Goal: Task Accomplishment & Management: Manage account settings

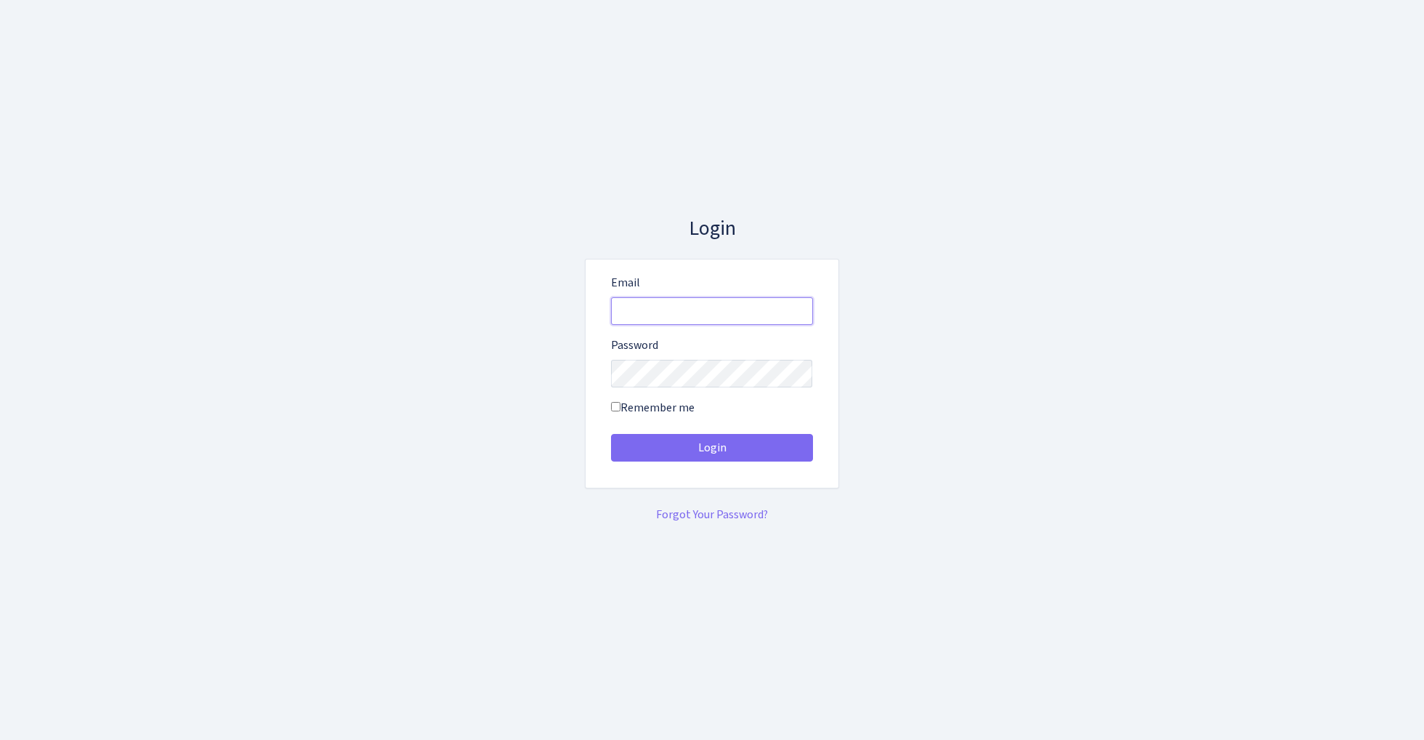
type input "[EMAIL_ADDRESS][DOMAIN_NAME]"
click at [711, 448] on button "Login" at bounding box center [712, 448] width 202 height 28
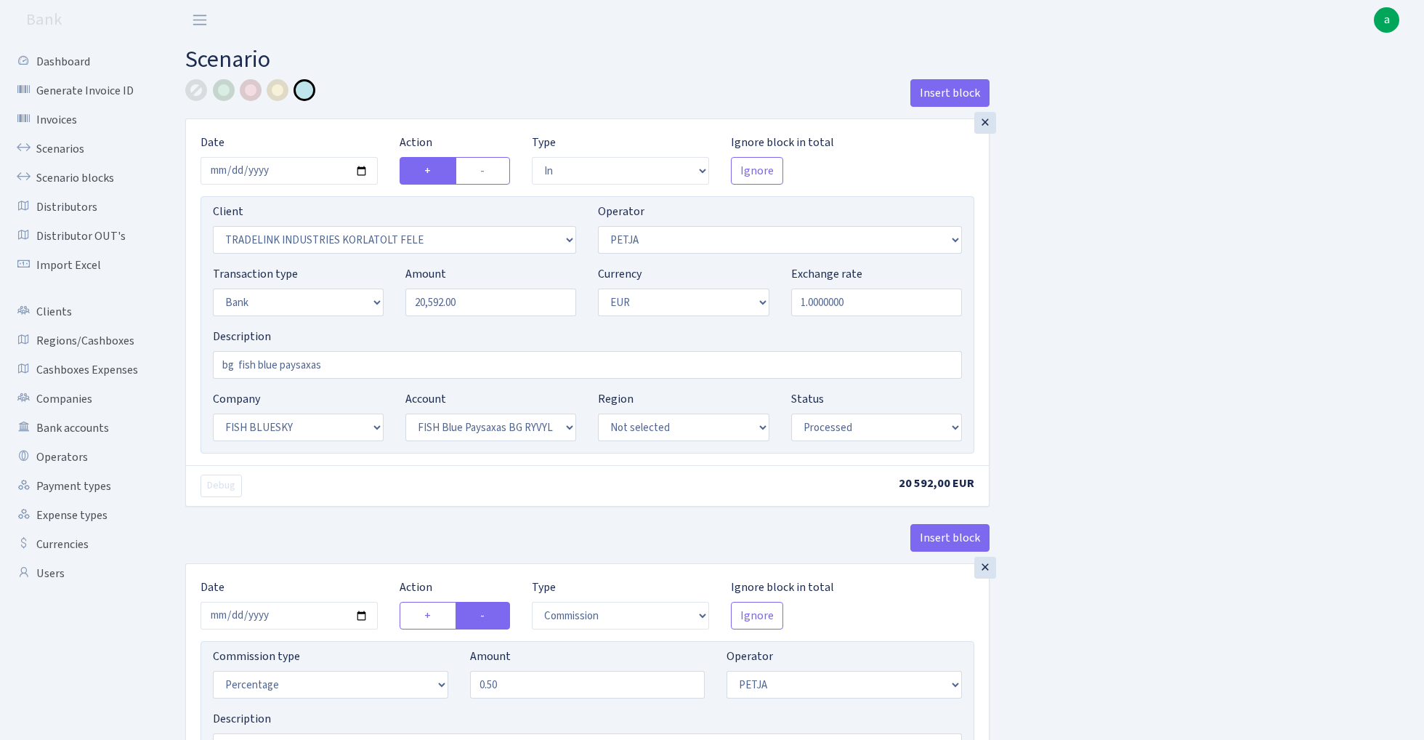
select select "in"
select select "3051"
select select "392"
select select "2"
select select "1"
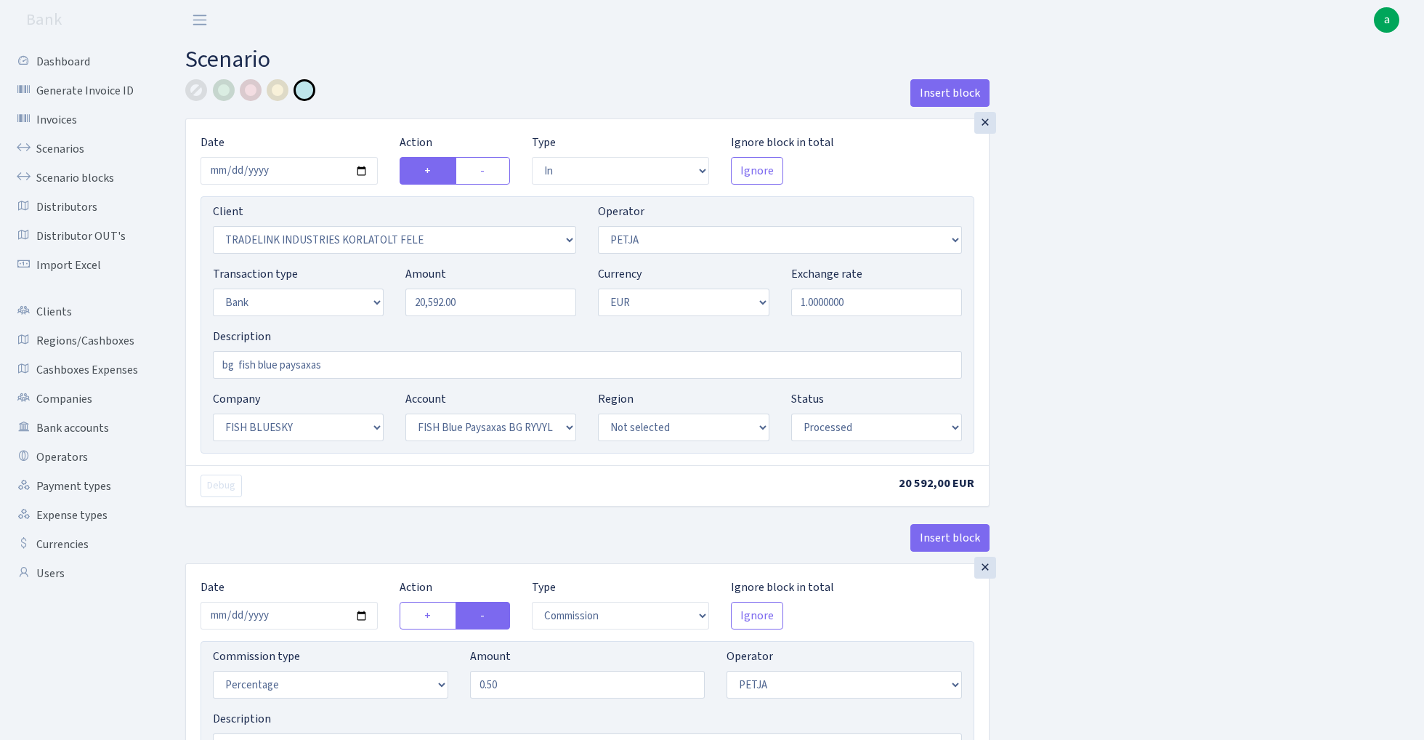
select select "23"
select select "68"
select select "processed"
select select "commission"
select select "392"
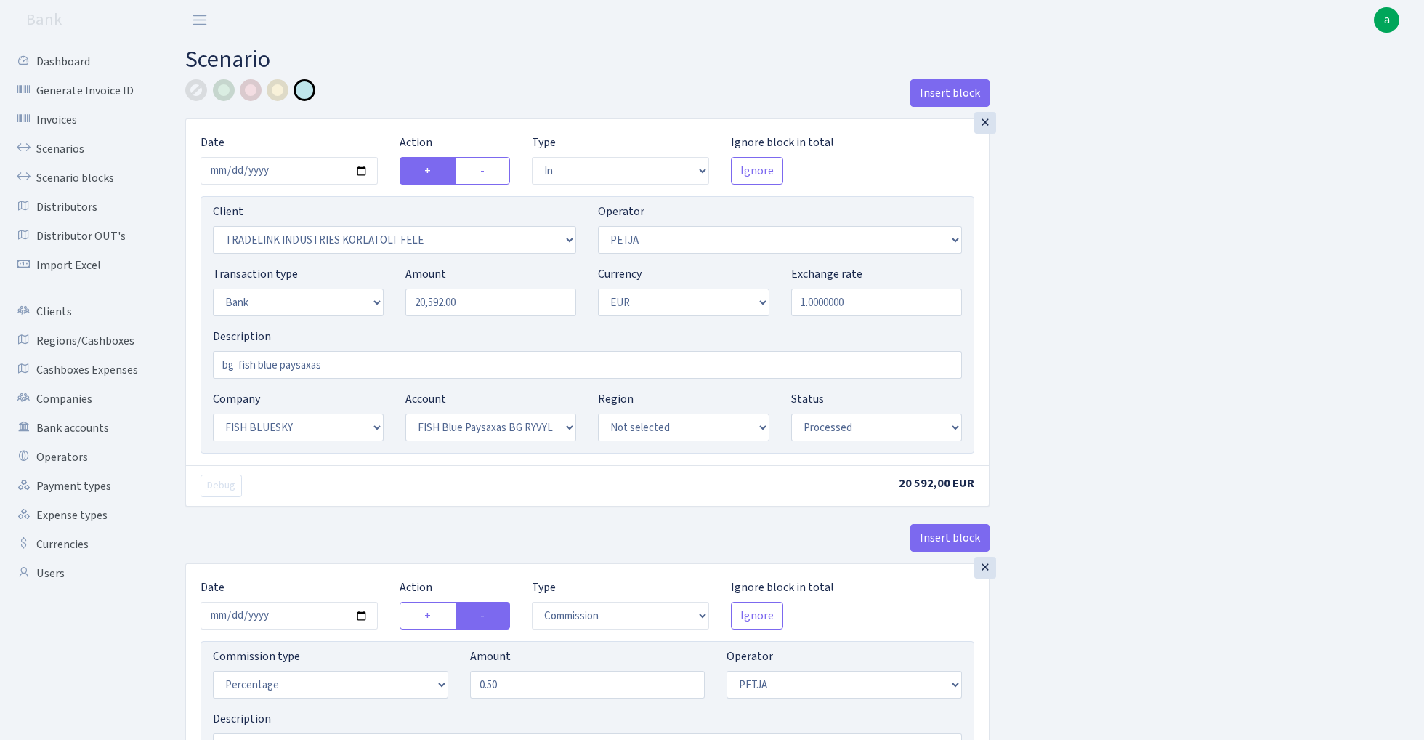
select select "processed"
click at [60, 154] on link "Scenarios" at bounding box center [79, 148] width 145 height 29
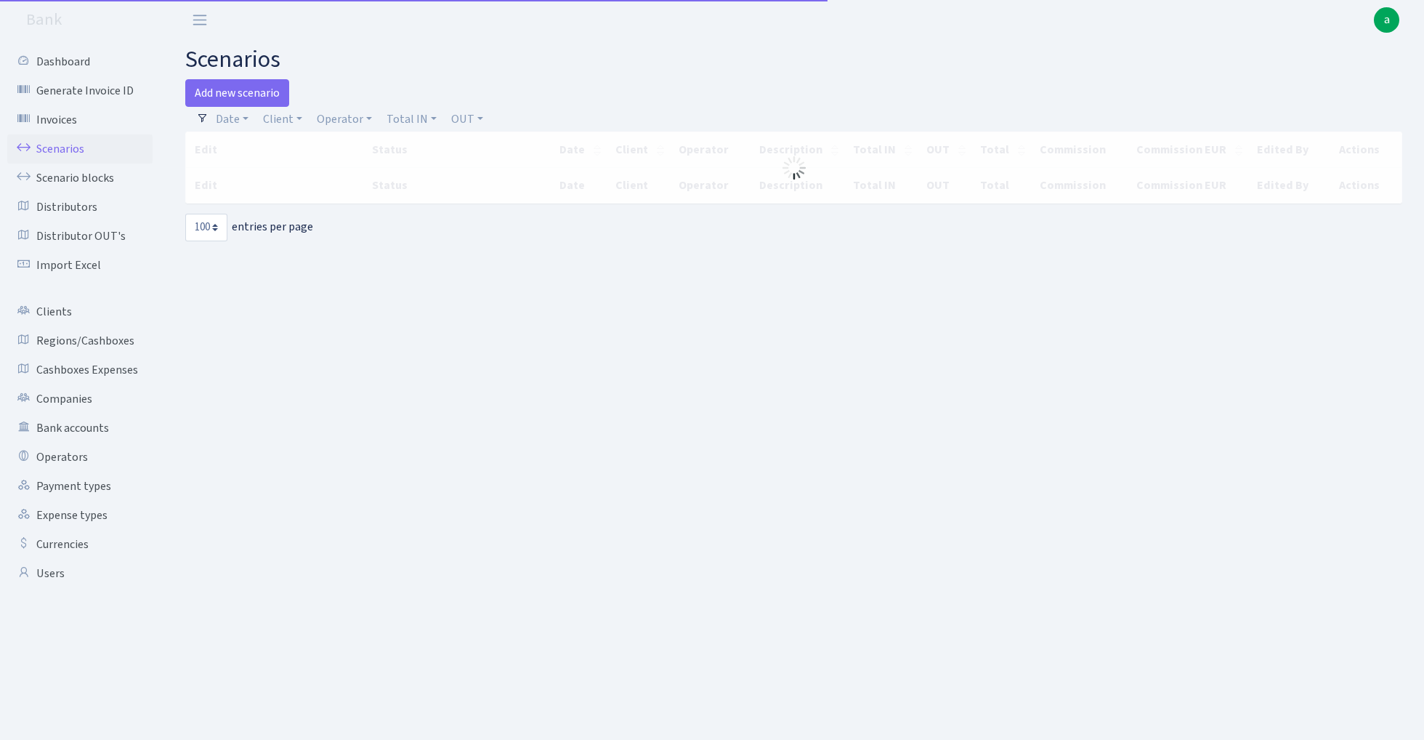
select select "100"
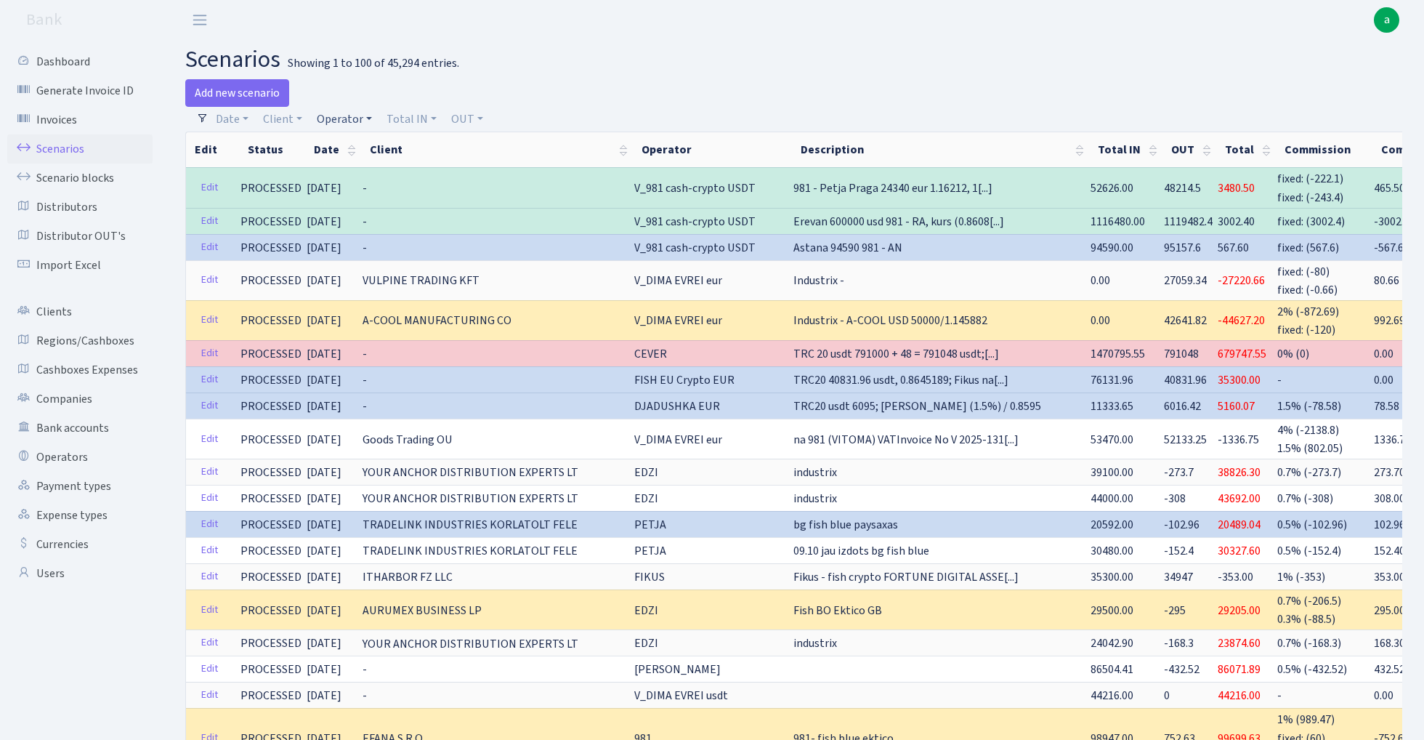
click at [341, 117] on link "Operator" at bounding box center [344, 119] width 67 height 25
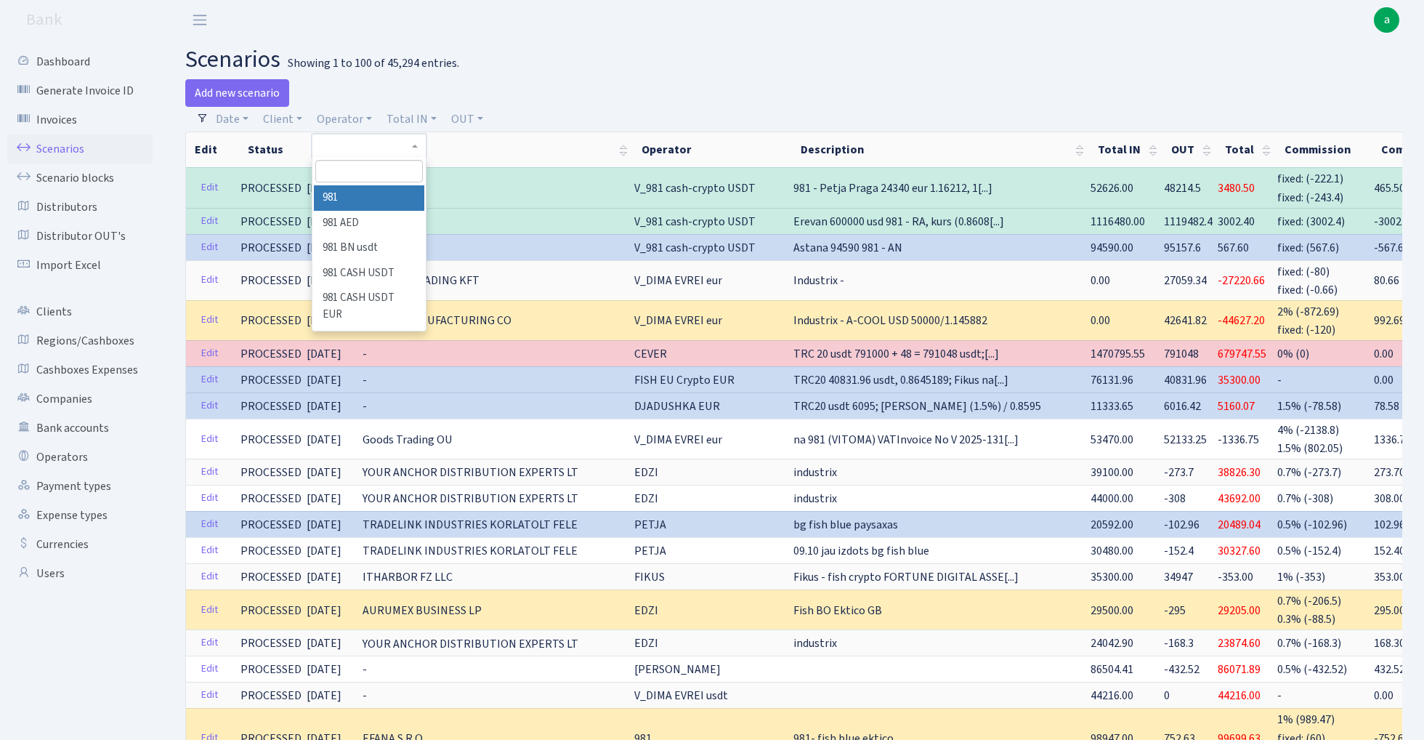
click at [360, 169] on input "search" at bounding box center [368, 171] width 107 height 23
type input "petja"
click at [365, 195] on li "PETJA" at bounding box center [369, 197] width 110 height 25
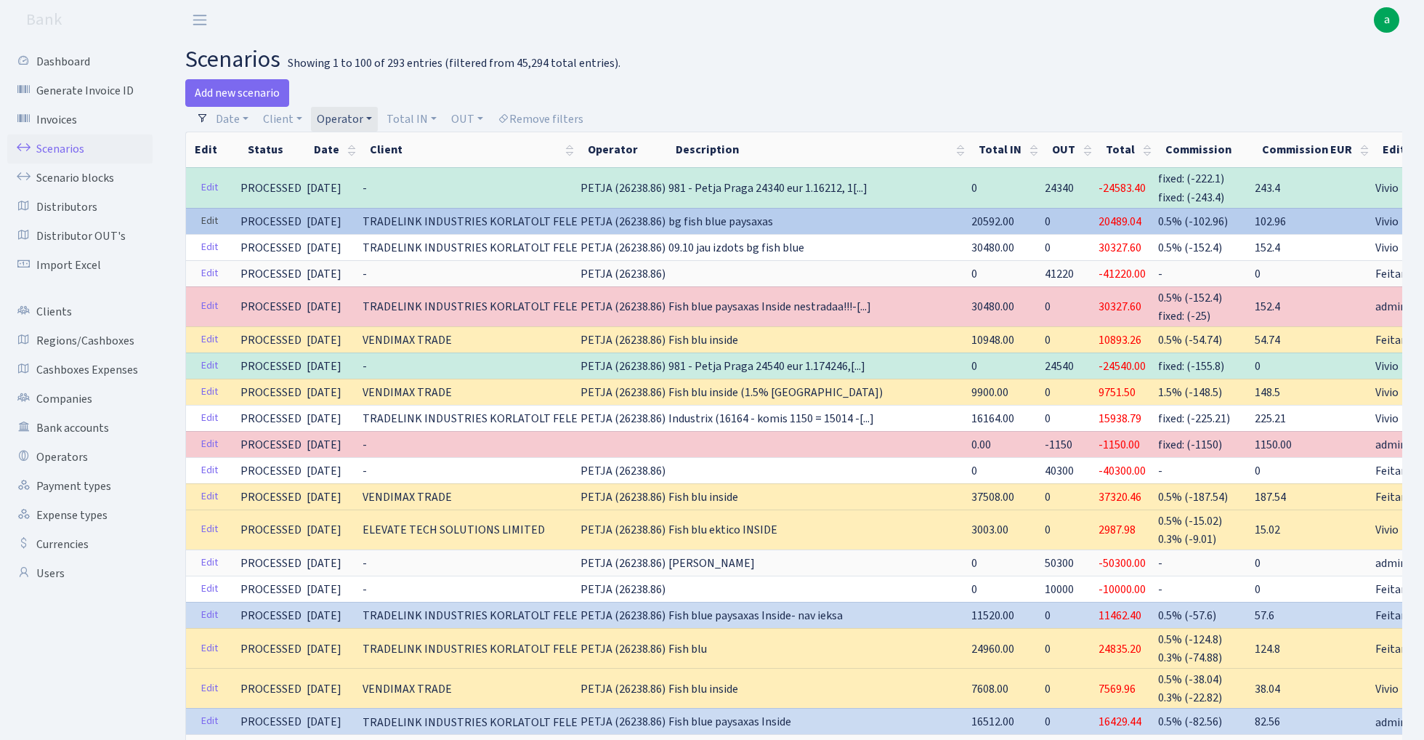
click at [203, 221] on link "Edit" at bounding box center [210, 221] width 30 height 23
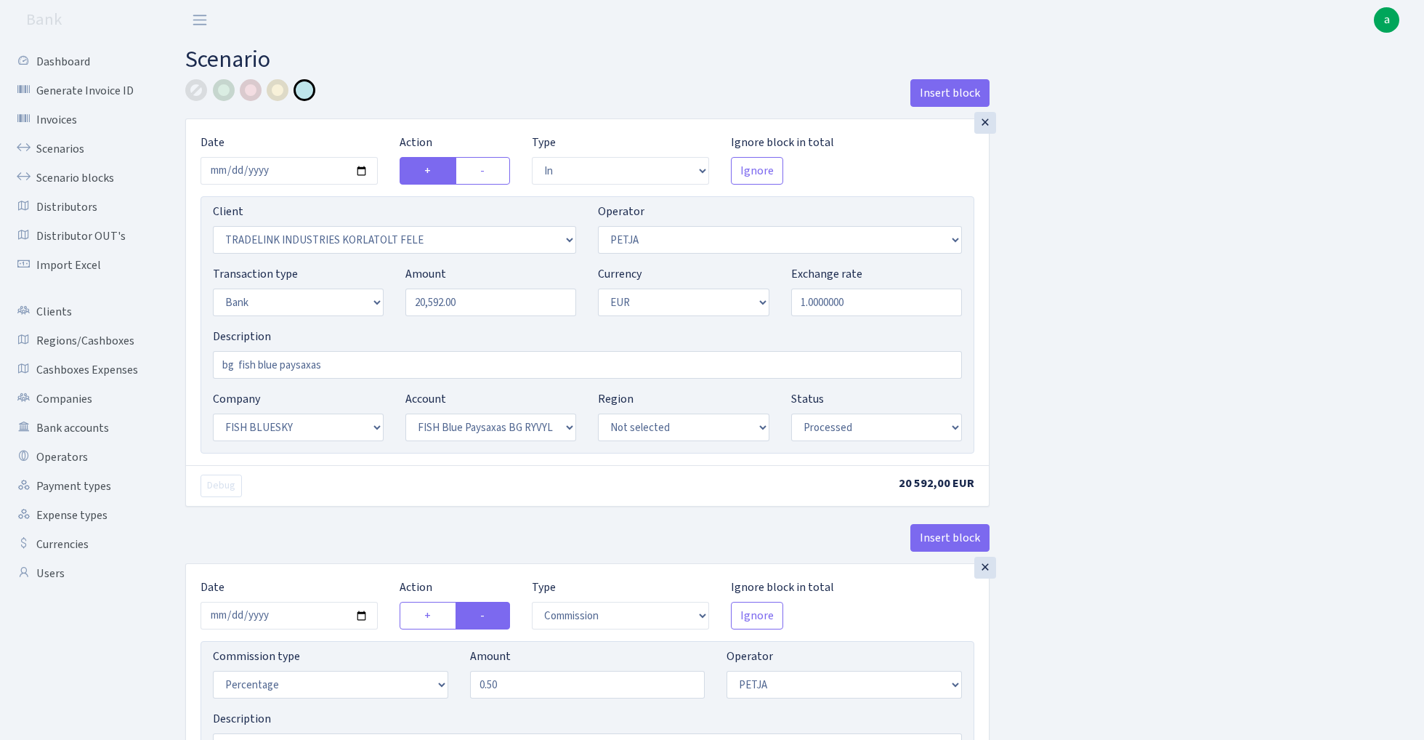
select select "in"
select select "3051"
select select "392"
select select "2"
select select "1"
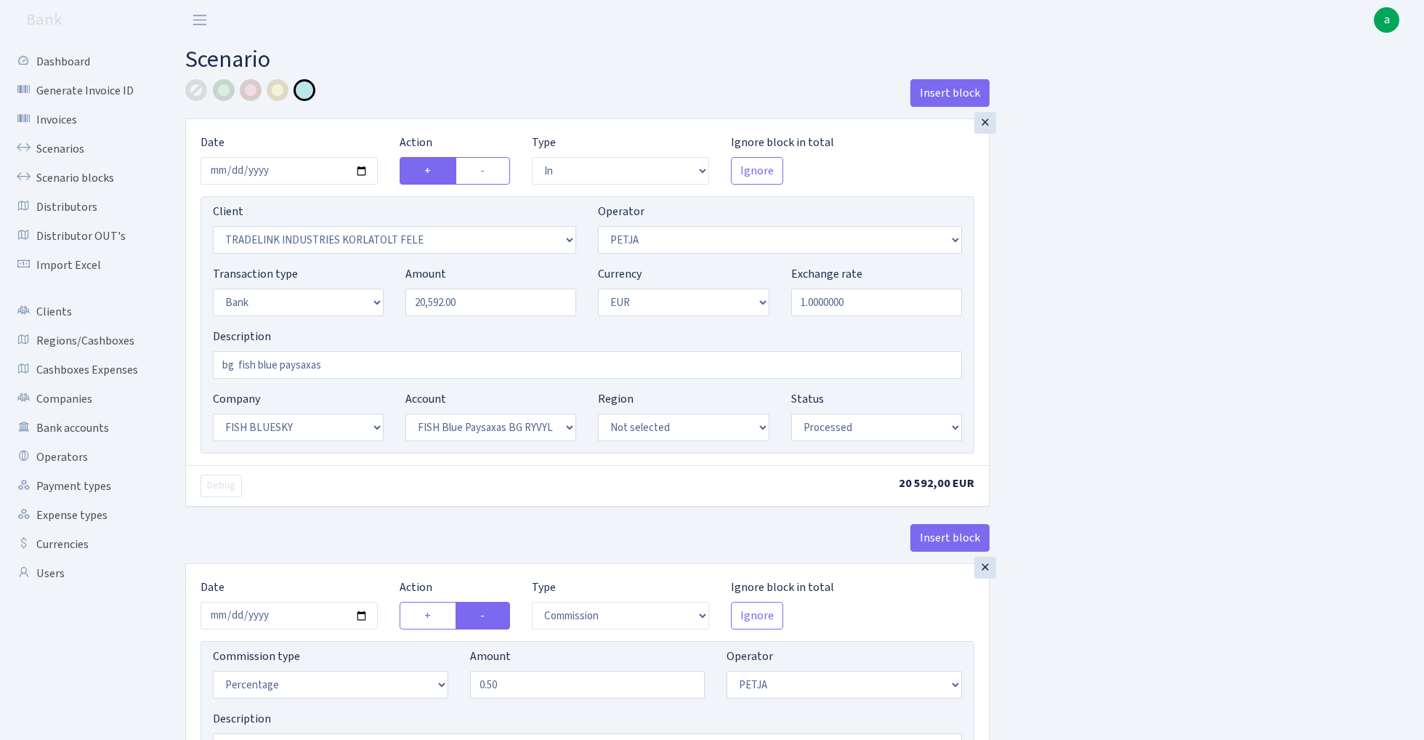
select select "23"
select select "68"
select select "processed"
select select "commission"
select select "392"
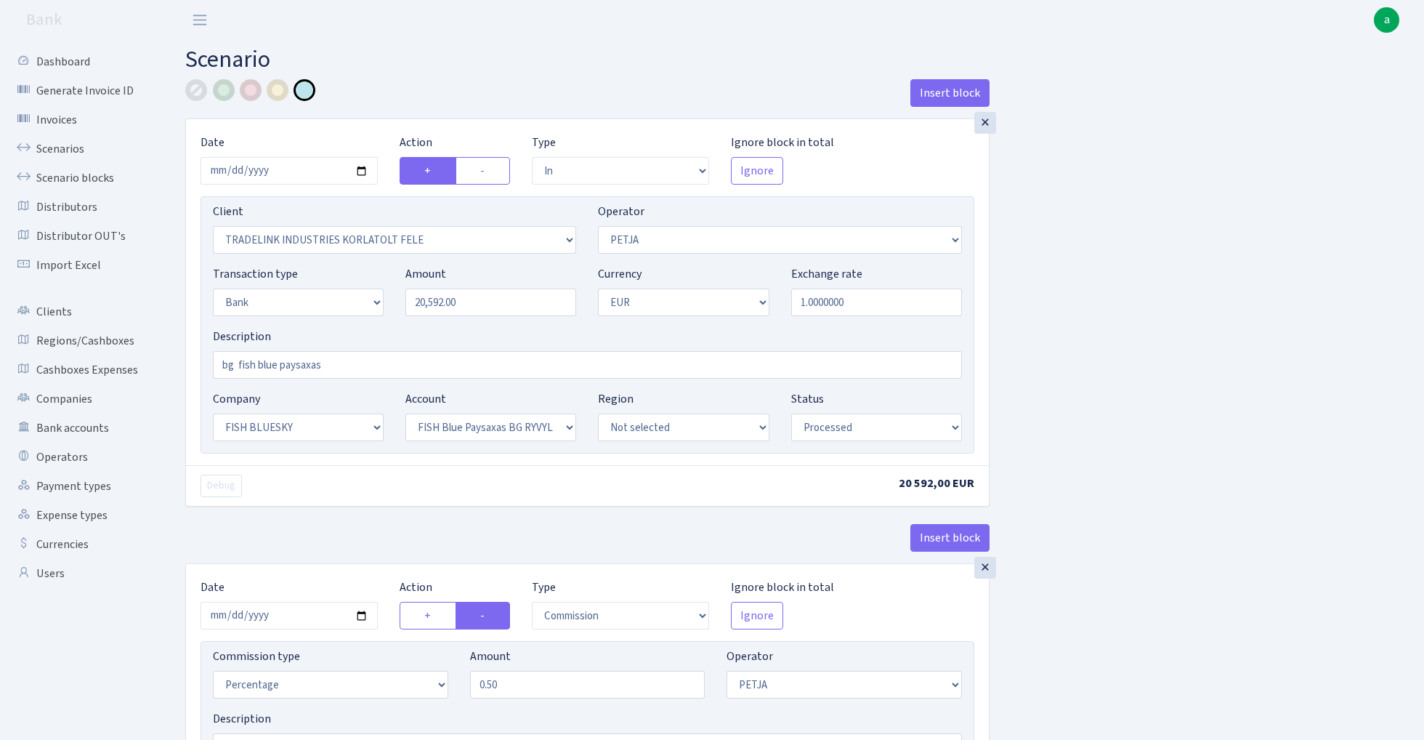
select select "processed"
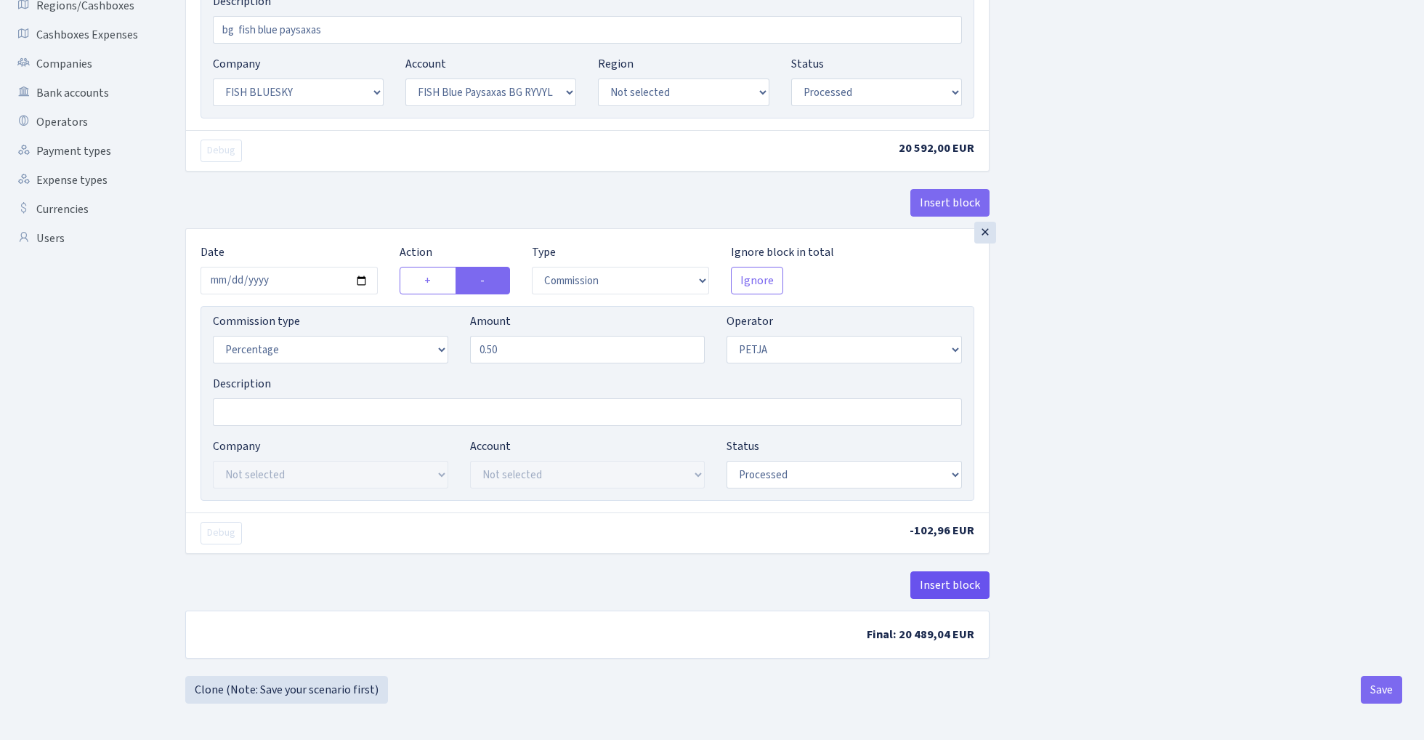
click at [945, 586] on button "Insert block" at bounding box center [949, 585] width 79 height 28
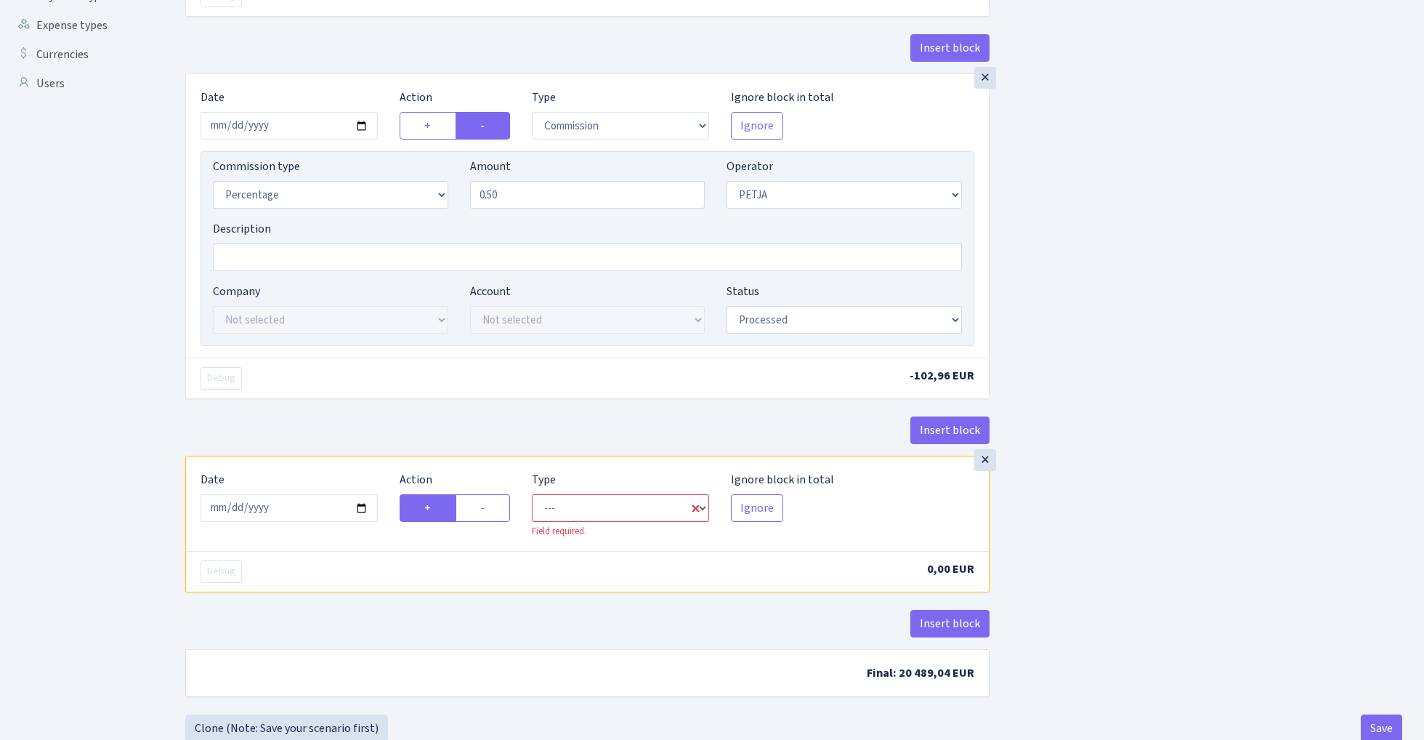
scroll to position [493, 0]
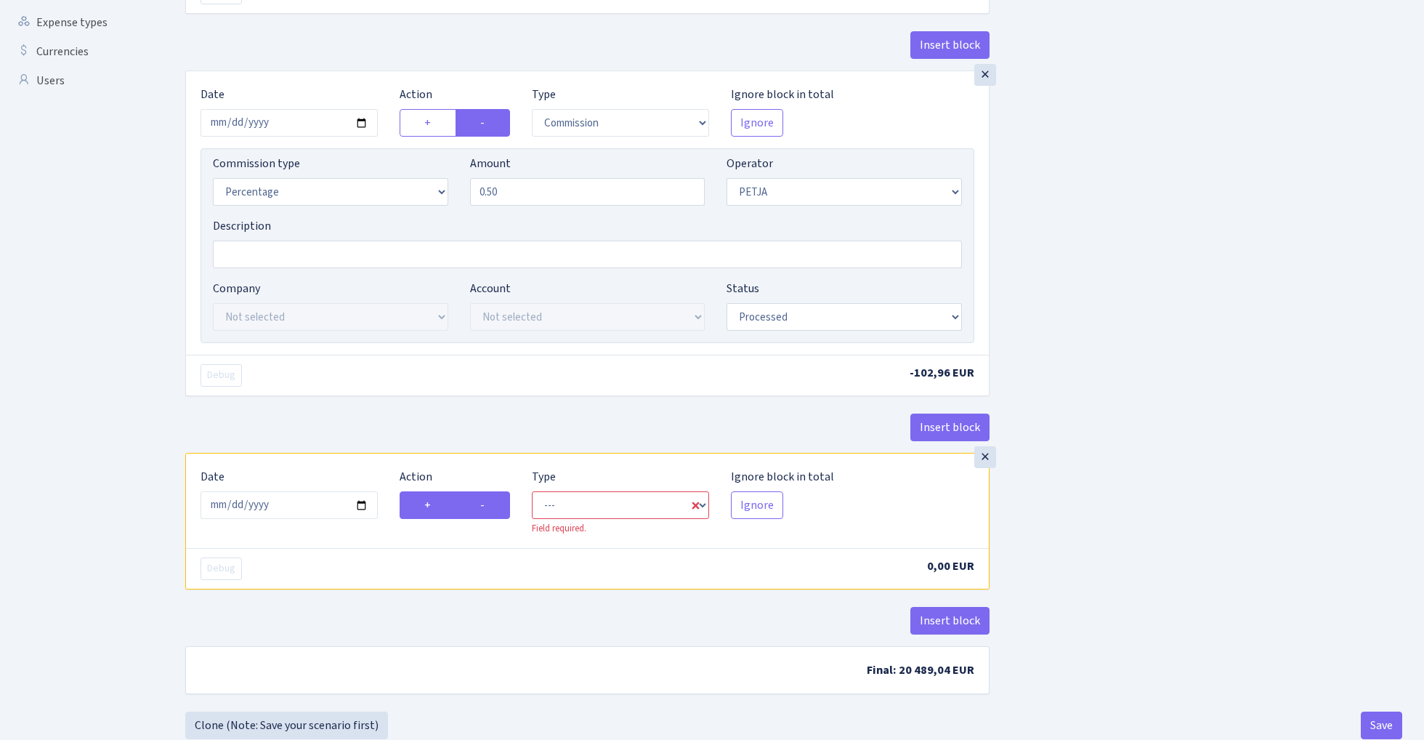
click at [494, 509] on label "-" at bounding box center [483, 505] width 54 height 28
click at [490, 506] on input "-" at bounding box center [484, 500] width 9 height 9
radio input "true"
radio input "false"
select select "commission"
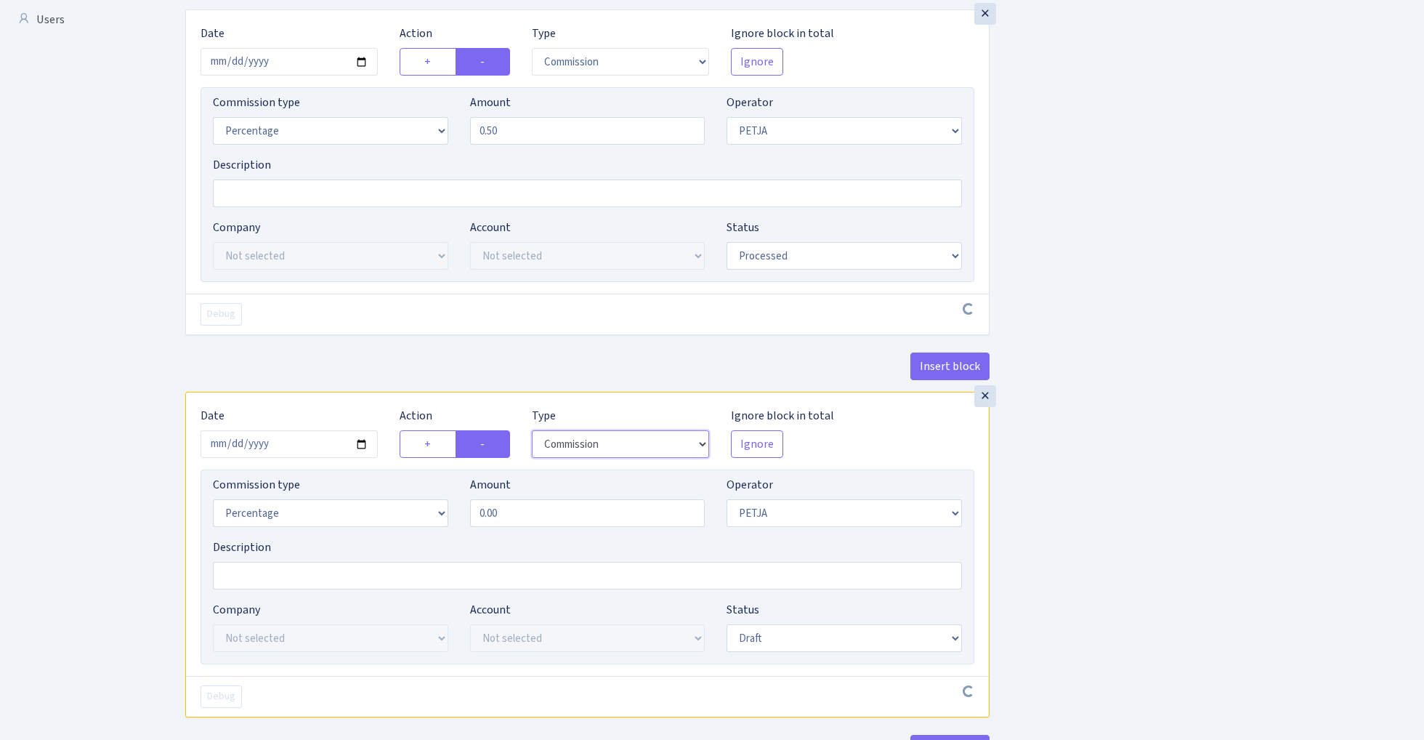
scroll to position [559, 0]
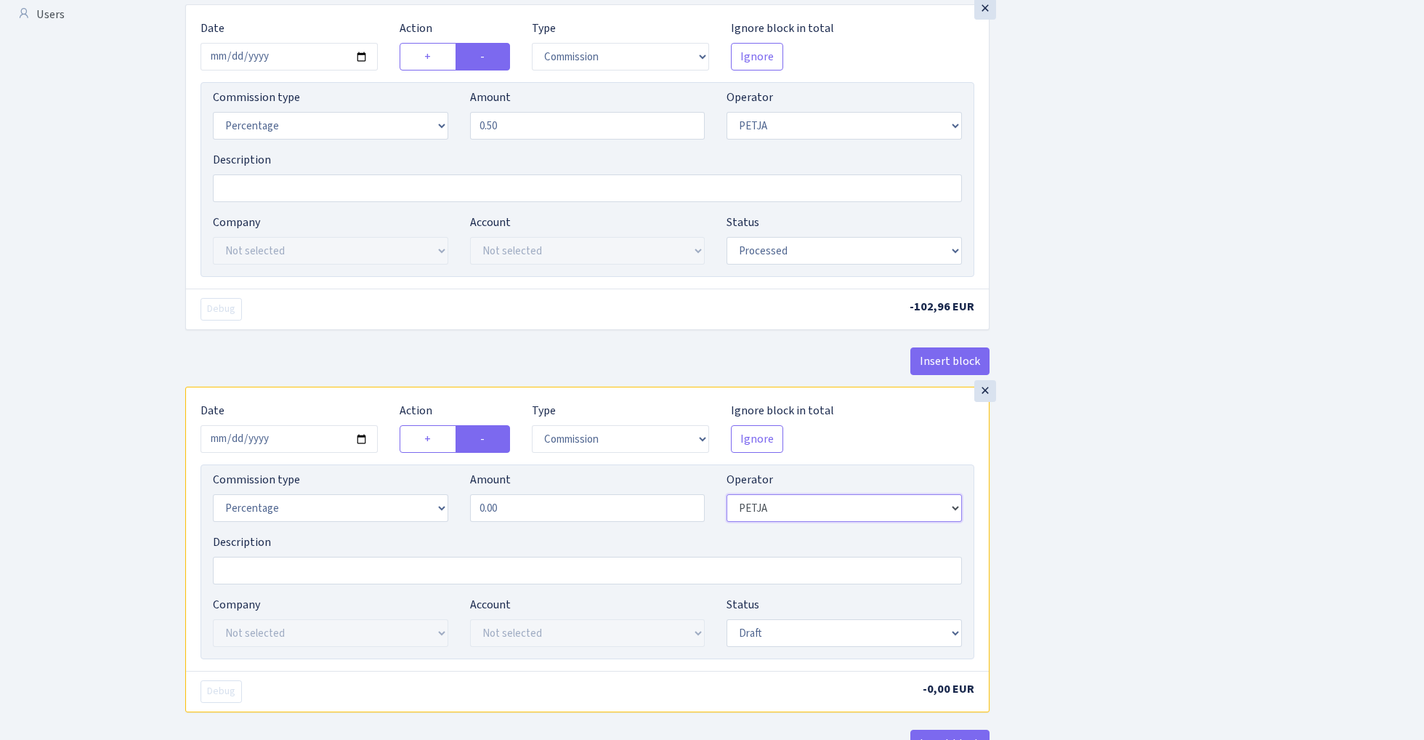
select select "1"
select select "fixed"
click at [513, 513] on input "0.00" at bounding box center [587, 508] width 235 height 28
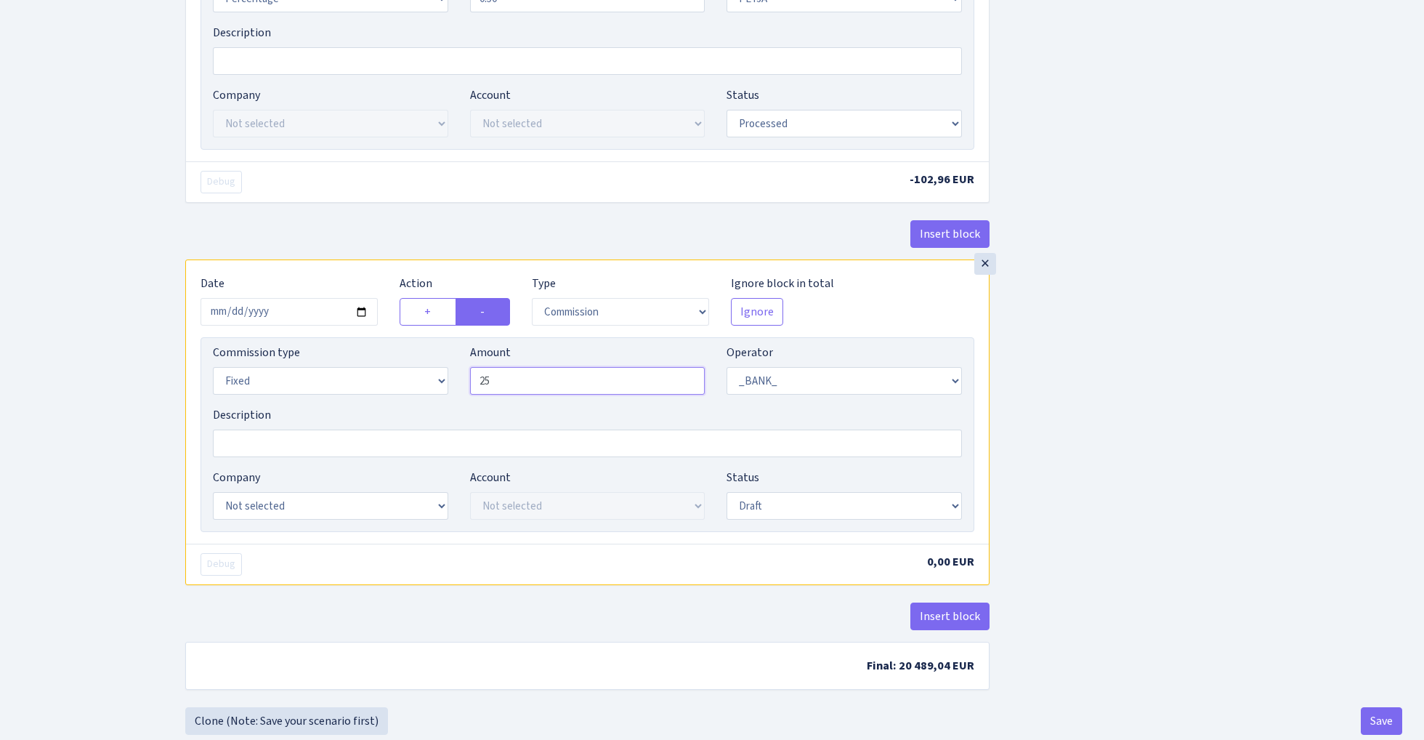
scroll to position [687, 0]
type input "25.00"
select select "23"
click at [538, 492] on div "Account Not selected FISH Blue Ektico GB SETTLEGO SOLUTIONS LTD FISH Blue Paysa…" at bounding box center [587, 493] width 235 height 51
select select "68"
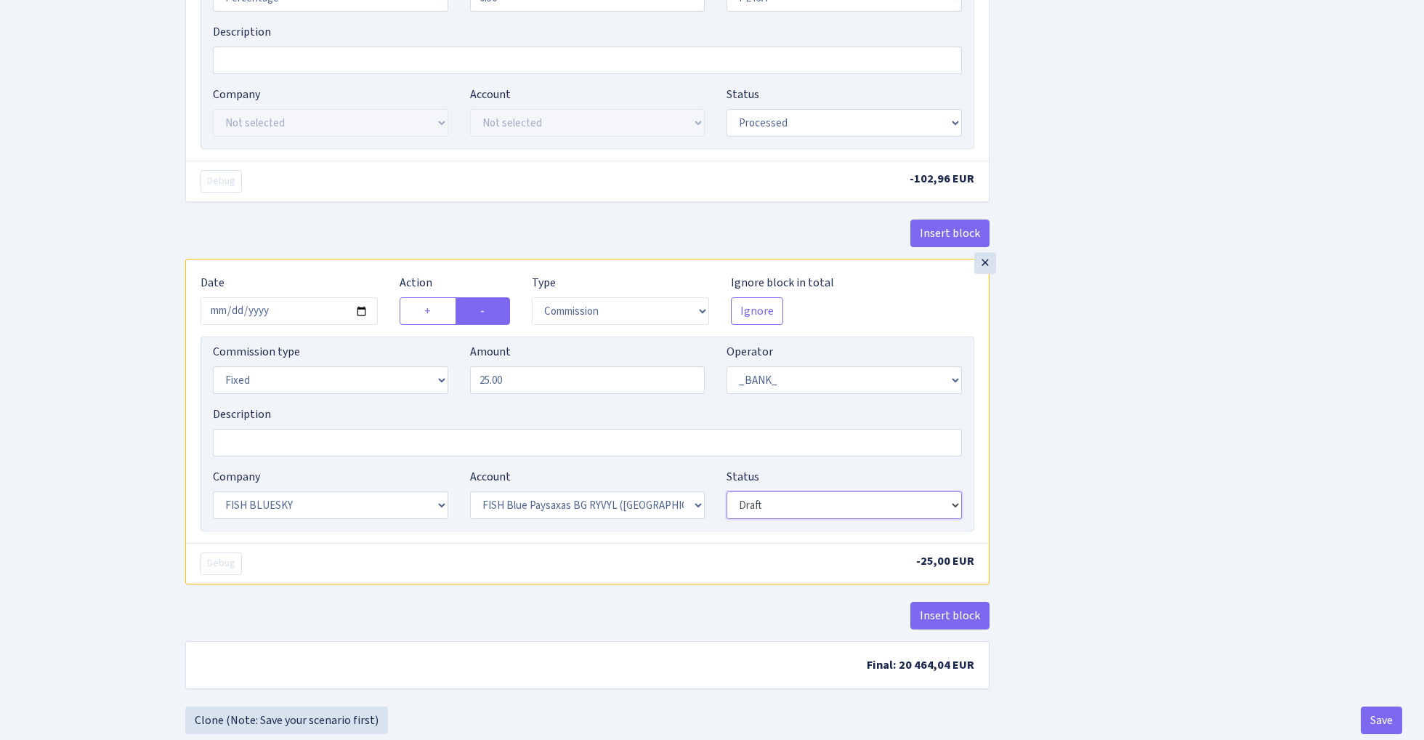
select select "processed"
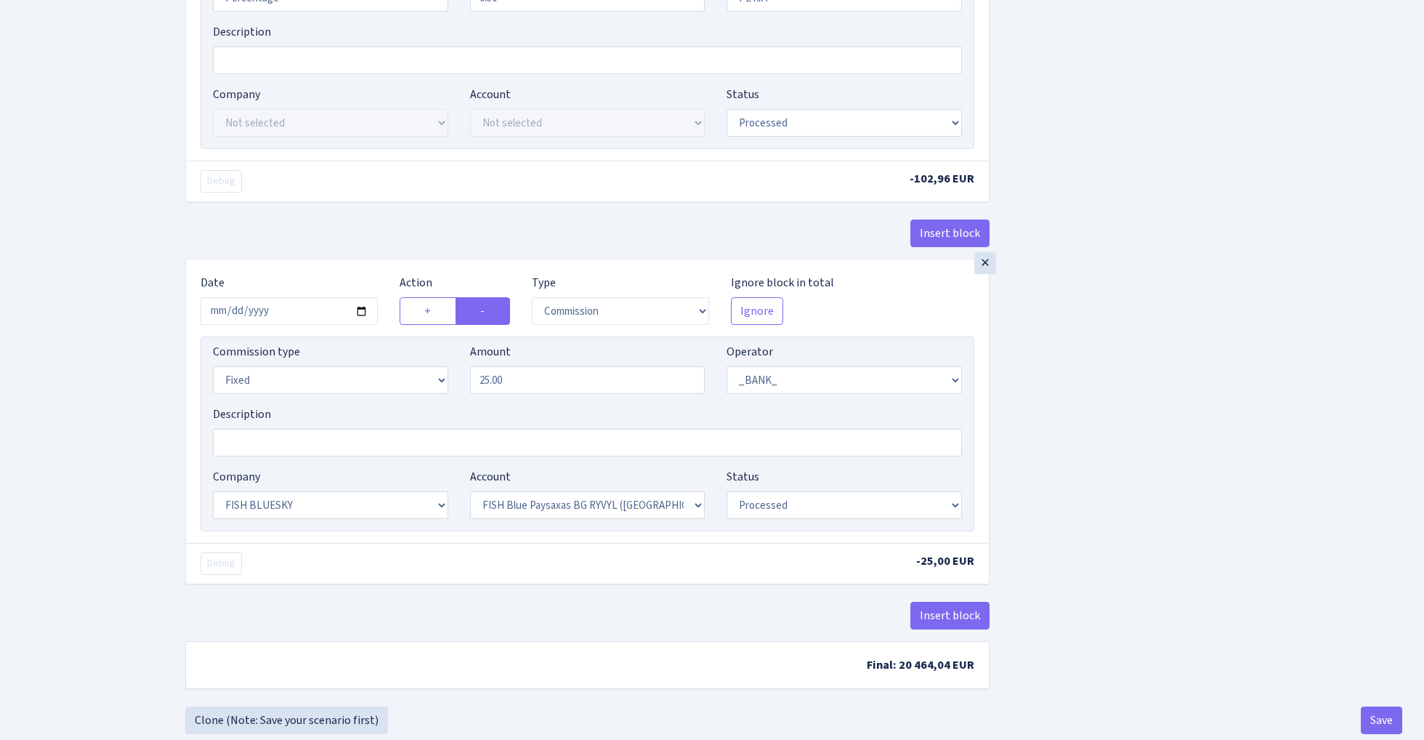
click at [1091, 461] on div "Insert block × Date 2025-10-15 Action + - Type --- In Out Commission Field requ…" at bounding box center [793, 50] width 1239 height 1314
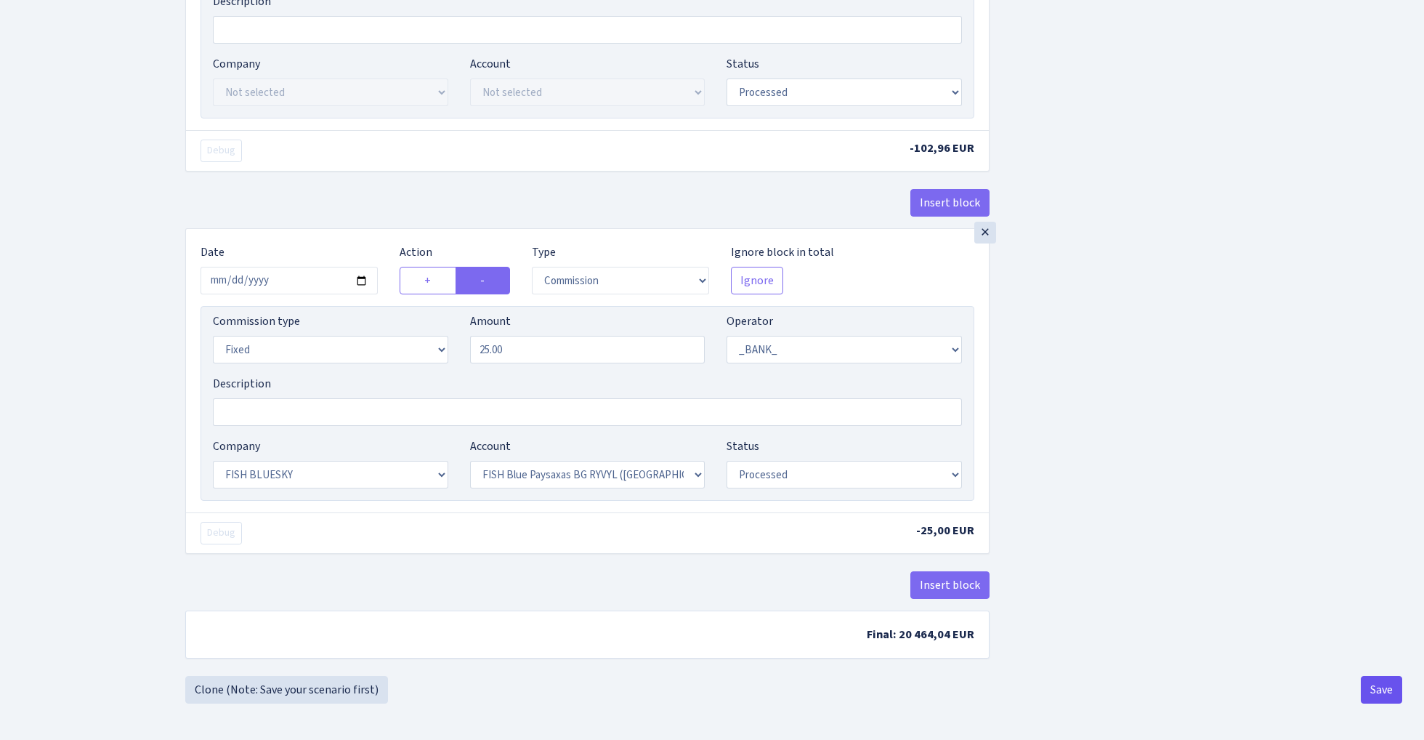
scroll to position [724, 0]
click at [1398, 692] on button "Save" at bounding box center [1381, 690] width 41 height 28
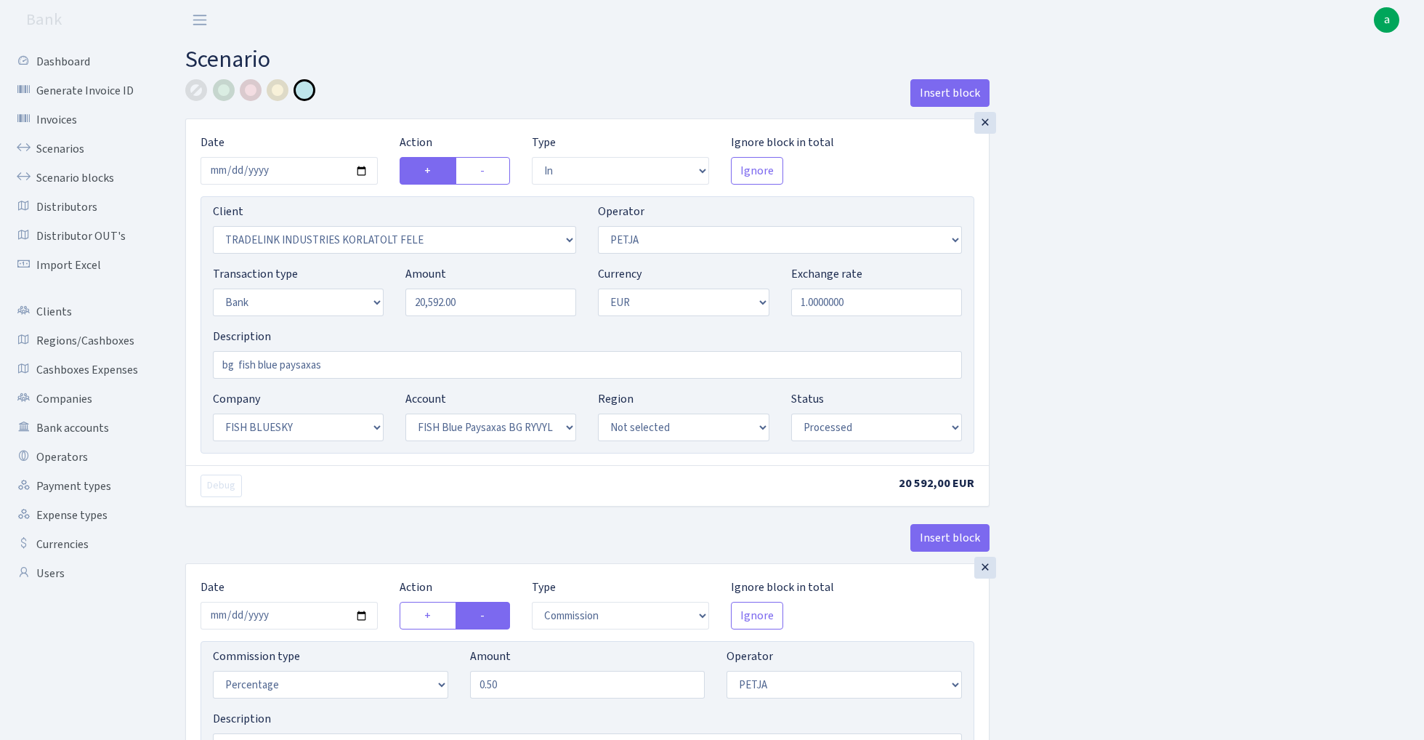
select select "in"
select select "3051"
select select "392"
select select "2"
select select "1"
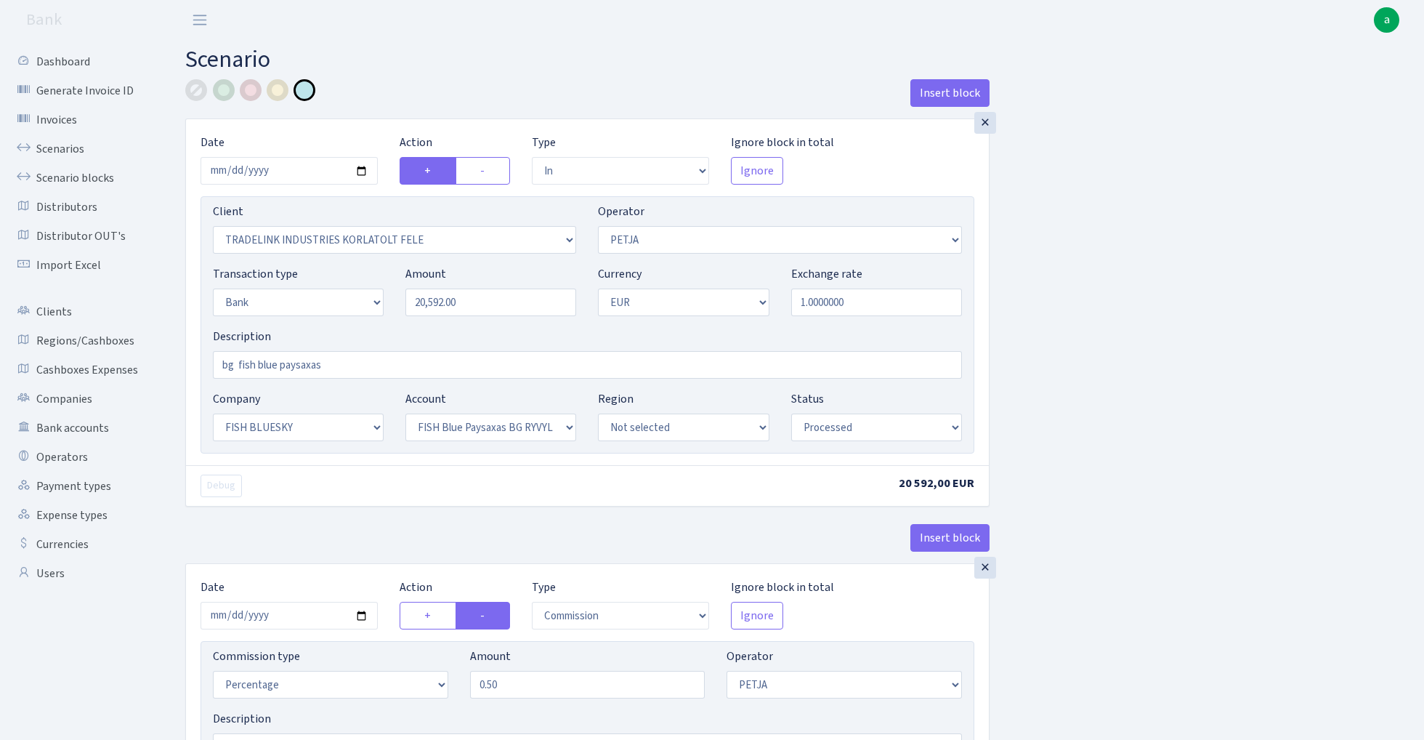
select select "23"
select select "68"
select select "processed"
select select "commission"
select select "392"
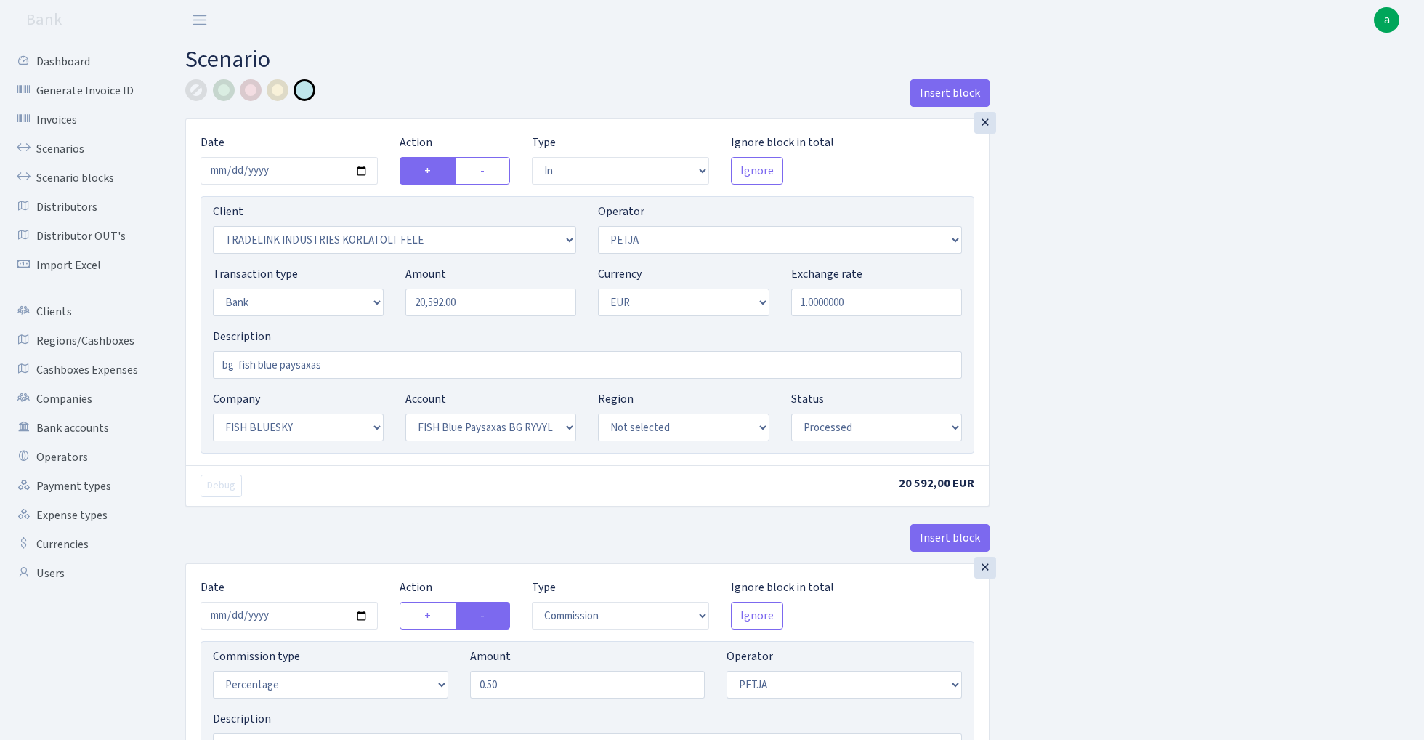
select select "processed"
select select "commission"
select select "fixed"
select select "1"
select select "23"
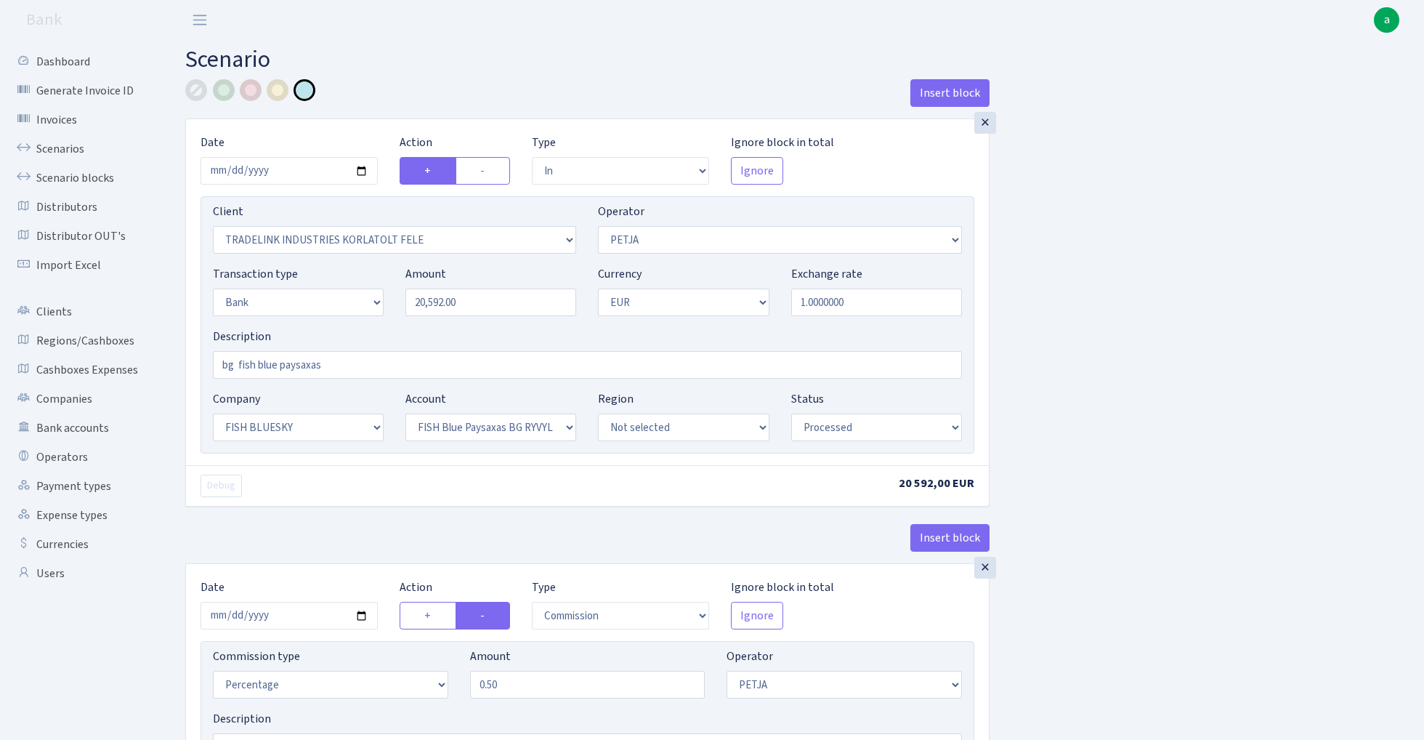
select select "68"
select select "processed"
click at [47, 145] on link "Scenarios" at bounding box center [79, 148] width 145 height 29
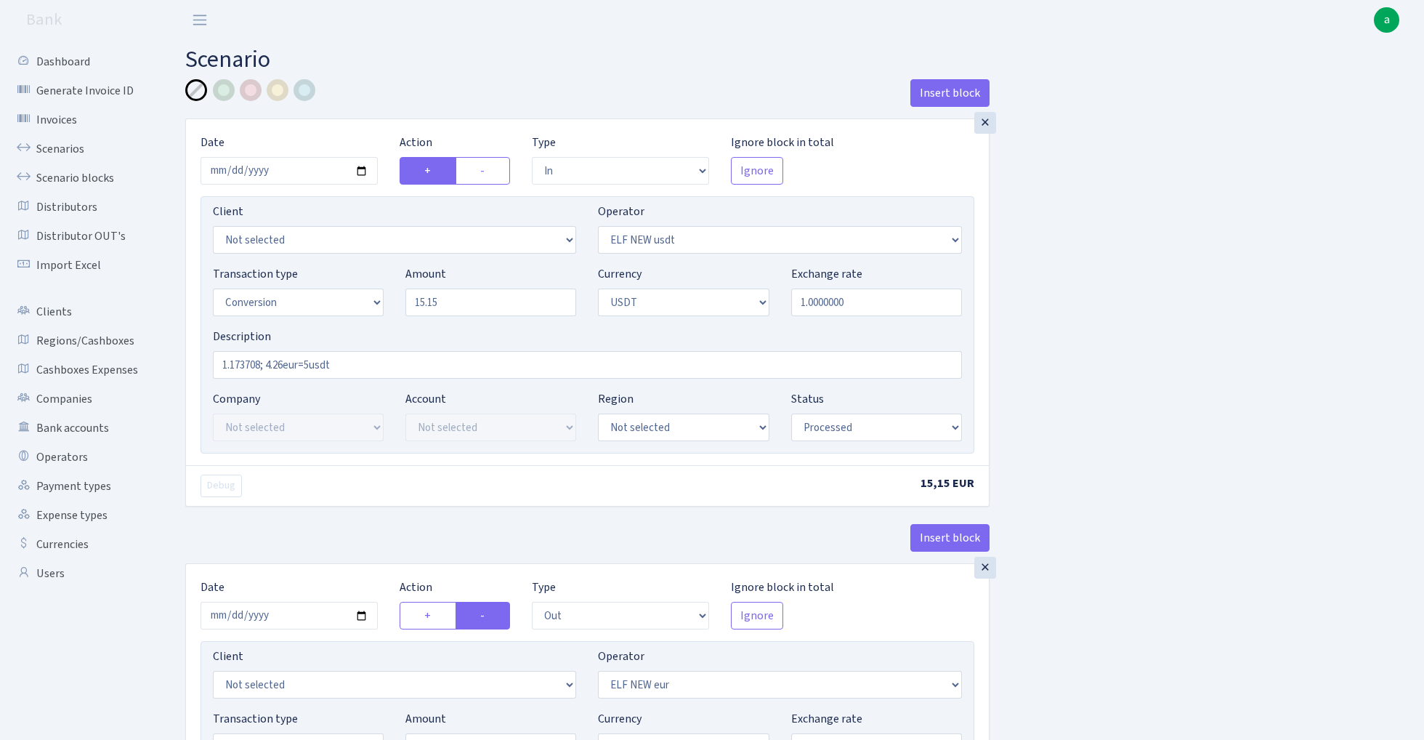
select select "in"
select select "485"
select select "15"
select select "6"
select select "processed"
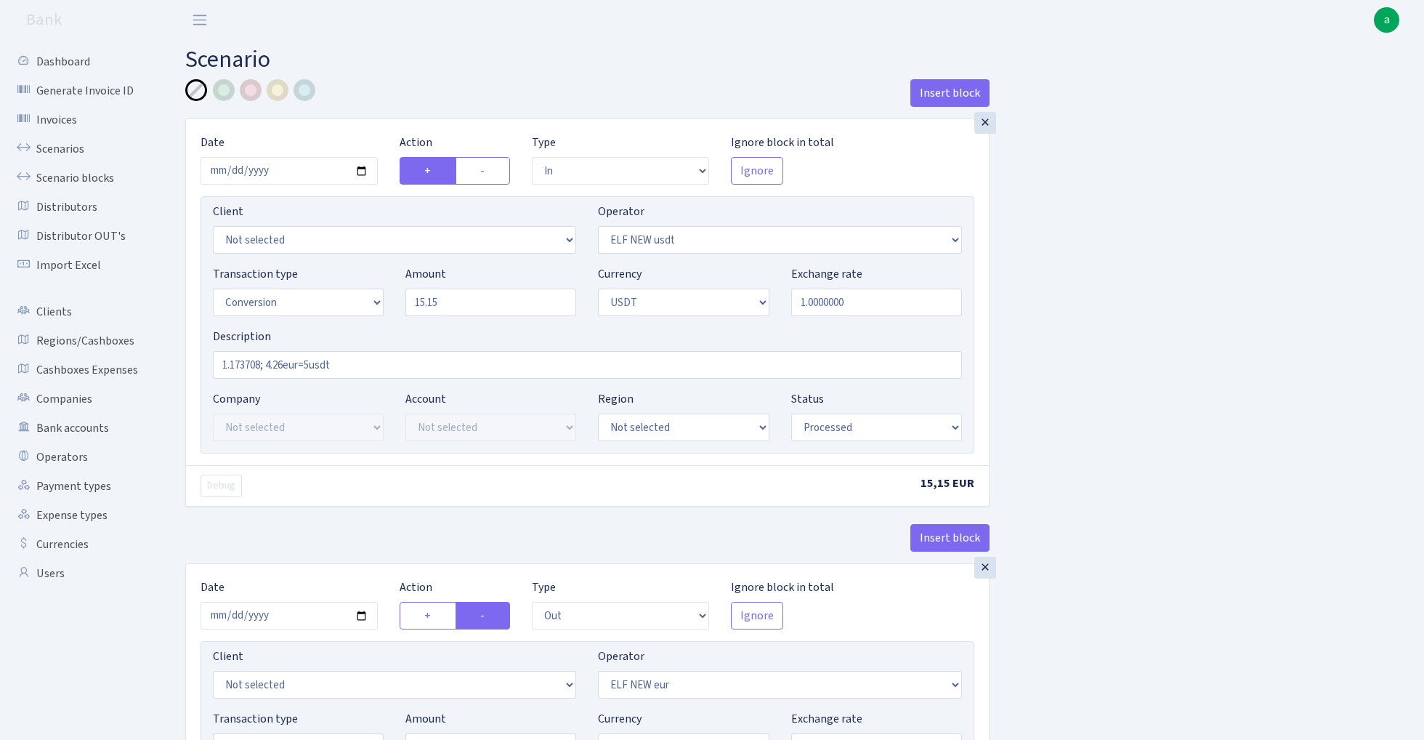
select select "out"
select select "484"
select select "15"
select select "6"
select select "processed"
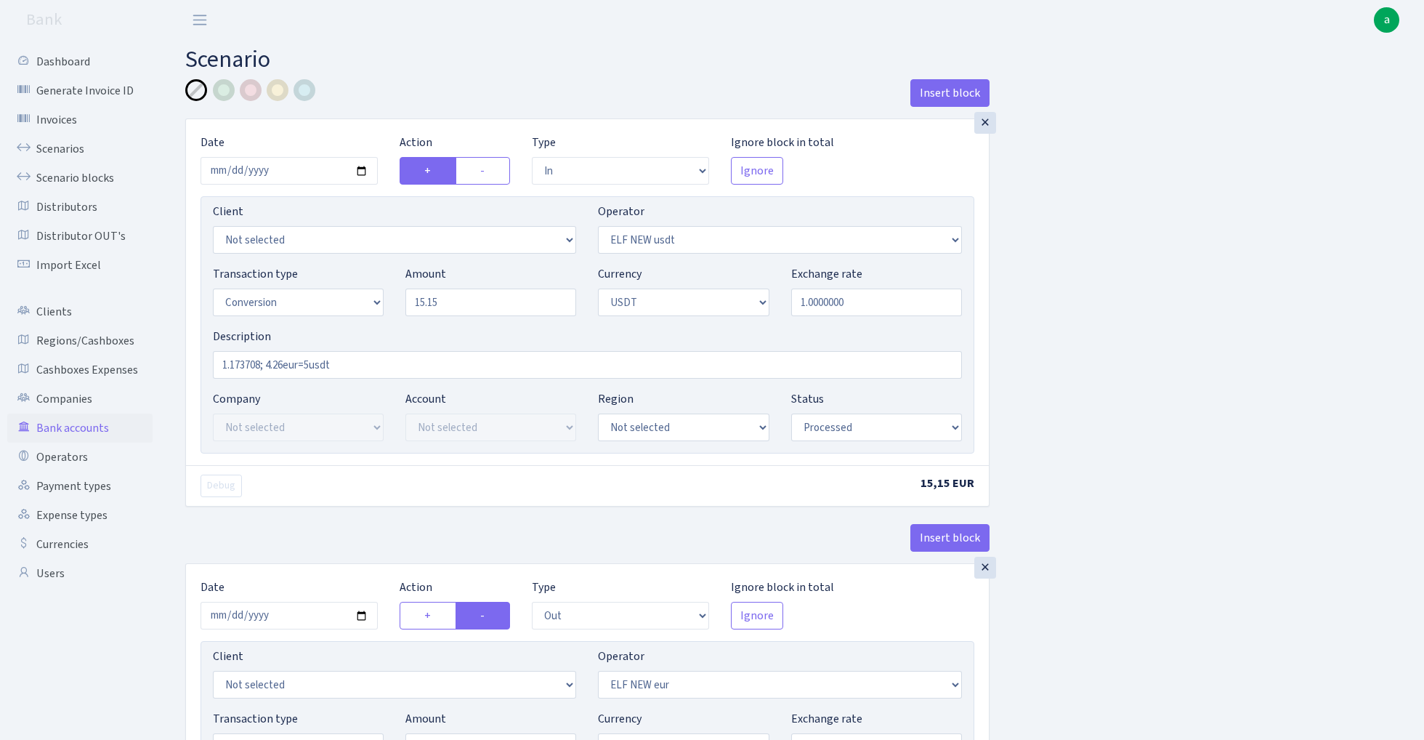
click at [89, 430] on link "Bank accounts" at bounding box center [79, 427] width 145 height 29
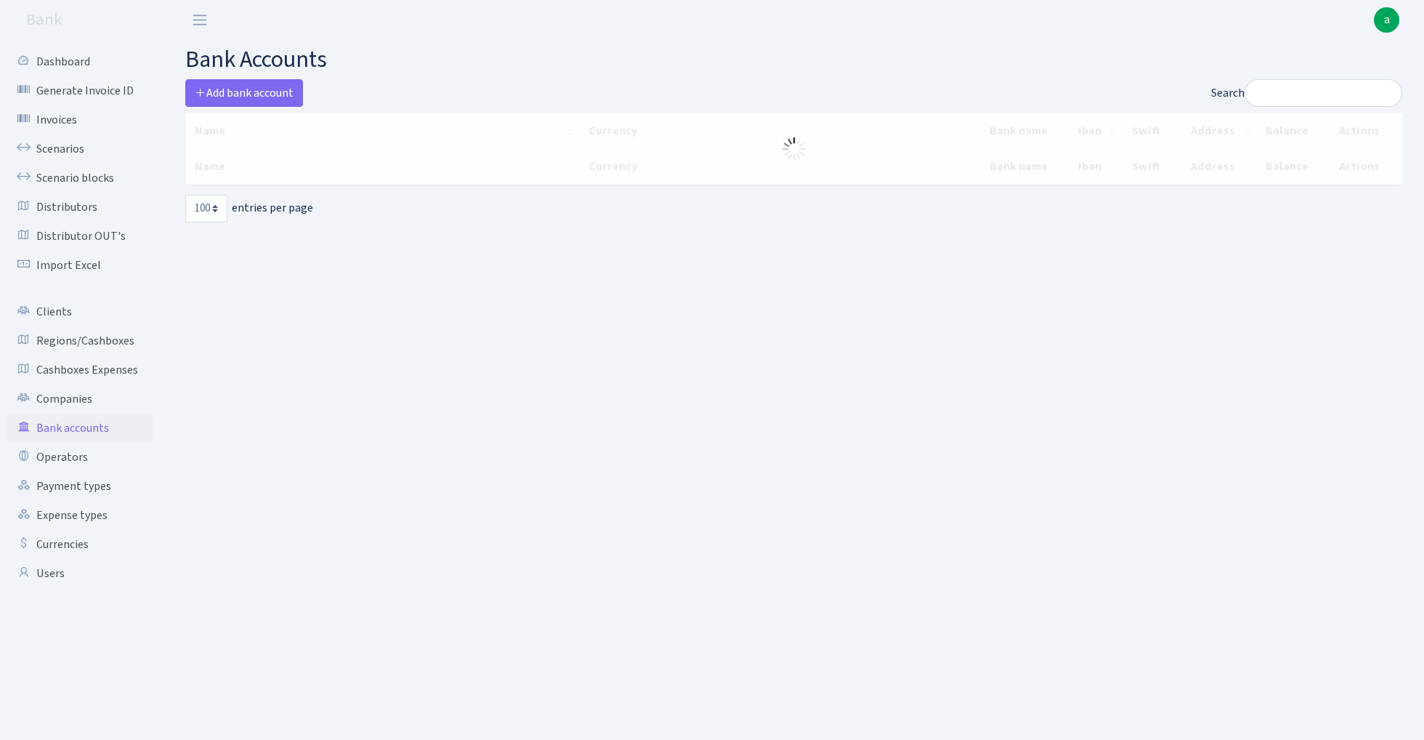
select select "100"
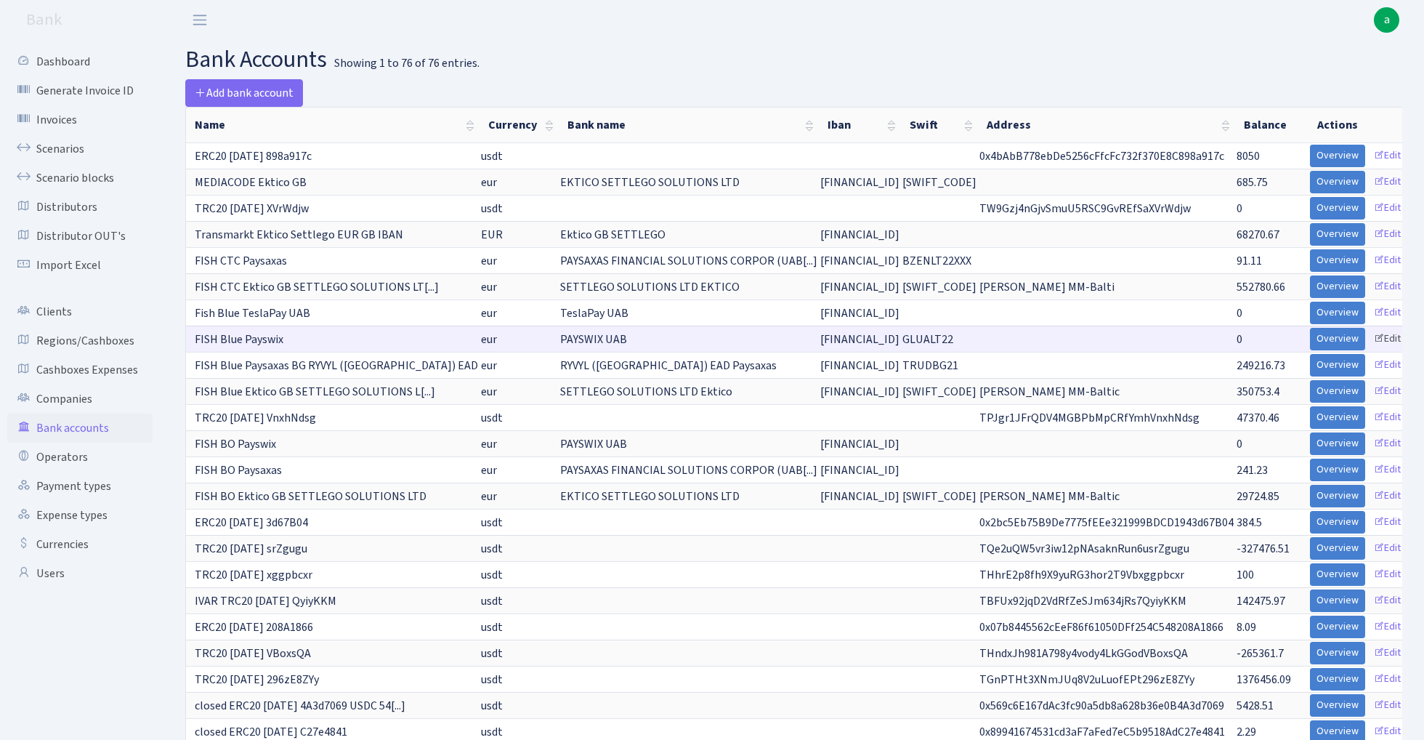
click at [1378, 337] on link "Edit" at bounding box center [1388, 339] width 40 height 23
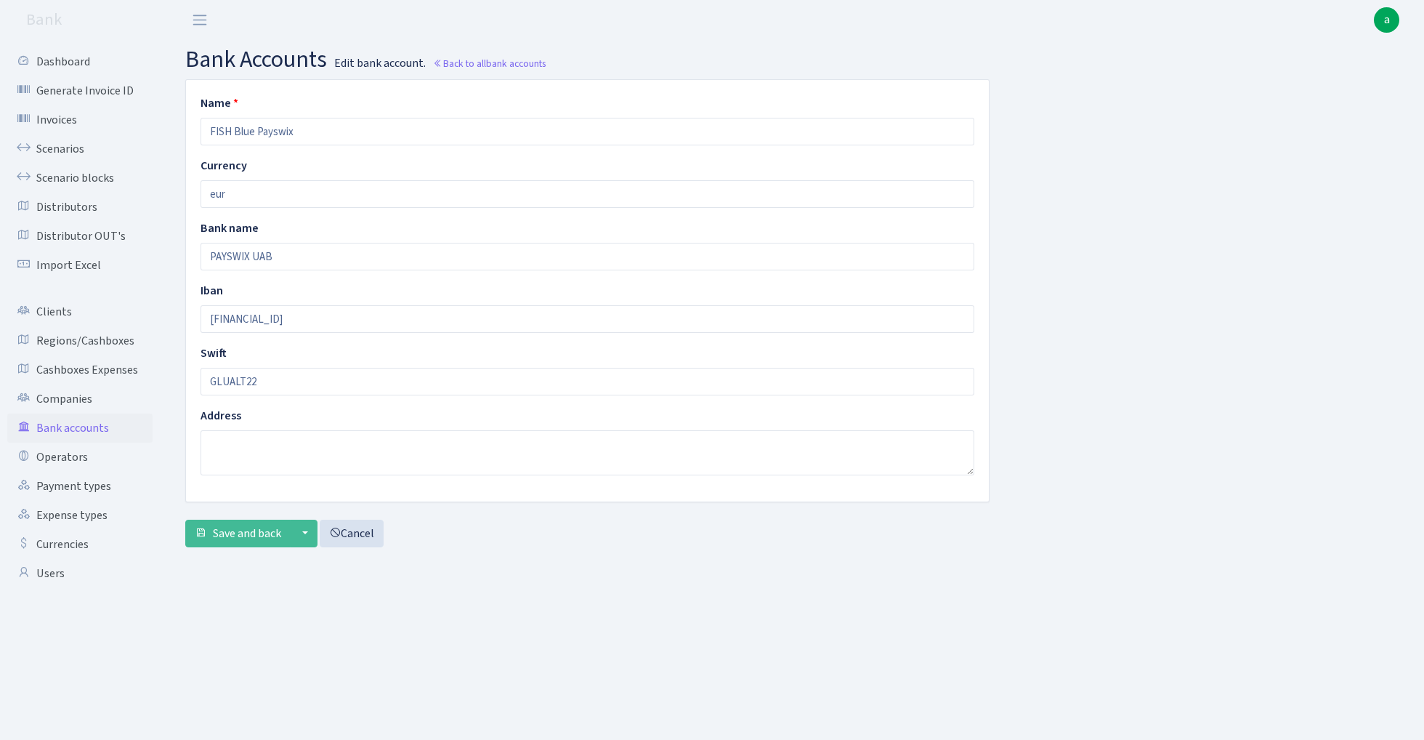
click at [209, 129] on input "FISH Blue Payswix" at bounding box center [588, 132] width 774 height 28
type input "Closed FISH Blue Payswix"
click at [245, 538] on span "Save and back" at bounding box center [247, 533] width 68 height 16
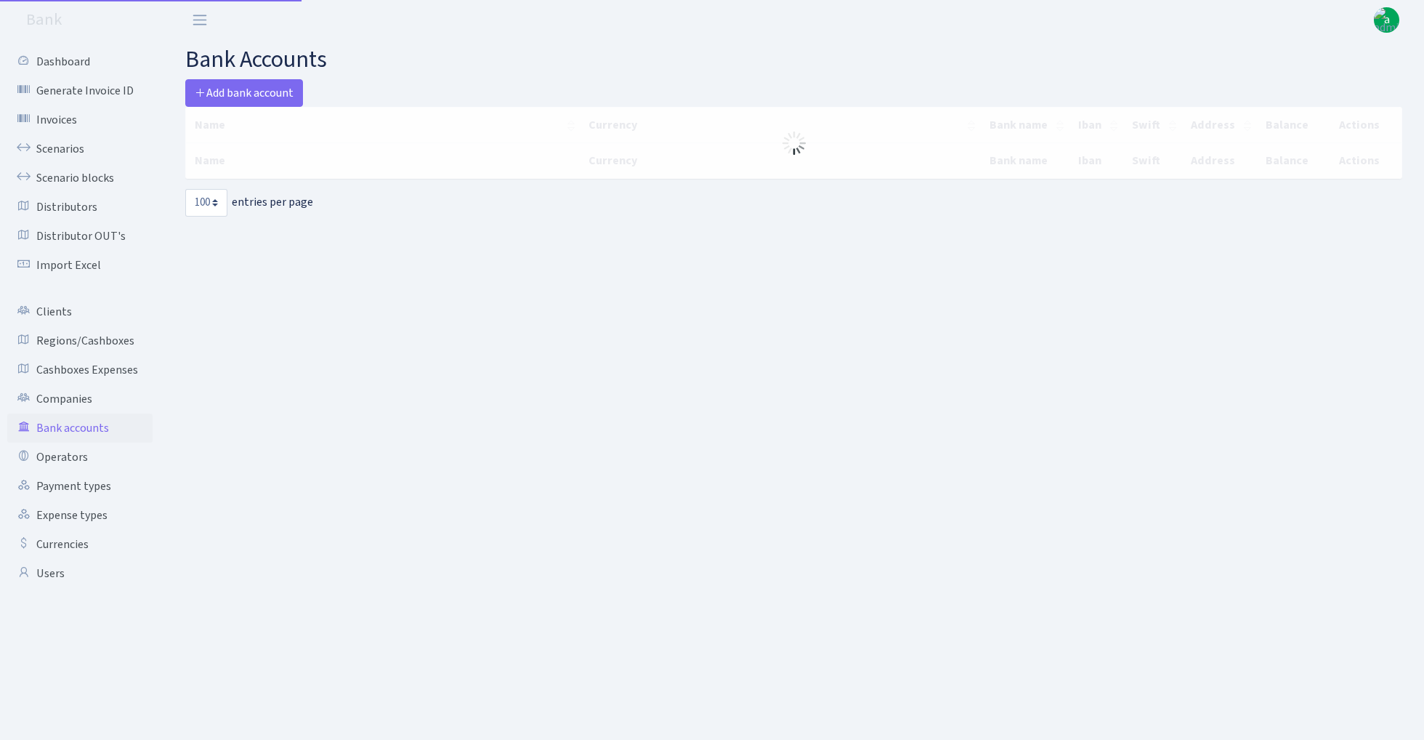
select select "100"
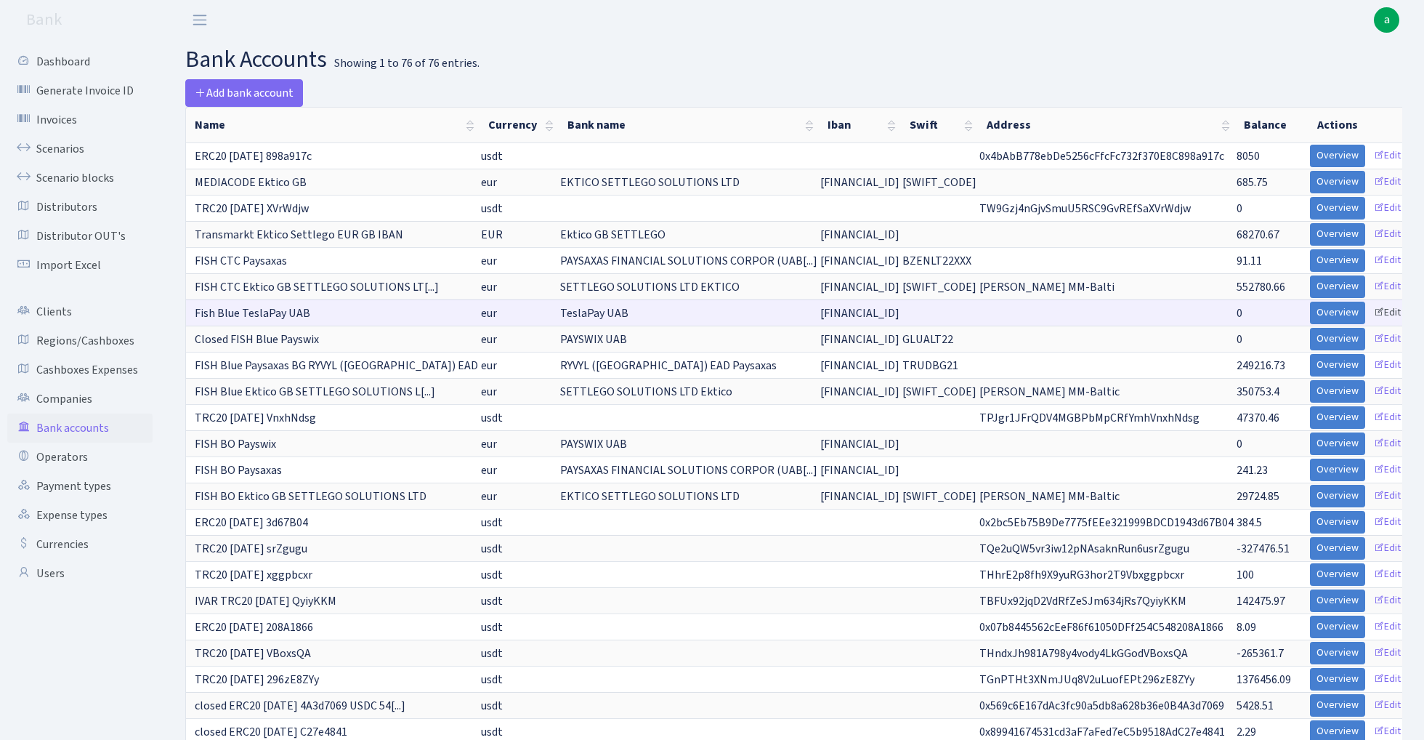
click at [1376, 311] on link "Edit" at bounding box center [1388, 313] width 40 height 23
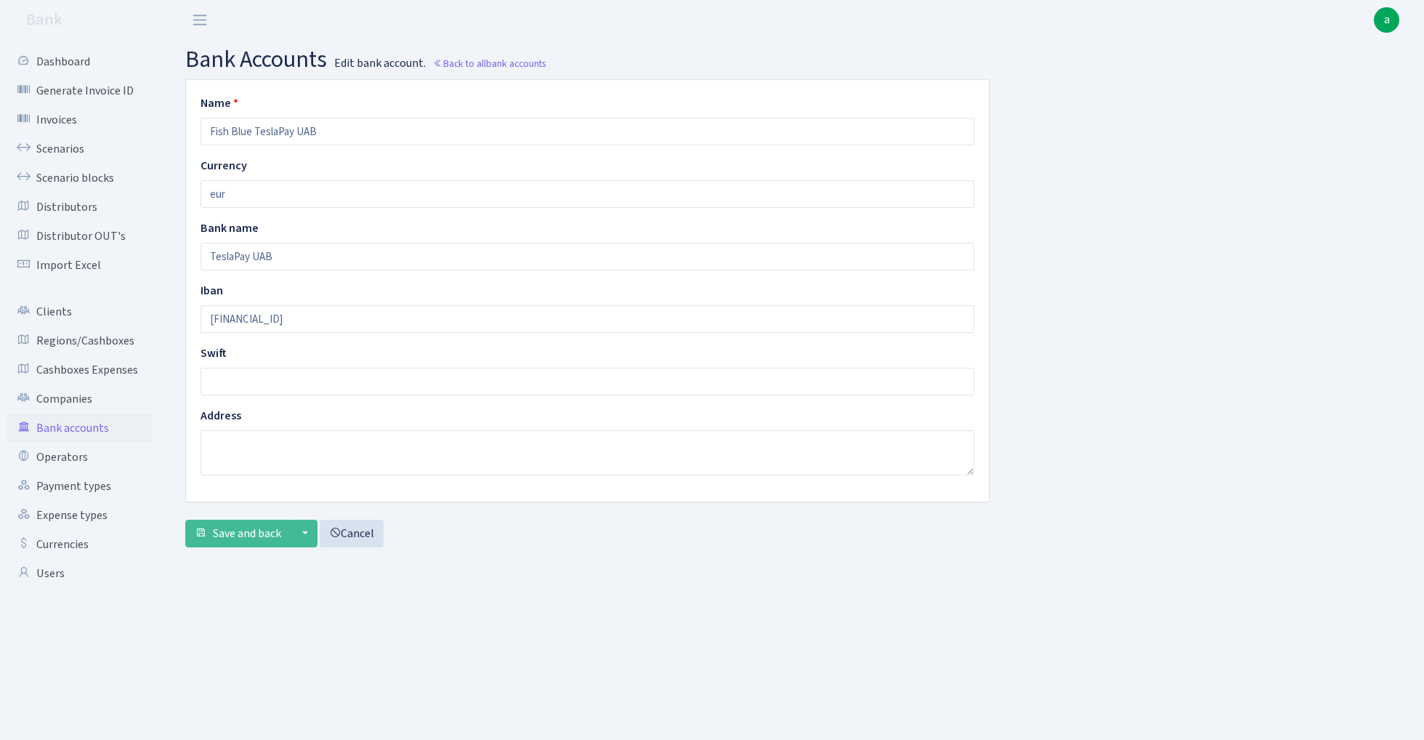
click at [208, 131] on input "Fish Blue TeslaPay UAB" at bounding box center [588, 132] width 774 height 28
type input "Closed Fish Blue TeslaPay UAB"
click at [240, 533] on span "Save and back" at bounding box center [247, 533] width 68 height 16
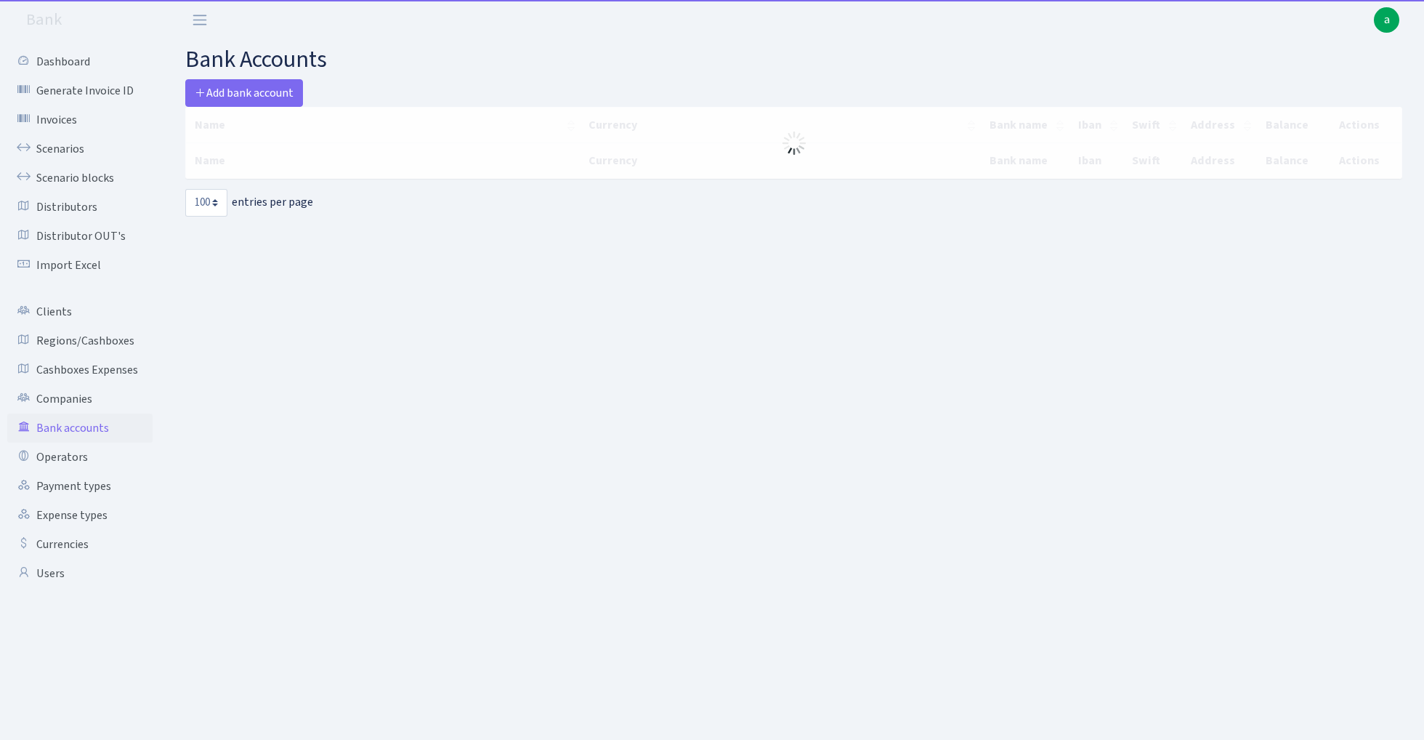
select select "100"
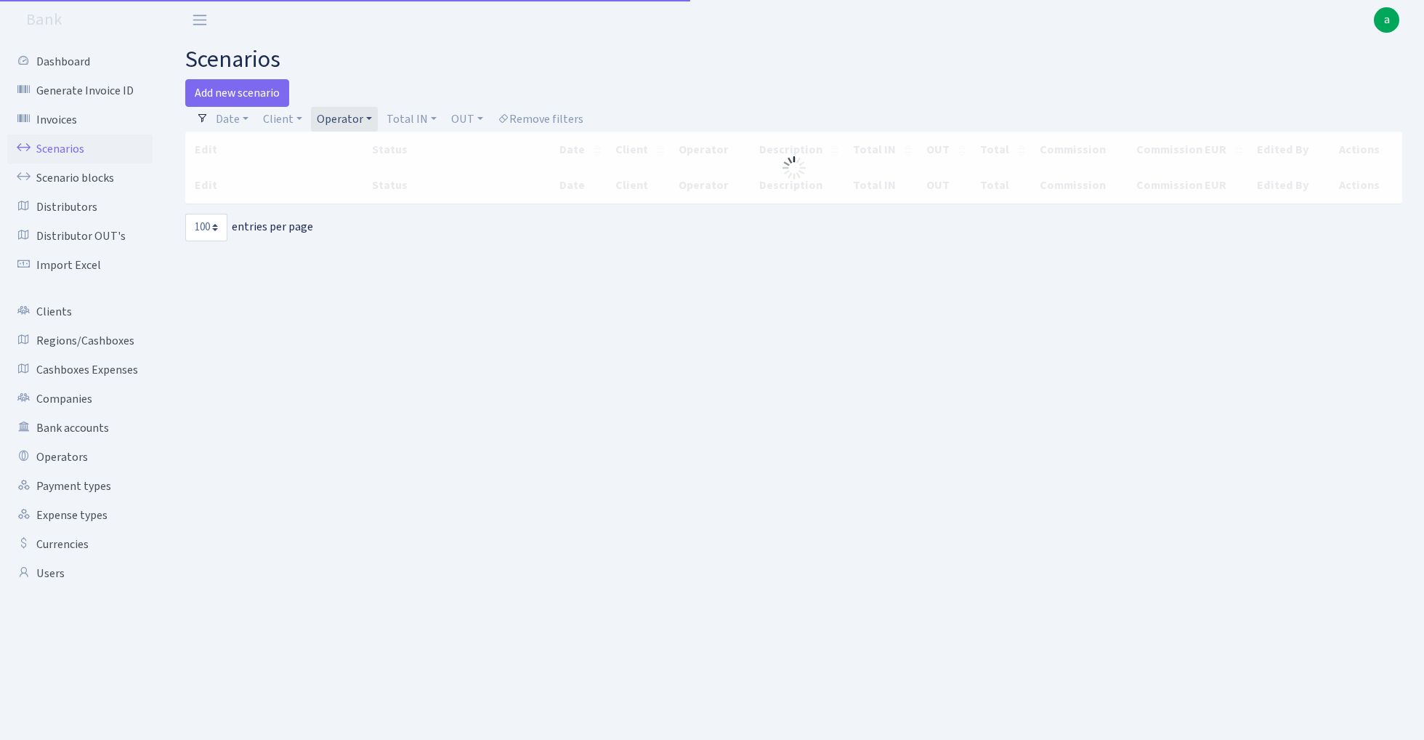
select select "100"
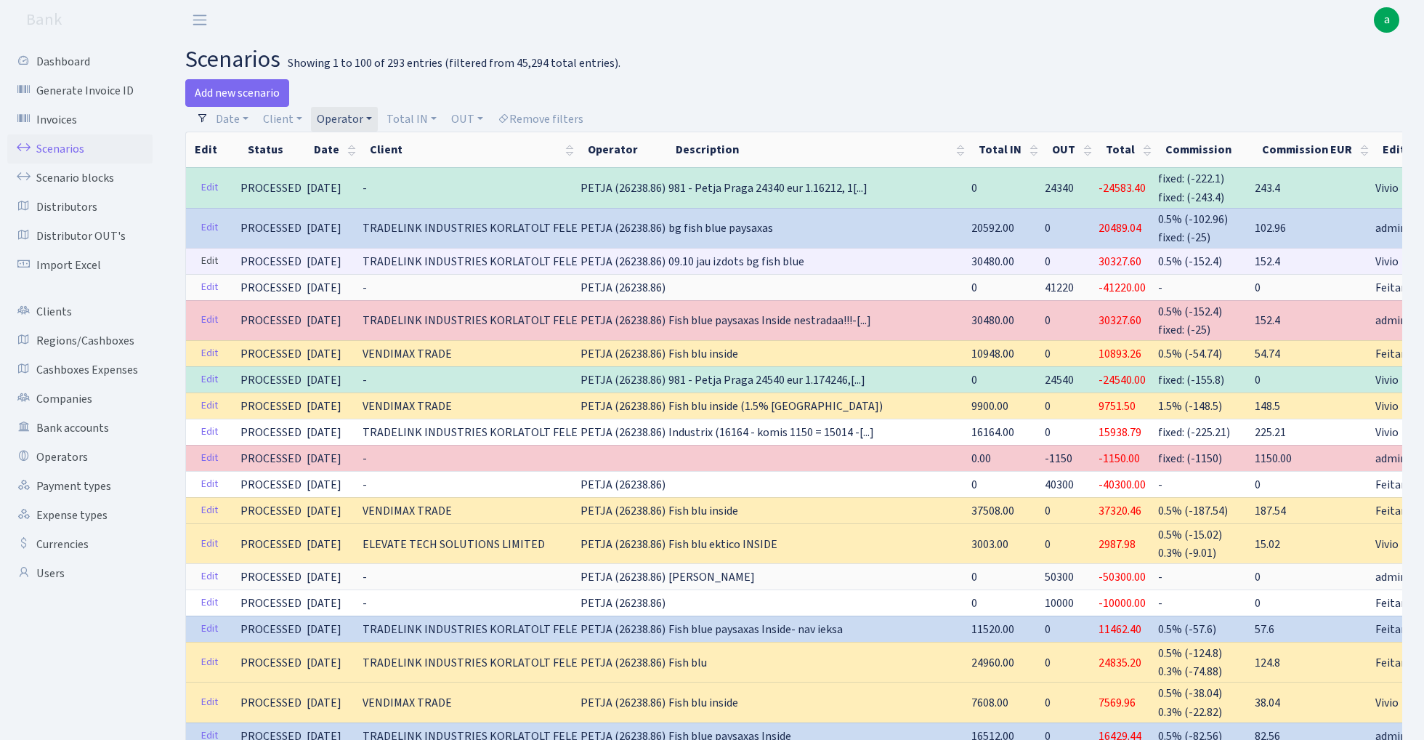
click at [210, 259] on link "Edit" at bounding box center [210, 261] width 30 height 23
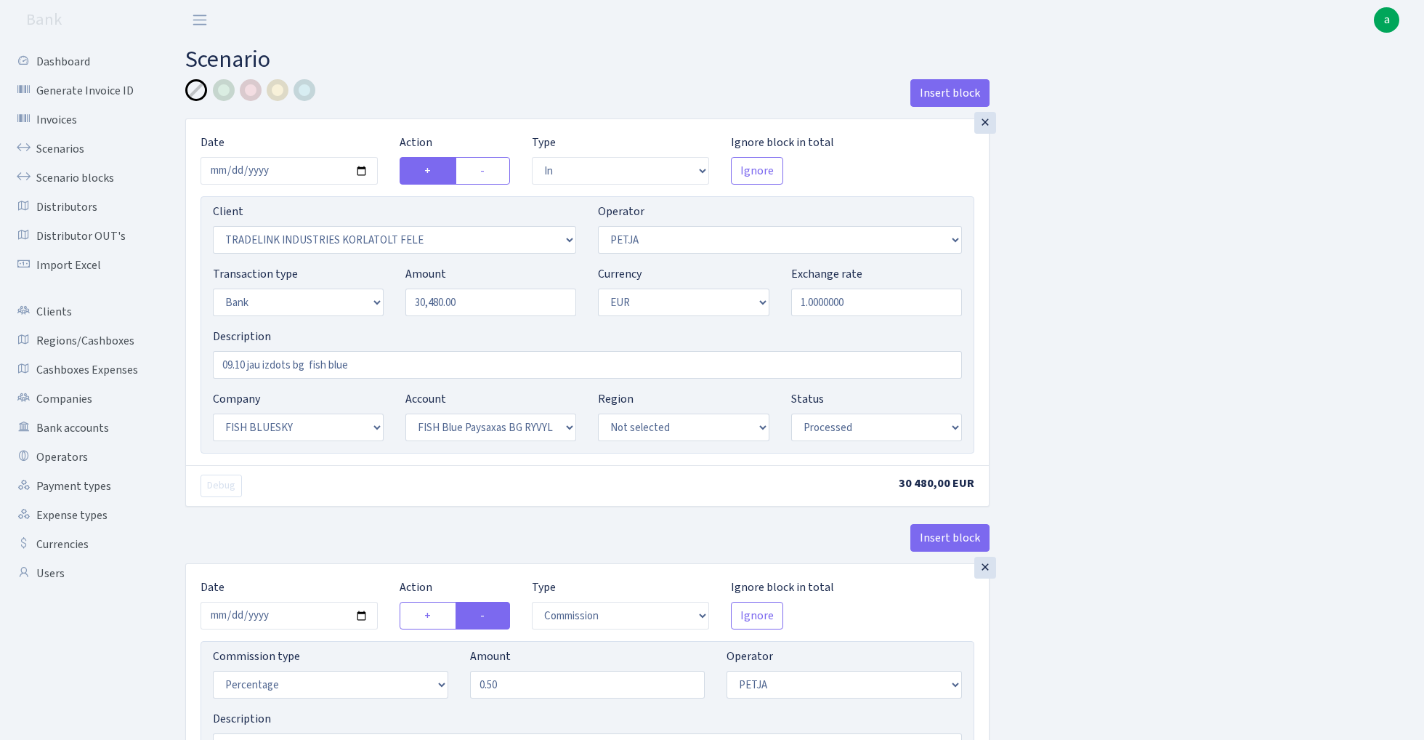
select select "in"
select select "3051"
select select "392"
select select "2"
select select "1"
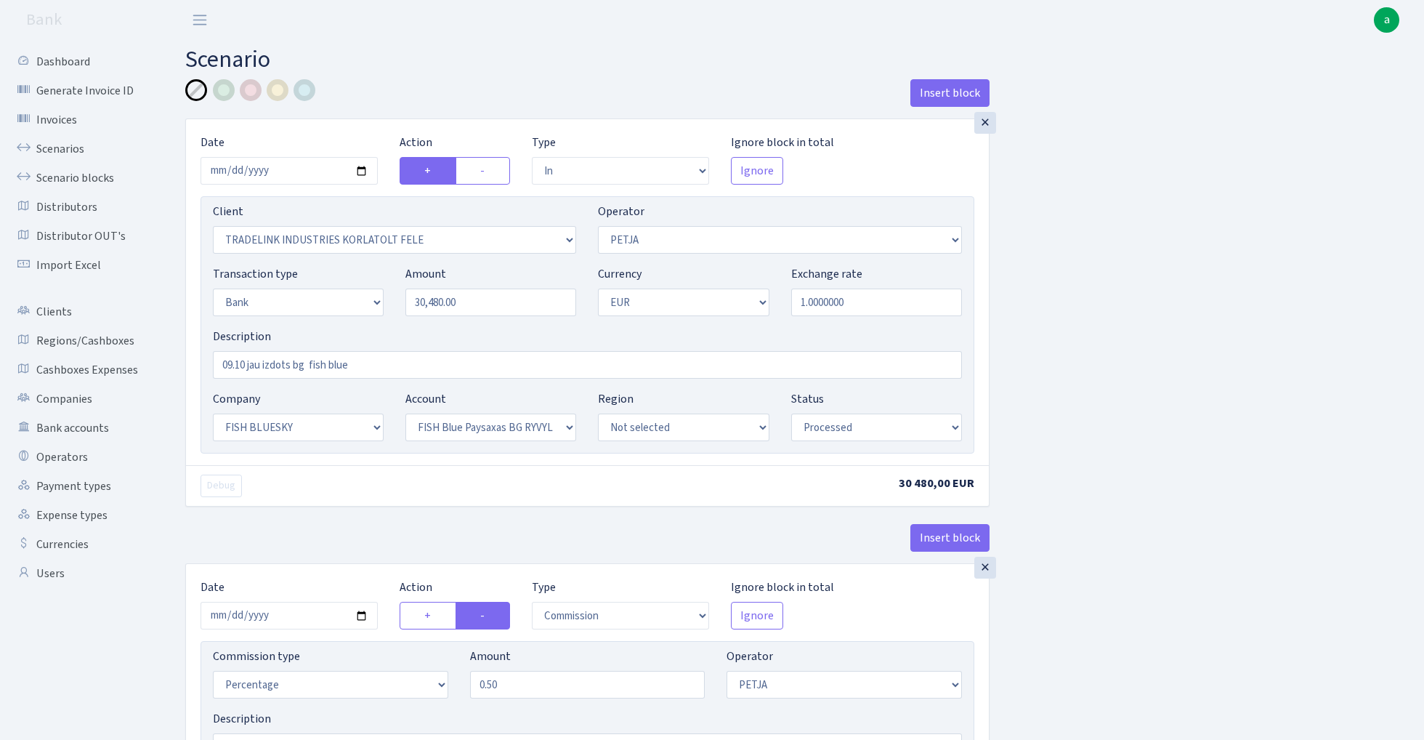
select select "23"
select select "68"
select select "processed"
select select "commission"
select select "392"
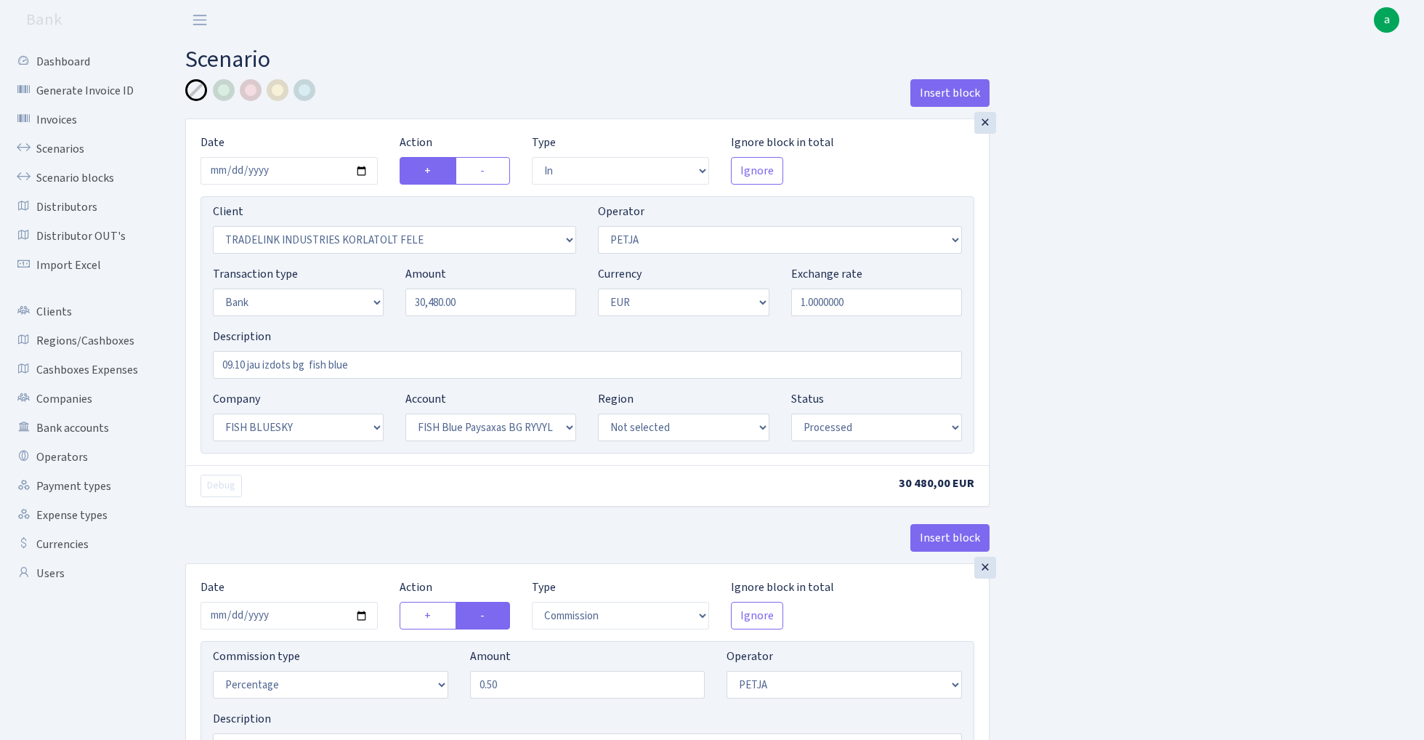
select select "processed"
click at [483, 308] on input "30480.00" at bounding box center [490, 302] width 171 height 28
paste input "456"
type input "34,560.00"
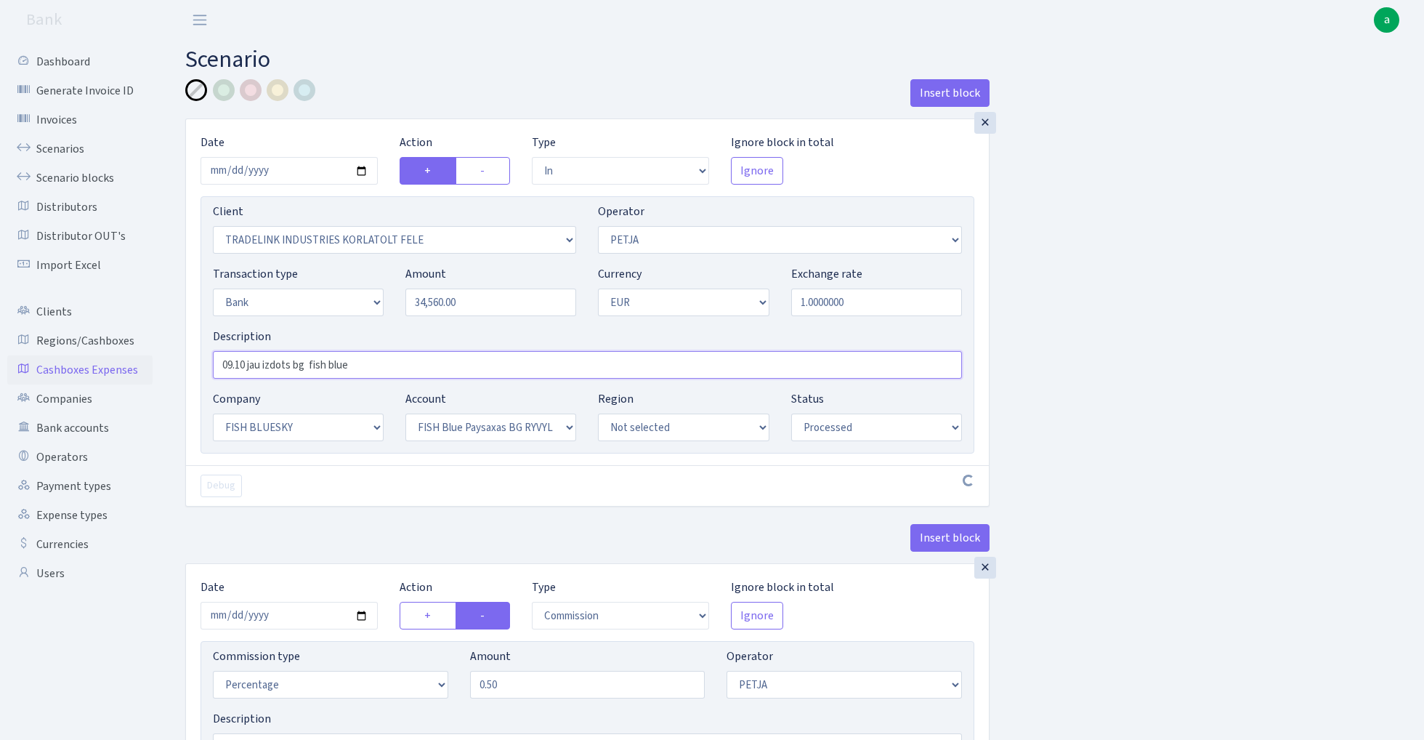
drag, startPoint x: 307, startPoint y: 366, endPoint x: 91, endPoint y: 372, distance: 215.9
click at [91, 372] on div "Dashboard Generate Invoice ID Invoices Scenarios Scenario blocks Distributors D…" at bounding box center [712, 536] width 1424 height 993
click at [291, 366] on input "fish blue" at bounding box center [587, 365] width 749 height 28
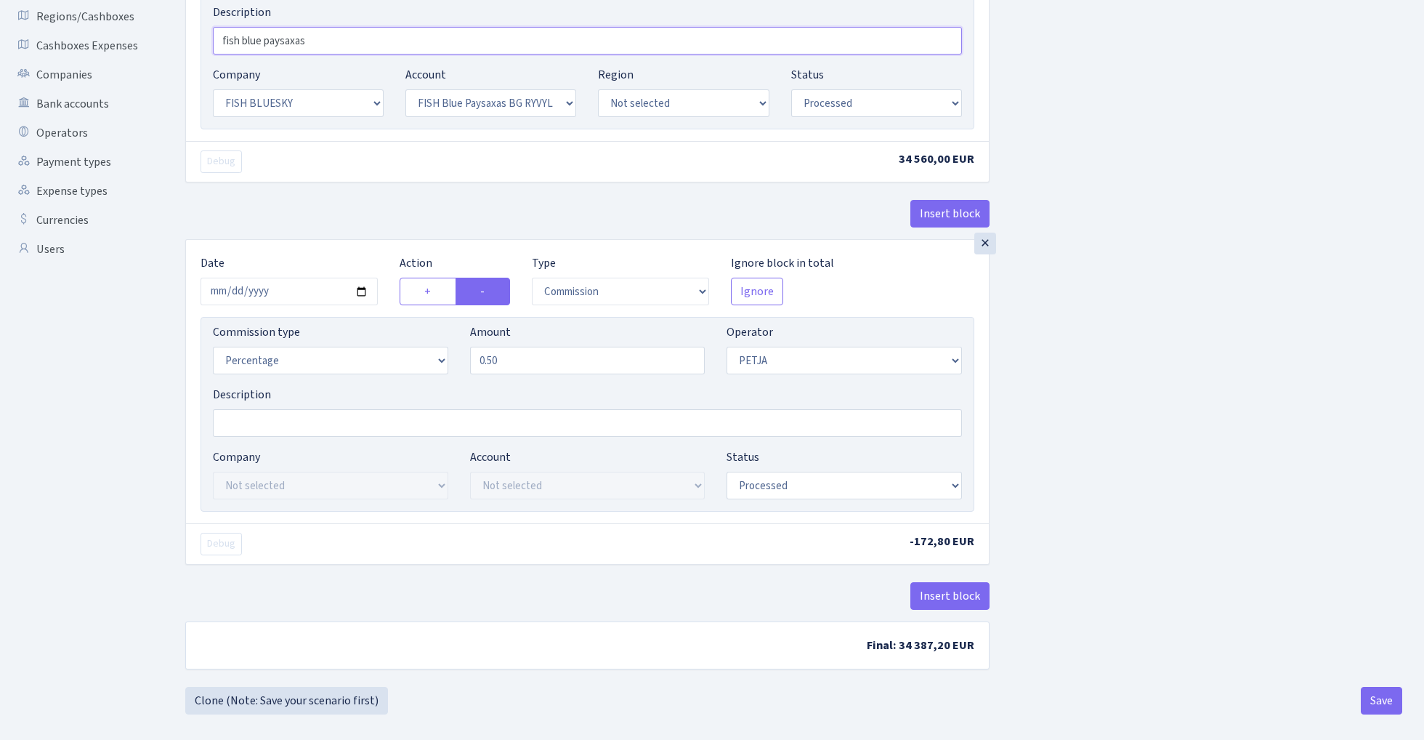
scroll to position [326, 0]
type input "fish blue paysaxas"
click at [946, 597] on button "Insert block" at bounding box center [949, 594] width 79 height 28
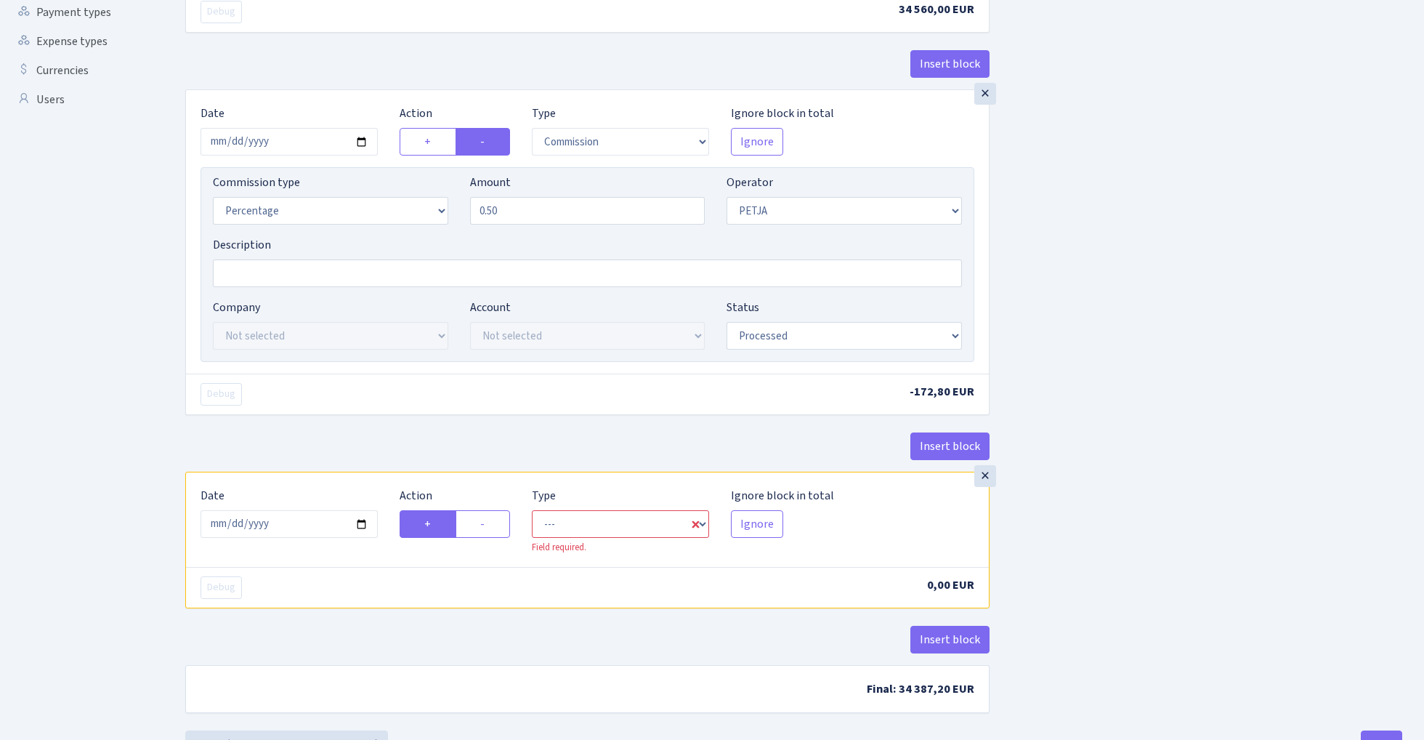
scroll to position [506, 0]
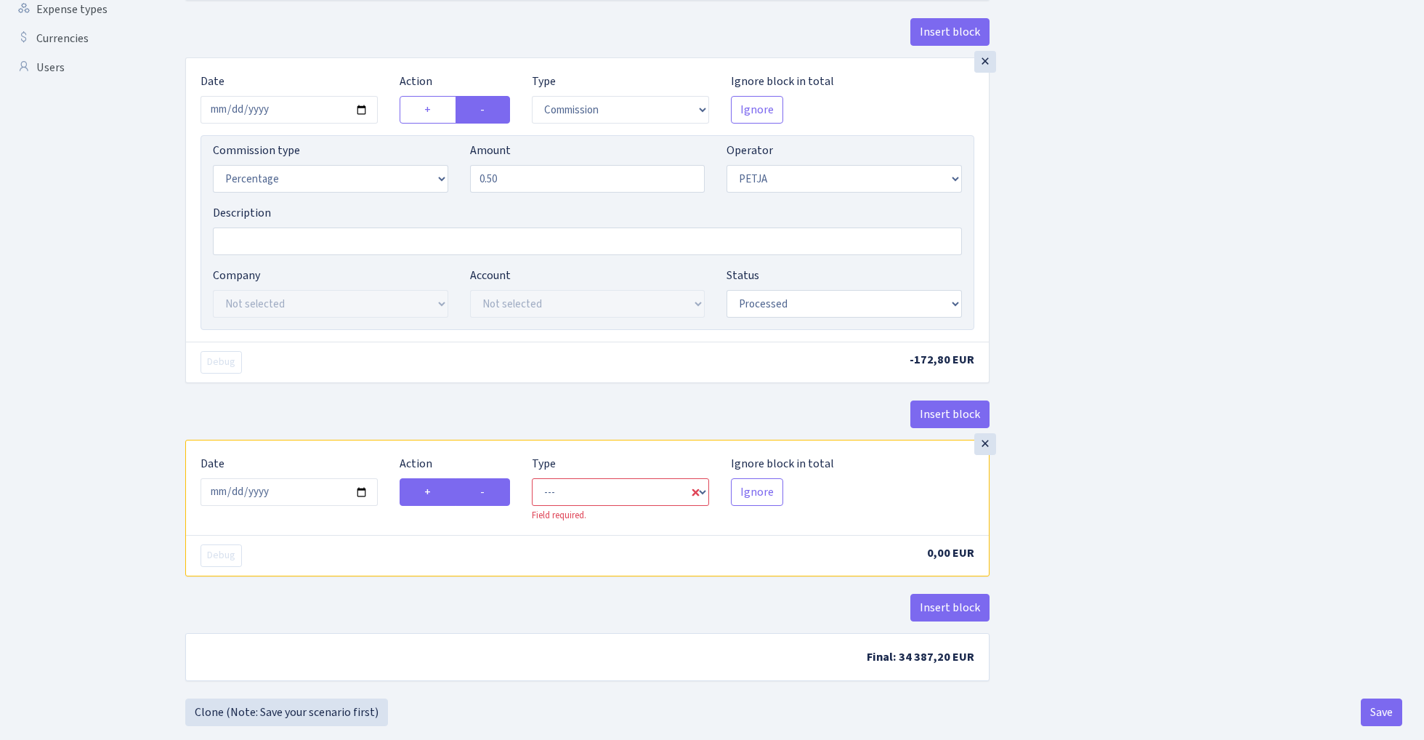
click at [497, 497] on label "-" at bounding box center [483, 492] width 54 height 28
click at [490, 493] on input "-" at bounding box center [484, 487] width 9 height 9
radio input "true"
radio input "false"
select select "commission"
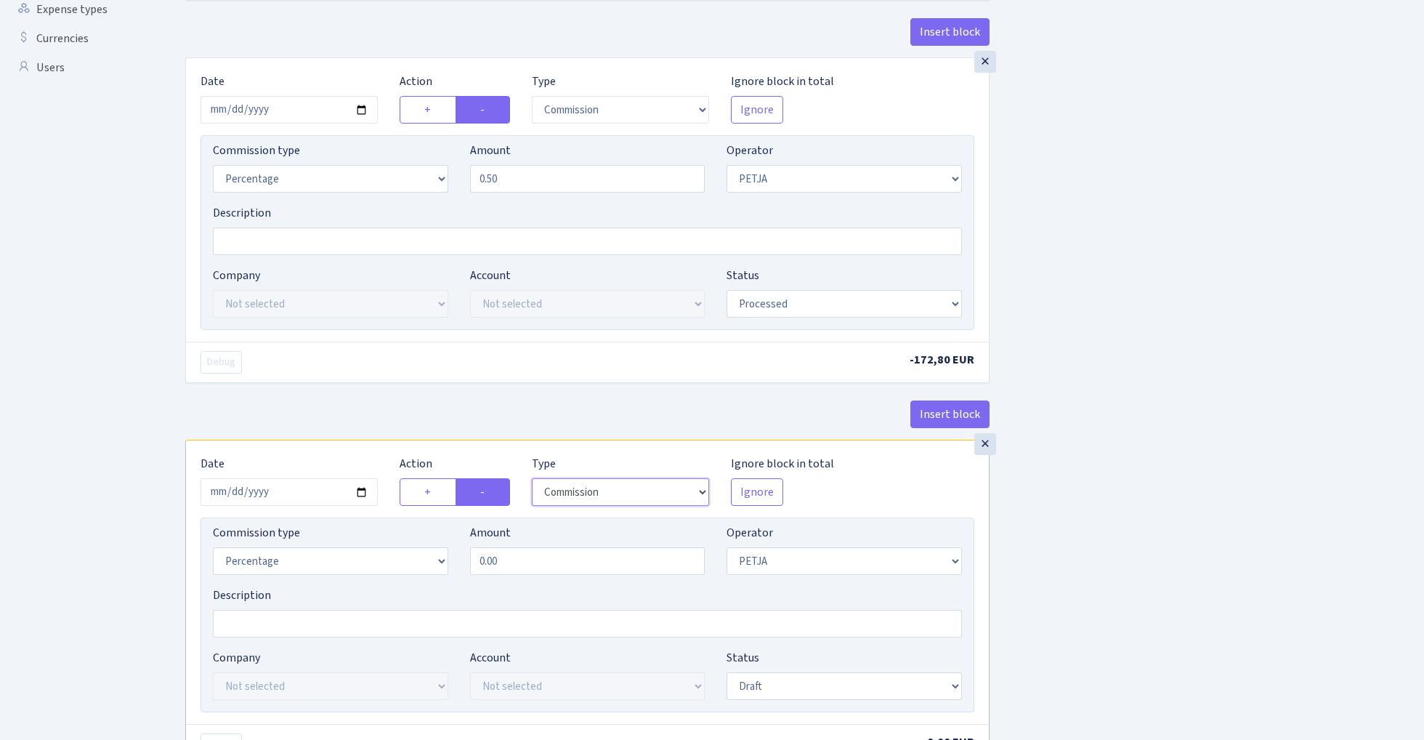
scroll to position [562, 0]
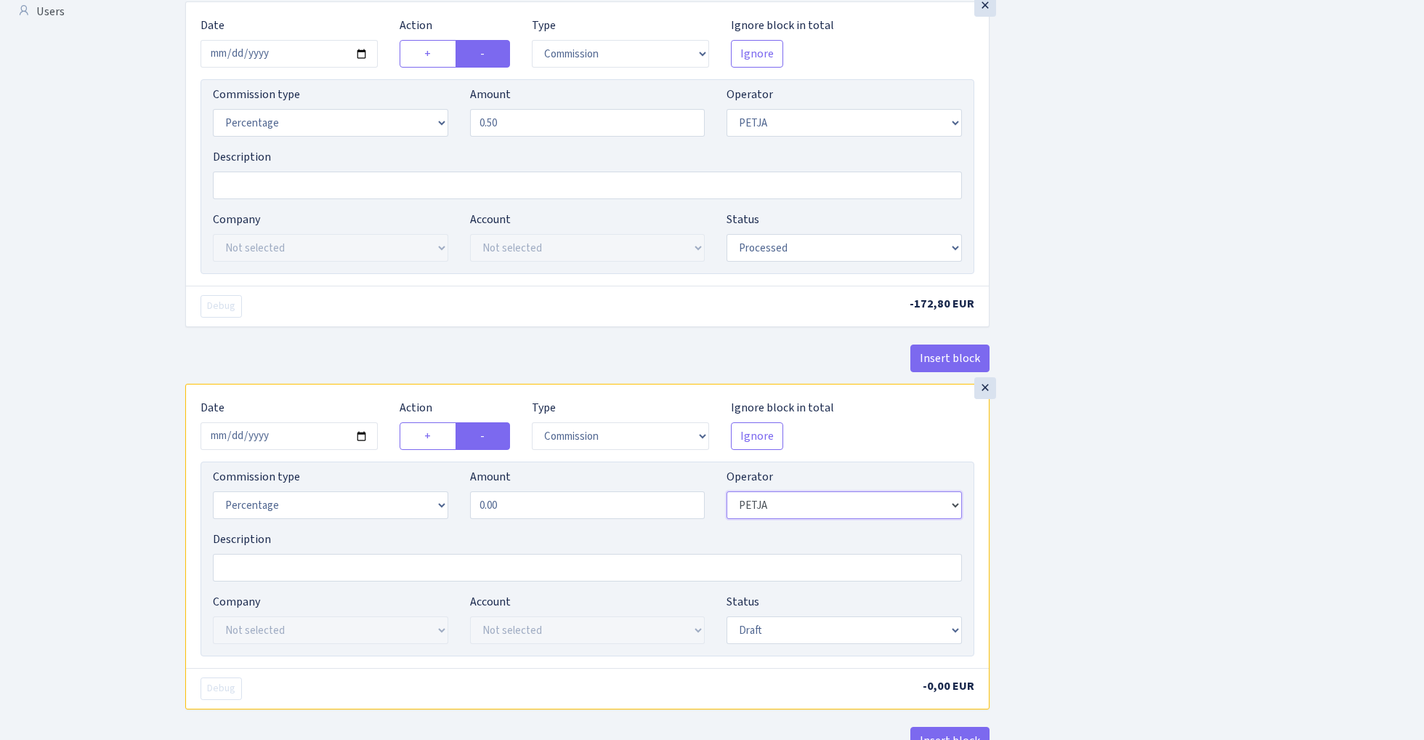
select select "1"
select select "fixed"
click at [556, 510] on input "0.00" at bounding box center [587, 505] width 235 height 28
type input "25.00"
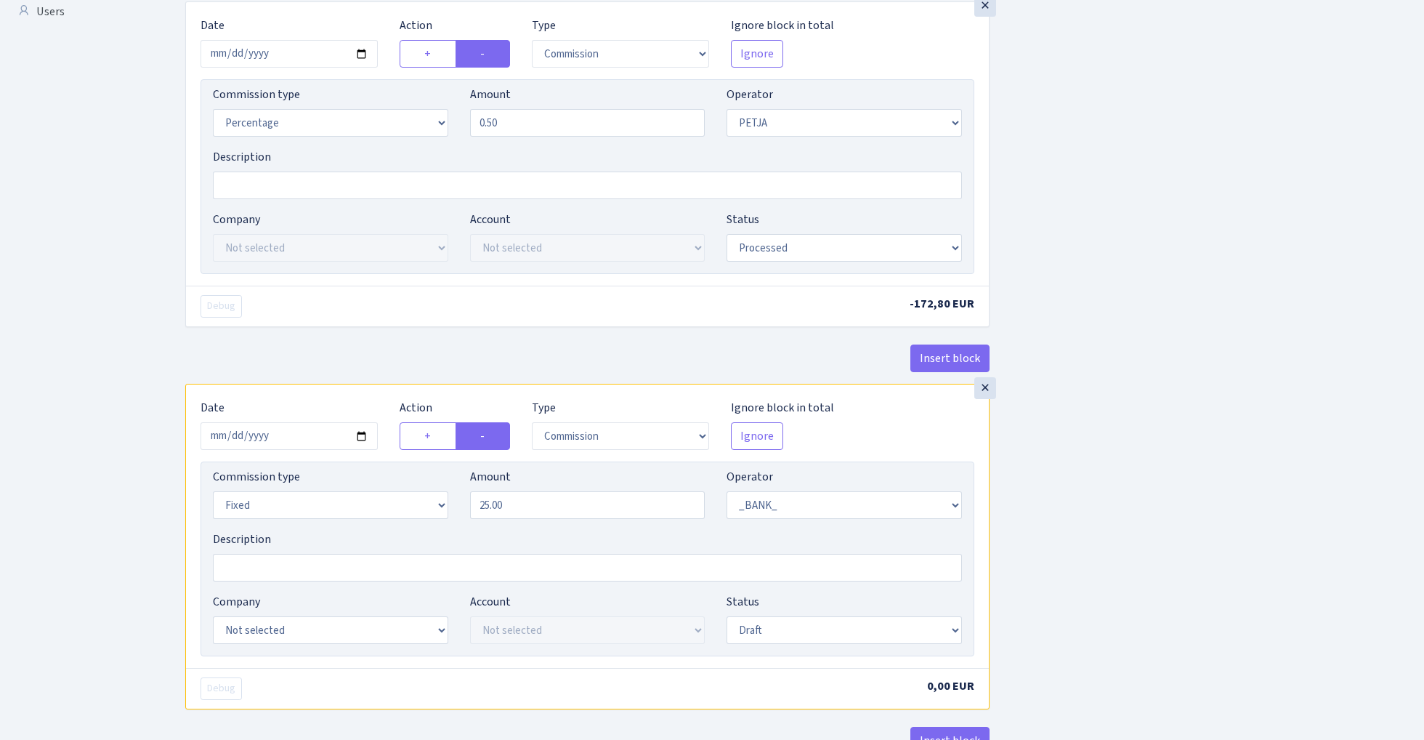
click at [1222, 403] on div "Insert block × Date 2025-10-15 Action + - Type --- In Out Commission Field requ…" at bounding box center [793, 175] width 1239 height 1314
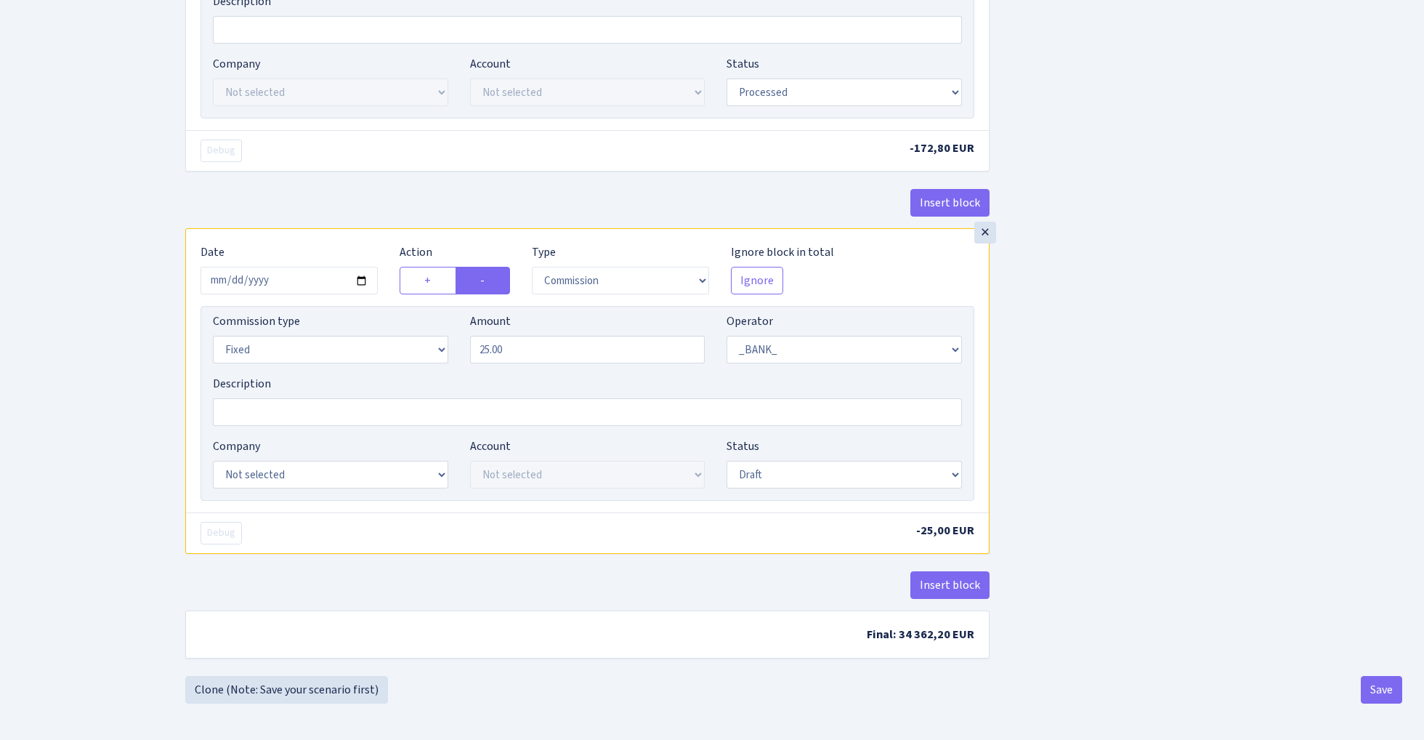
scroll to position [724, 0]
select select "23"
select select "68"
select select "processed"
click at [1030, 466] on div "Insert block × Date 2025-10-15 Action + - Type --- In Out Commission Field requ…" at bounding box center [793, 19] width 1239 height 1314
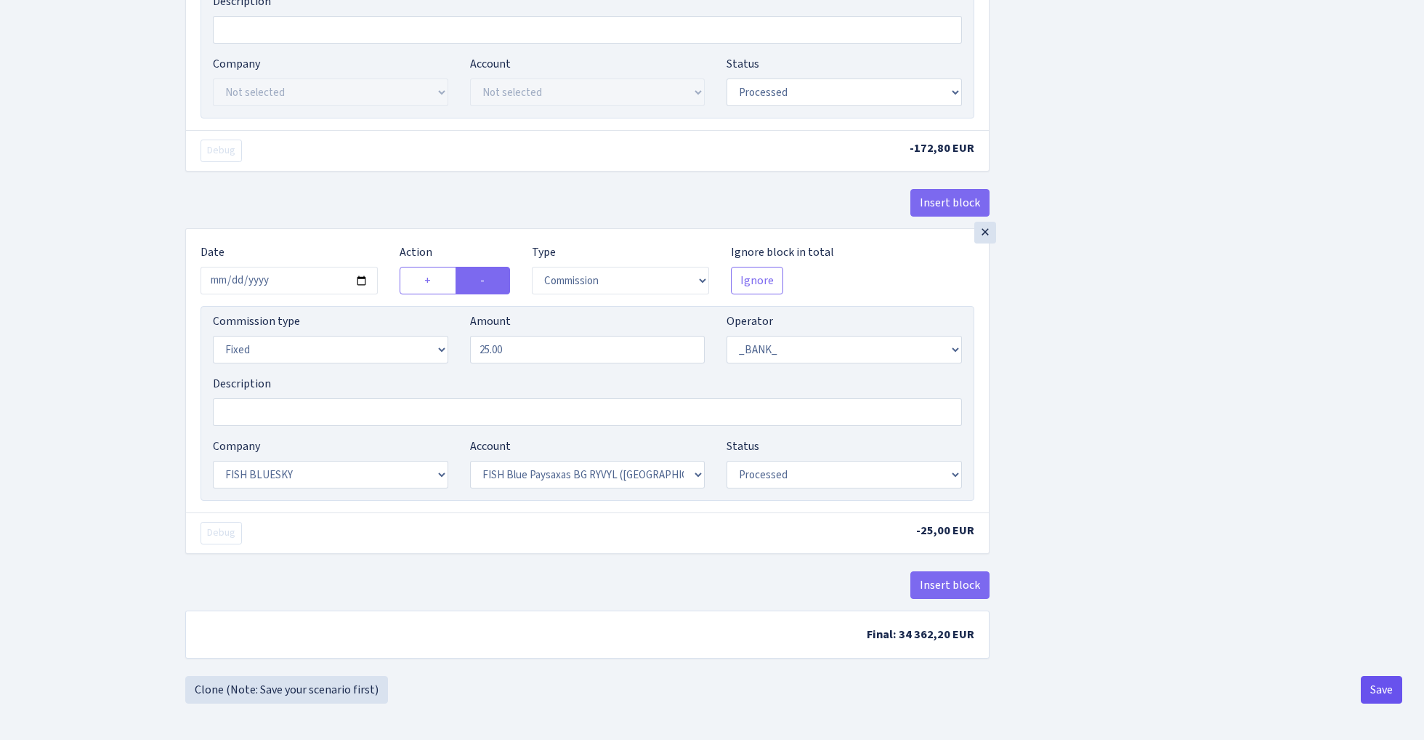
click at [1378, 690] on button "Save" at bounding box center [1381, 690] width 41 height 28
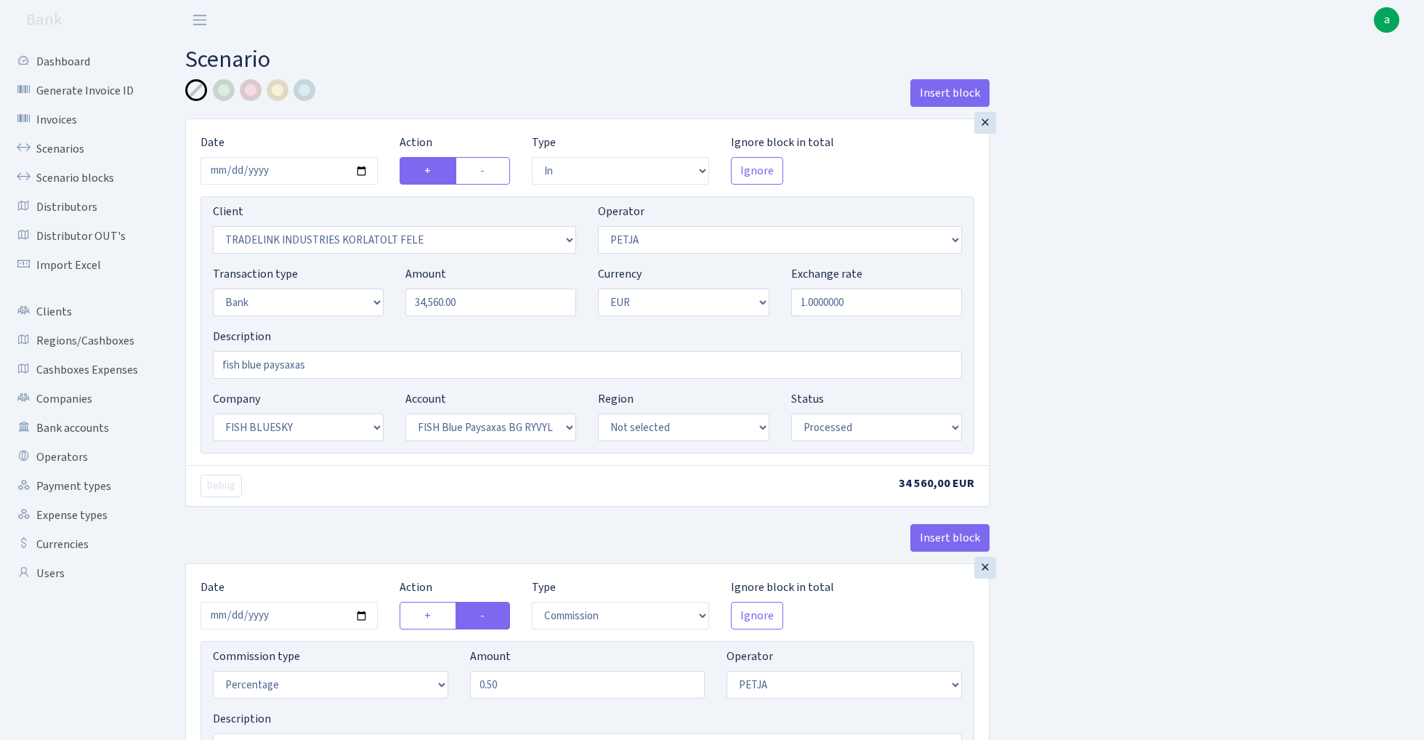
select select "in"
select select "3051"
select select "392"
select select "2"
select select "1"
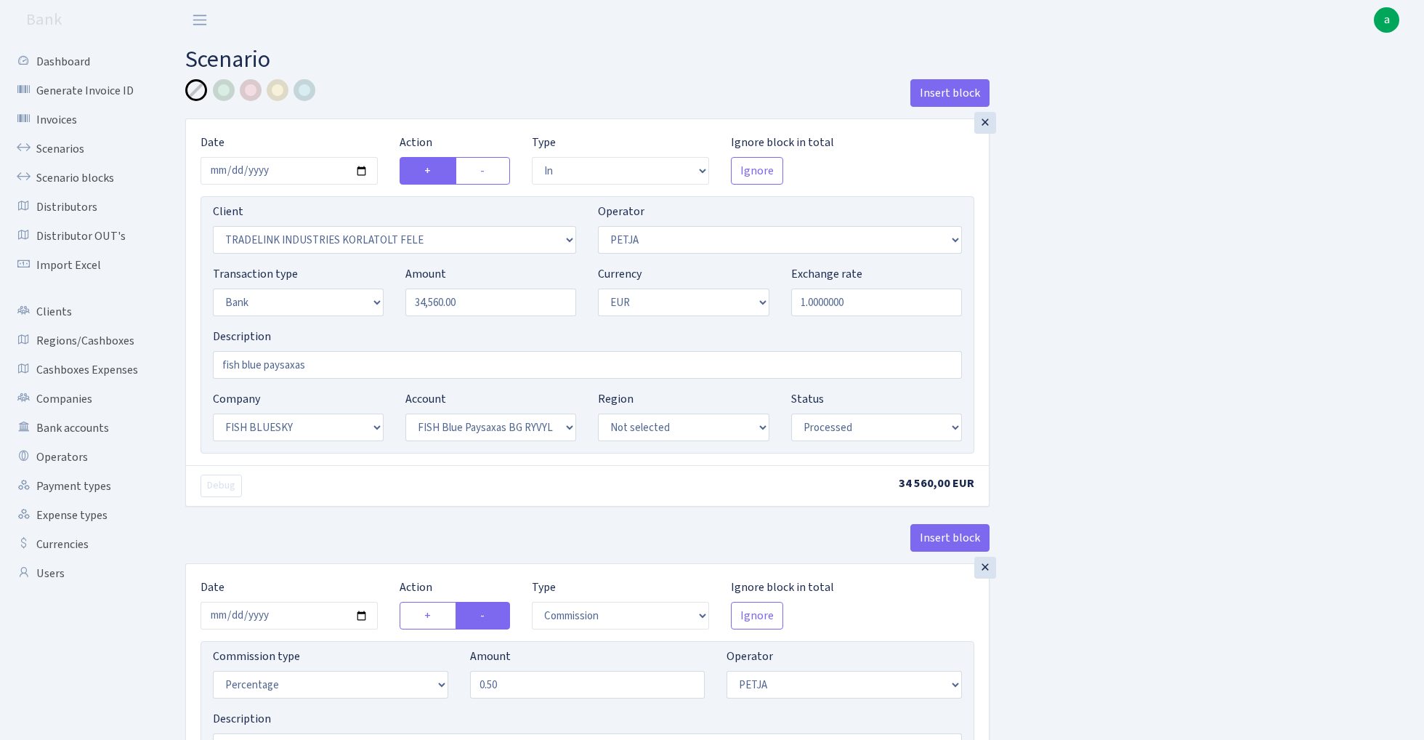
select select "23"
select select "68"
select select "processed"
select select "commission"
select select "392"
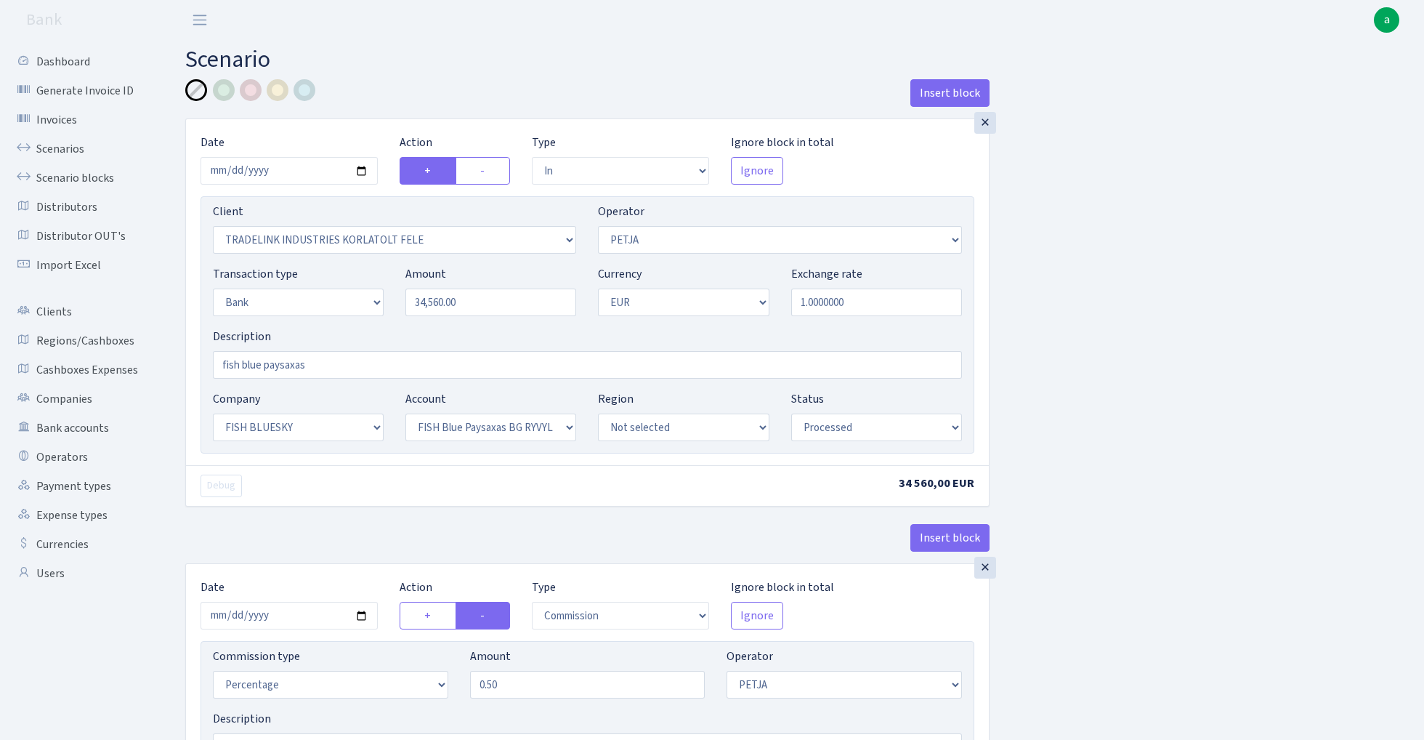
select select "processed"
select select "commission"
select select "fixed"
select select "1"
select select "23"
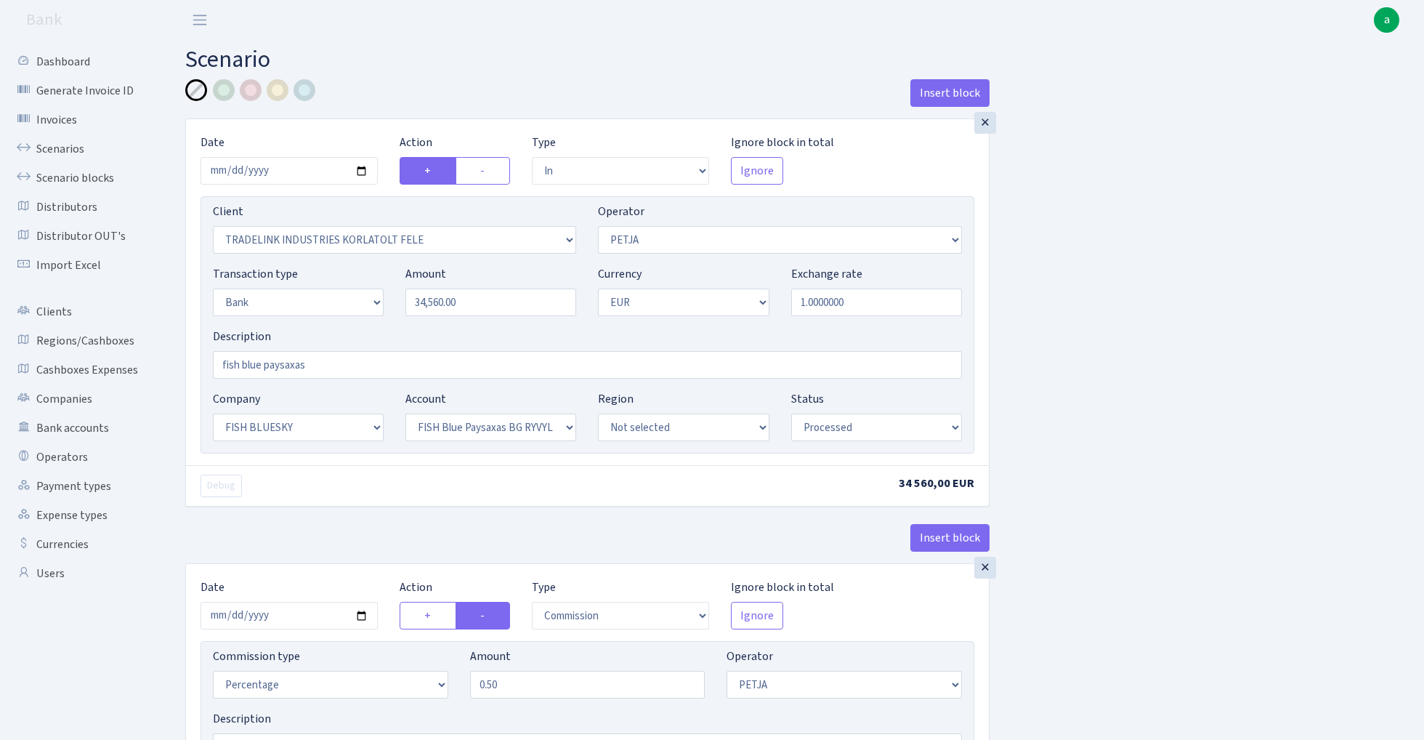
select select "68"
select select "processed"
click at [57, 147] on link "Scenarios" at bounding box center [79, 148] width 145 height 29
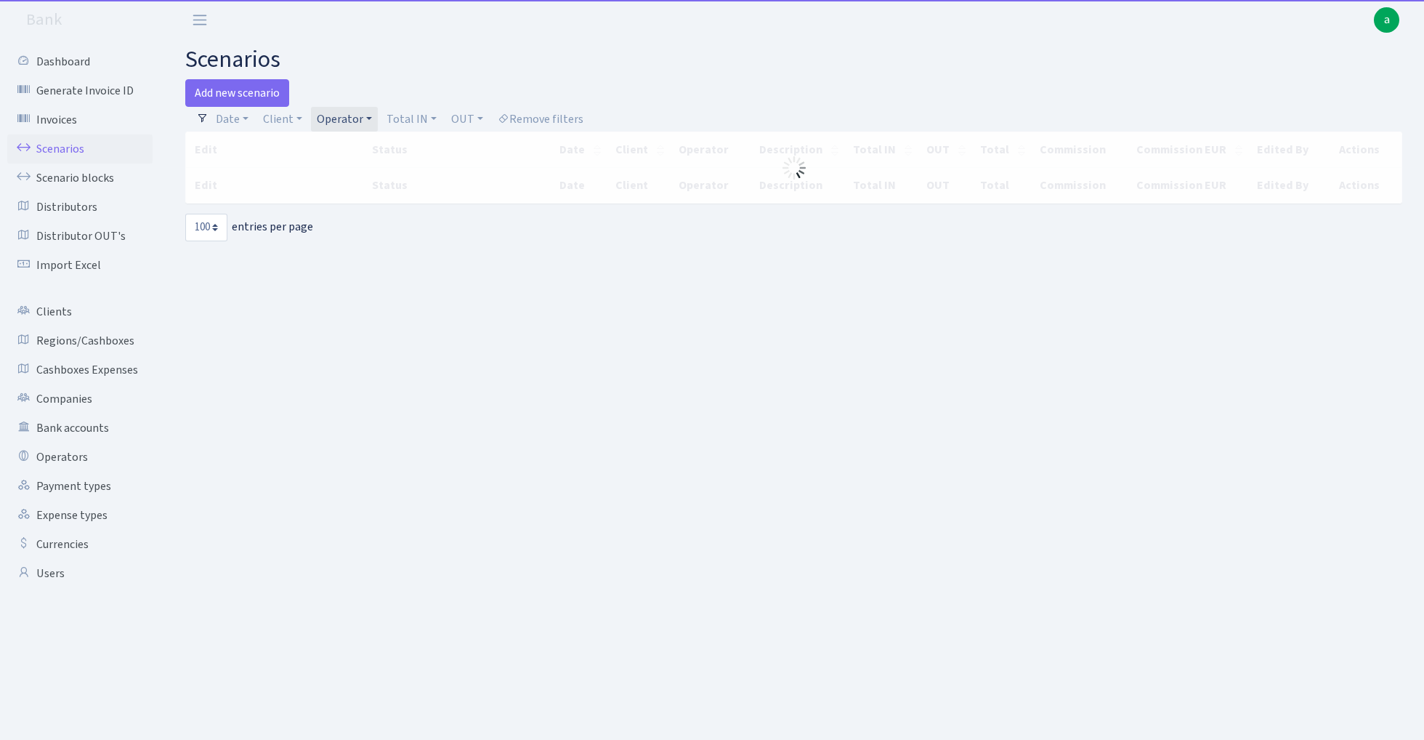
select select "100"
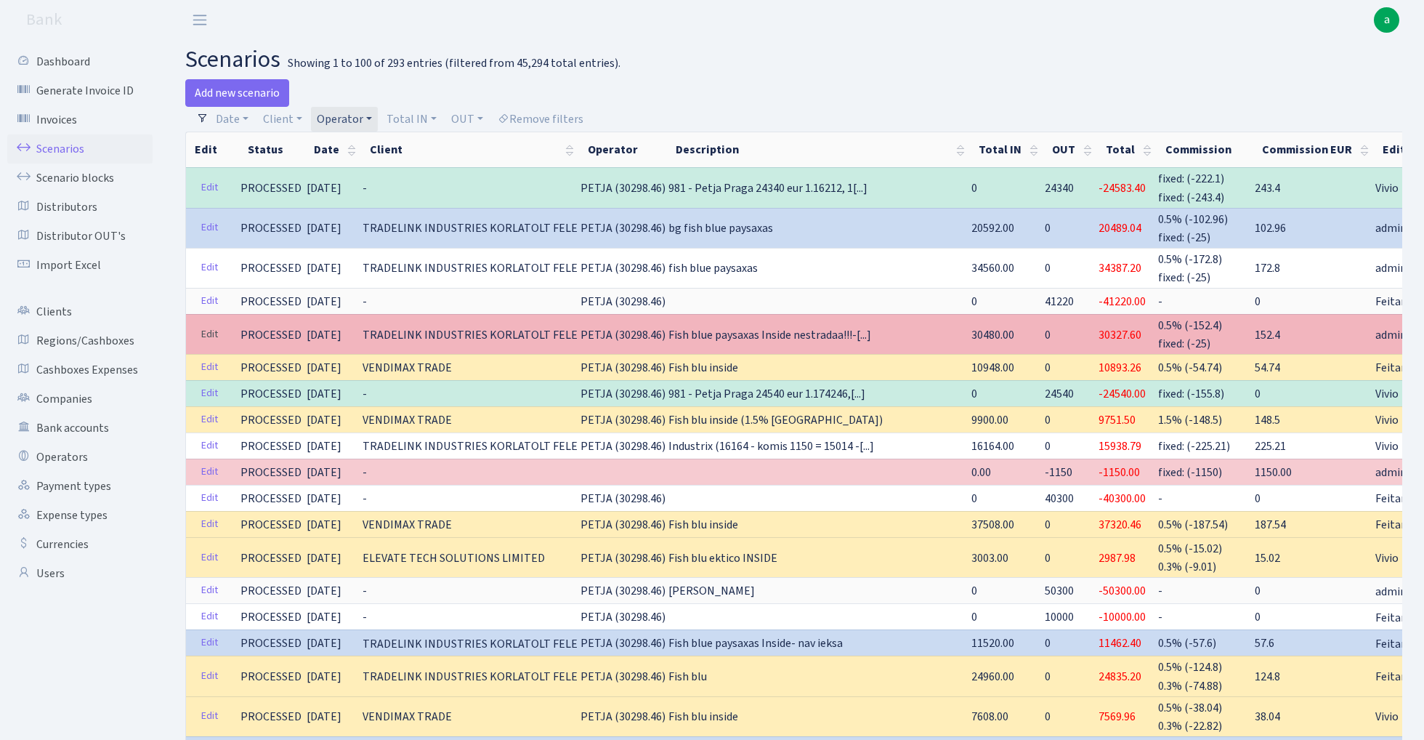
click at [202, 331] on link "Edit" at bounding box center [210, 334] width 30 height 23
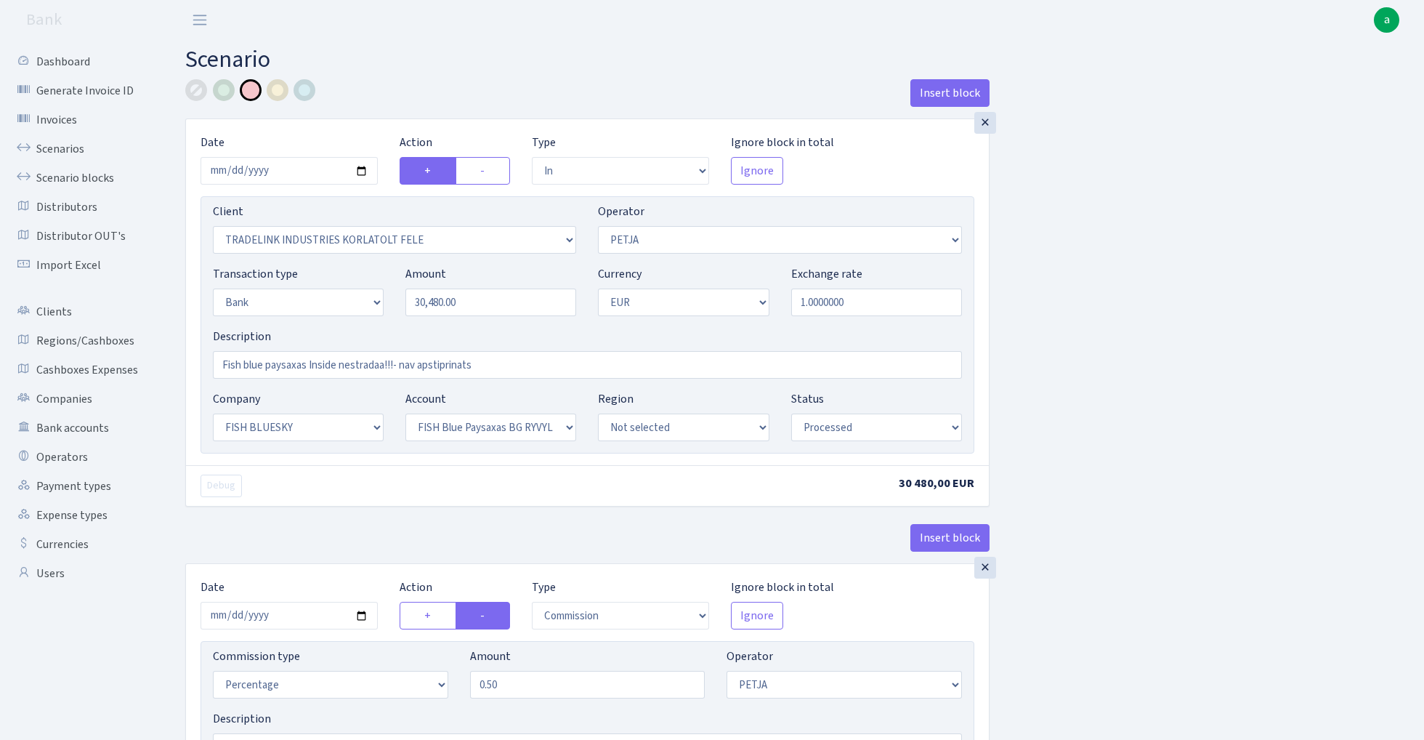
select select "in"
select select "3051"
select select "392"
select select "2"
select select "1"
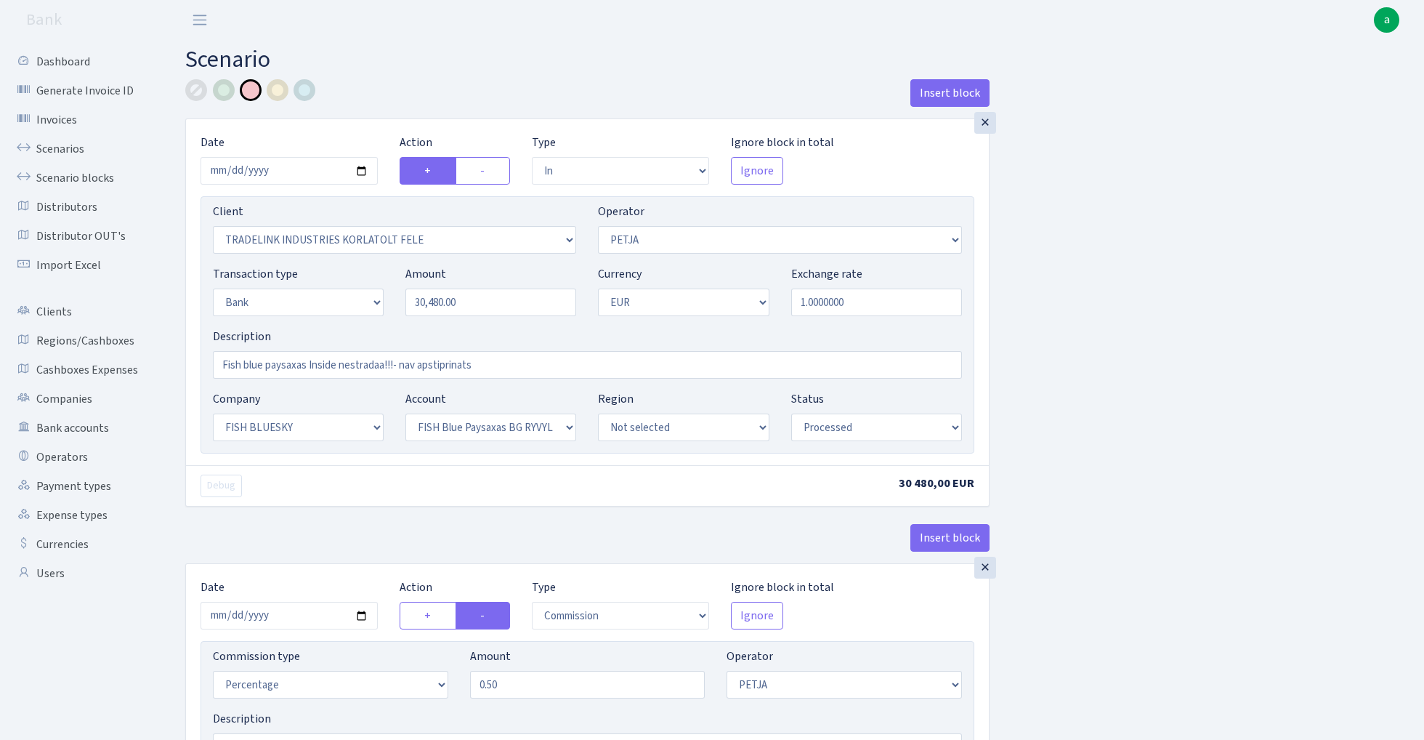
select select "23"
select select "68"
select select "processed"
select select "commission"
select select "392"
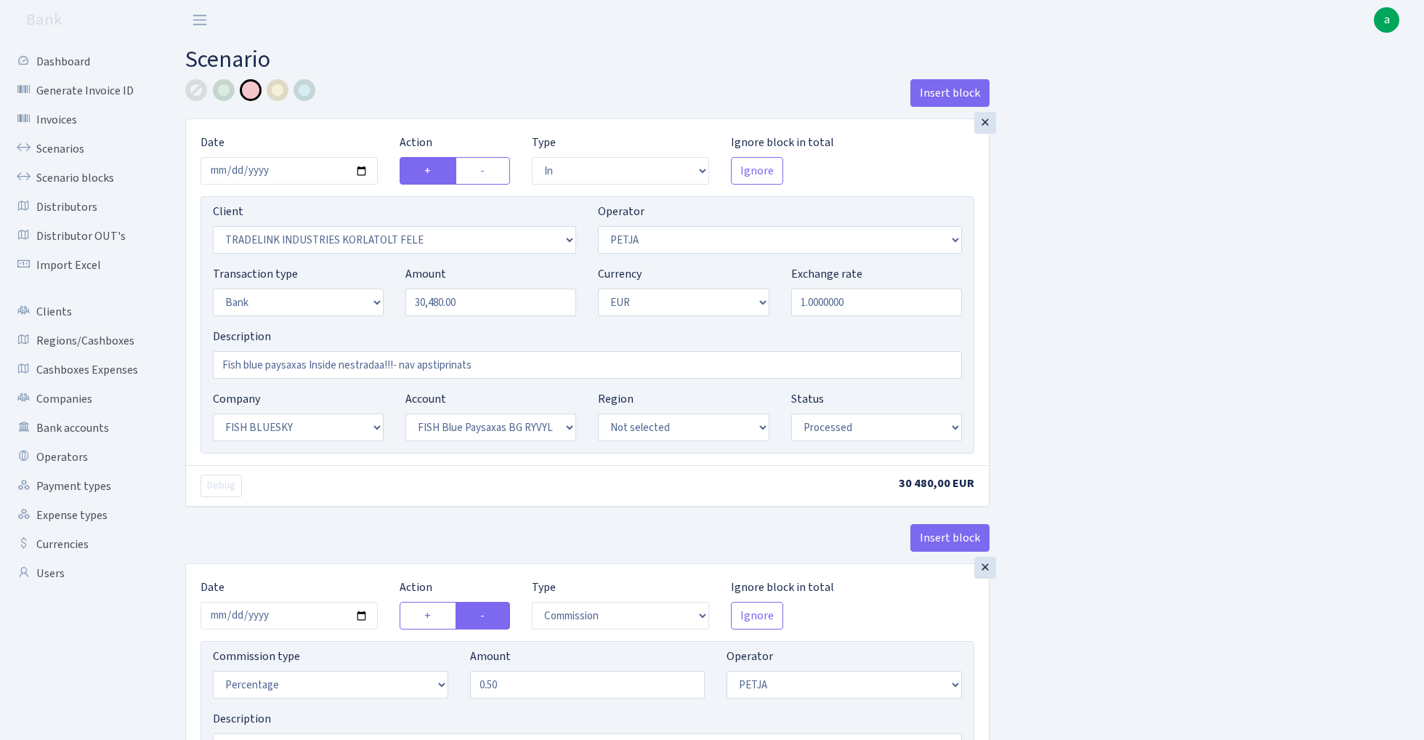
select select "processed"
select select "commission"
select select "fixed"
select select "1"
select select "23"
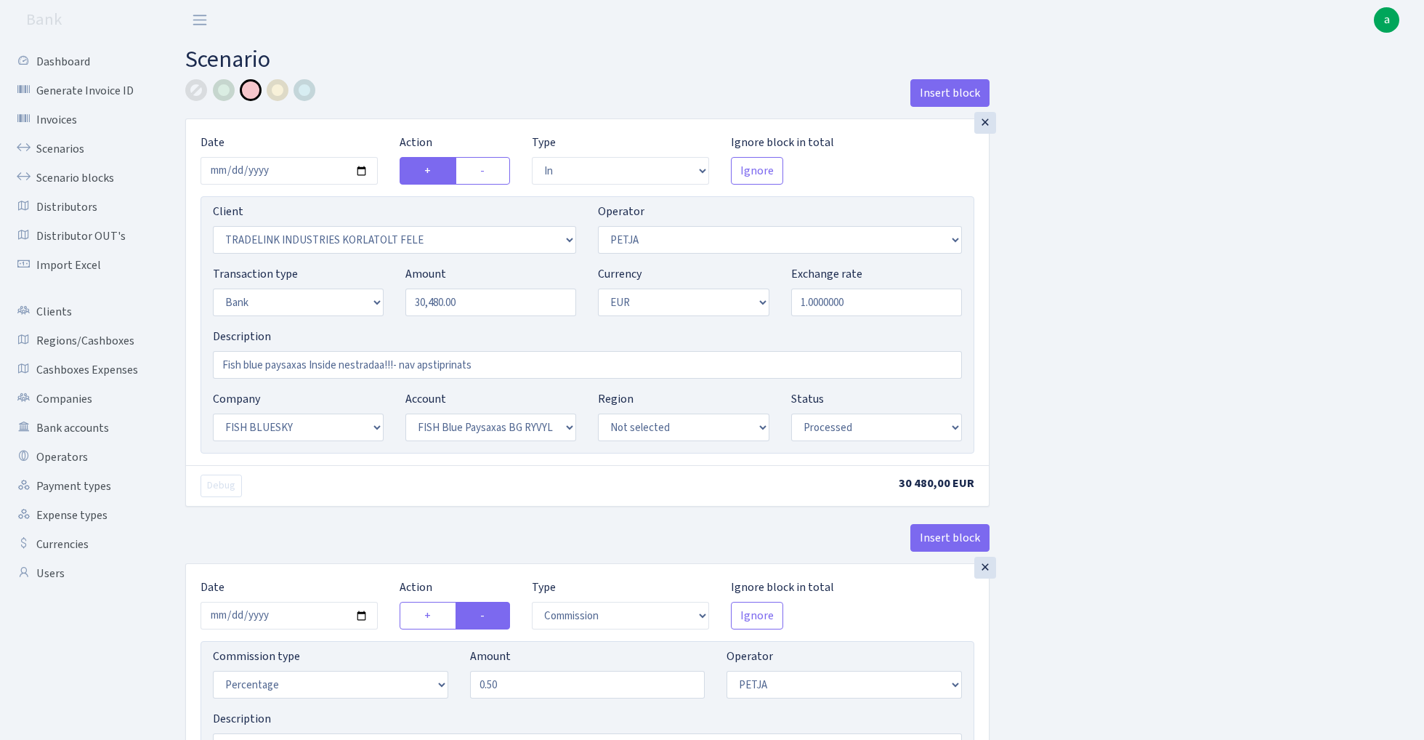
select select "68"
select select "processed"
click at [315, 85] on div at bounding box center [252, 92] width 135 height 27
drag, startPoint x: 494, startPoint y: 368, endPoint x: 401, endPoint y: 367, distance: 93.0
click at [401, 367] on input "Fish blue paysaxas Inside nestradaa!!!- nav apstiprinats" at bounding box center [587, 365] width 749 height 28
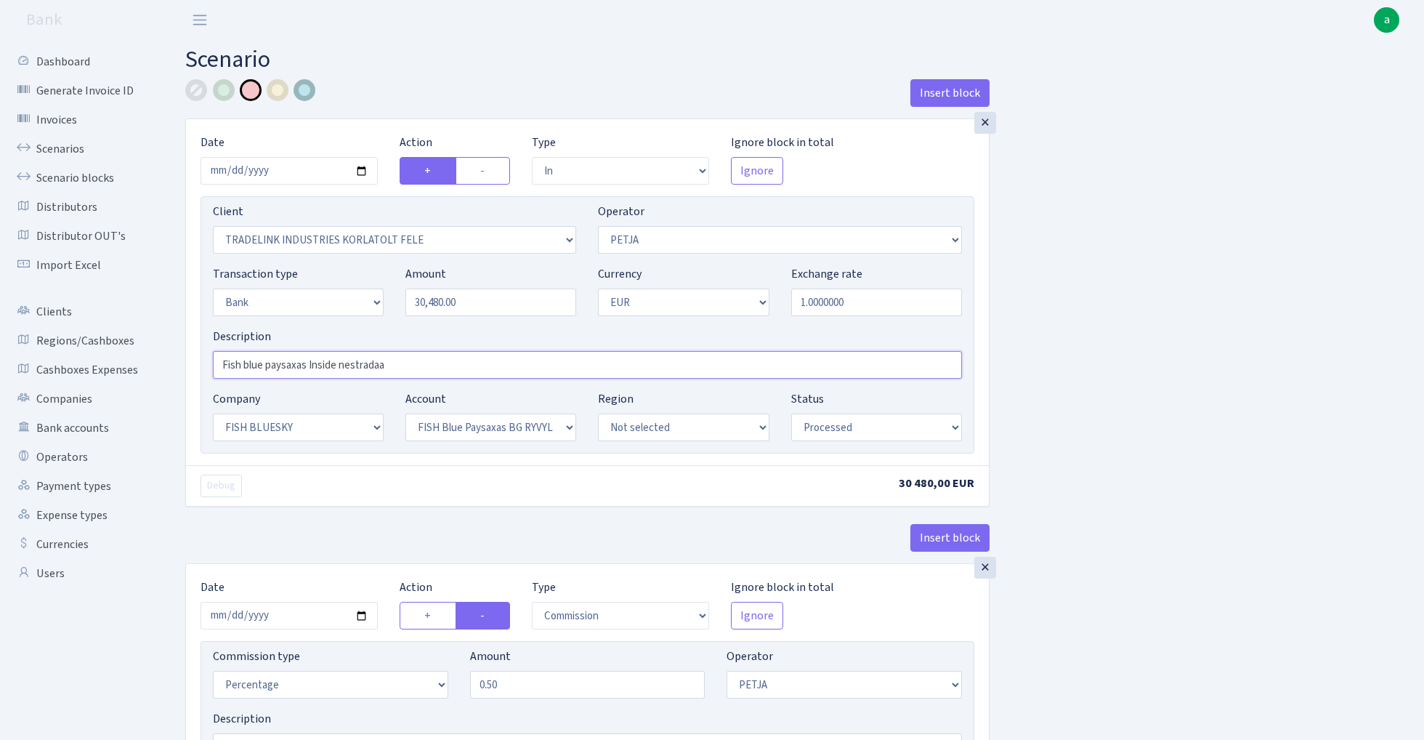
type input "Fish blue paysaxas Inside nestradaa"
click at [302, 96] on div at bounding box center [305, 90] width 22 height 22
click at [277, 169] on input "2025-10-09" at bounding box center [289, 171] width 177 height 28
type input "[DATE]"
click at [471, 61] on h2 "Scenario" at bounding box center [793, 60] width 1217 height 28
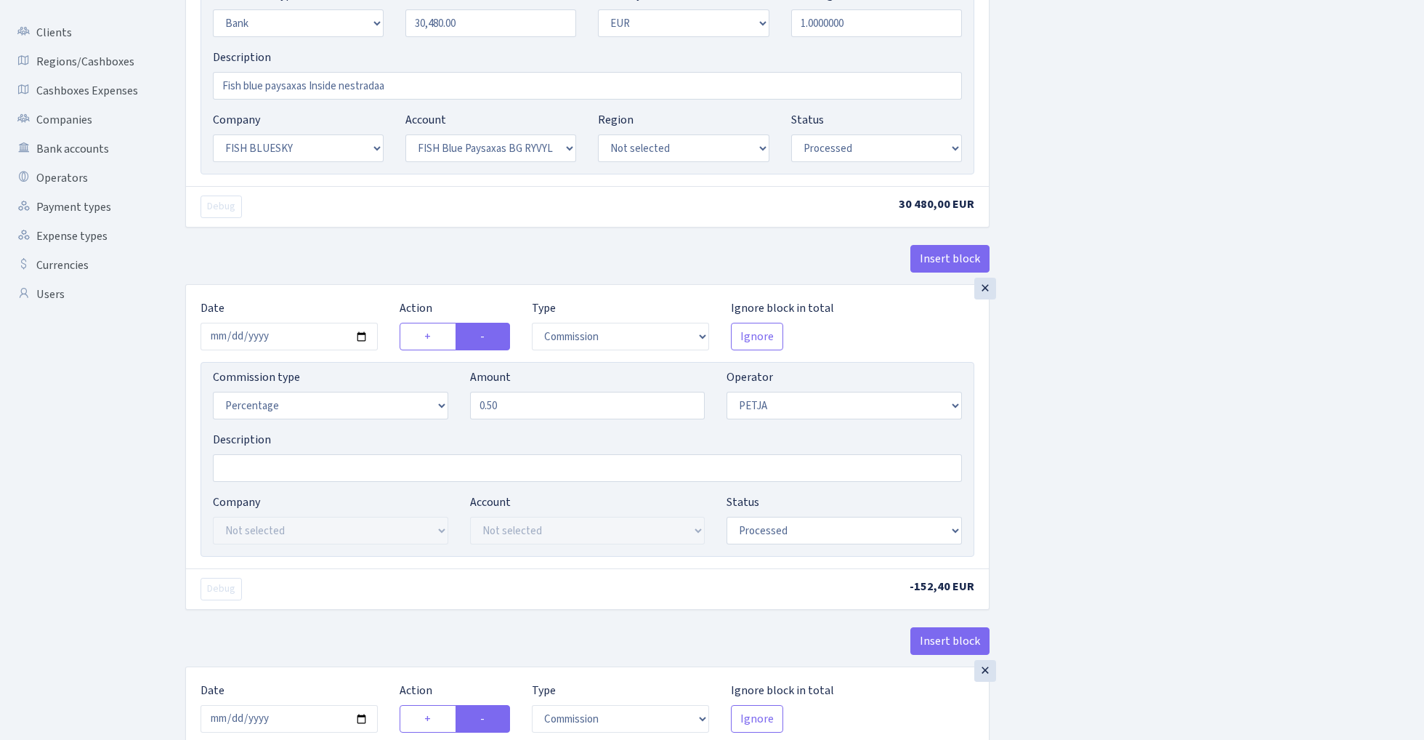
scroll to position [384, 0]
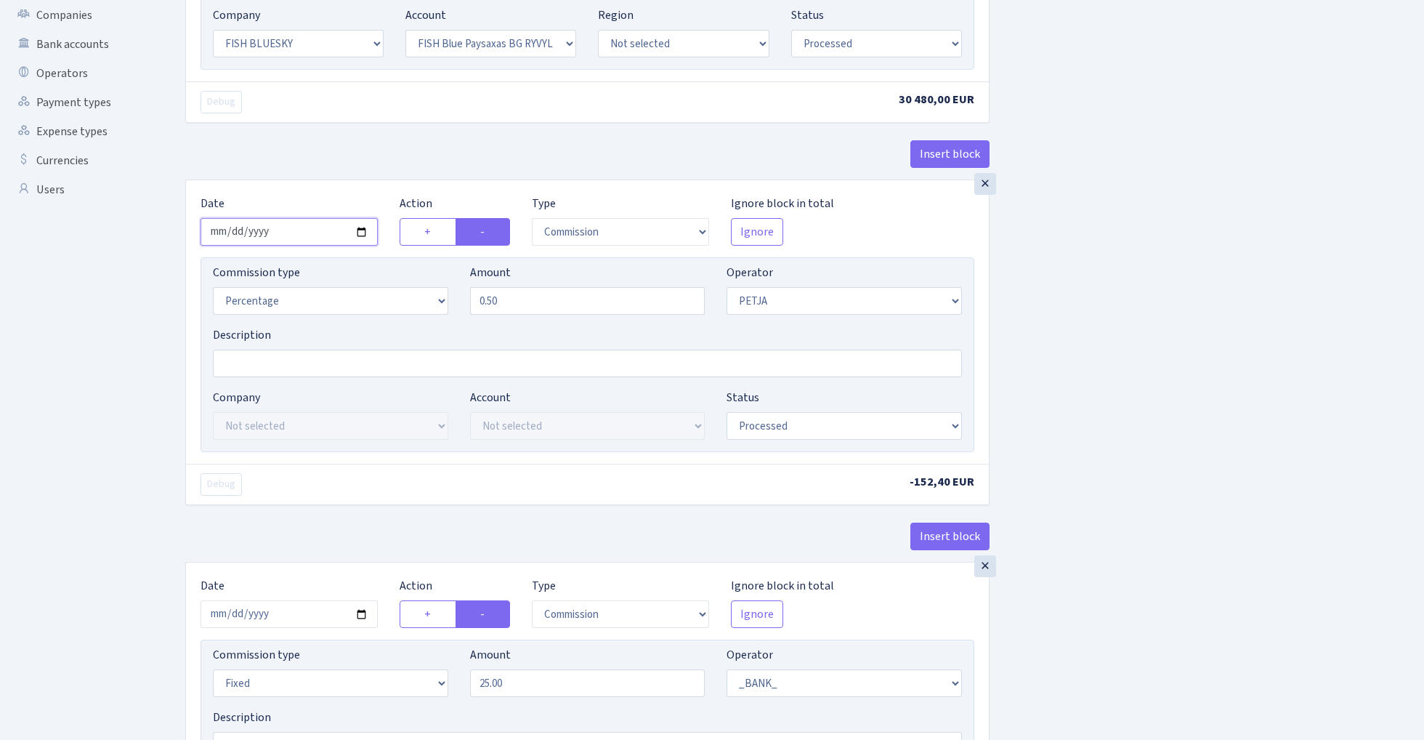
click at [315, 227] on input "2025-10-09" at bounding box center [289, 232] width 177 height 28
type input "[DATE]"
click at [323, 192] on div "× Date 2025-10-15 Action + - Type --- In Out Commission Field required. Ignore …" at bounding box center [587, 321] width 803 height 283
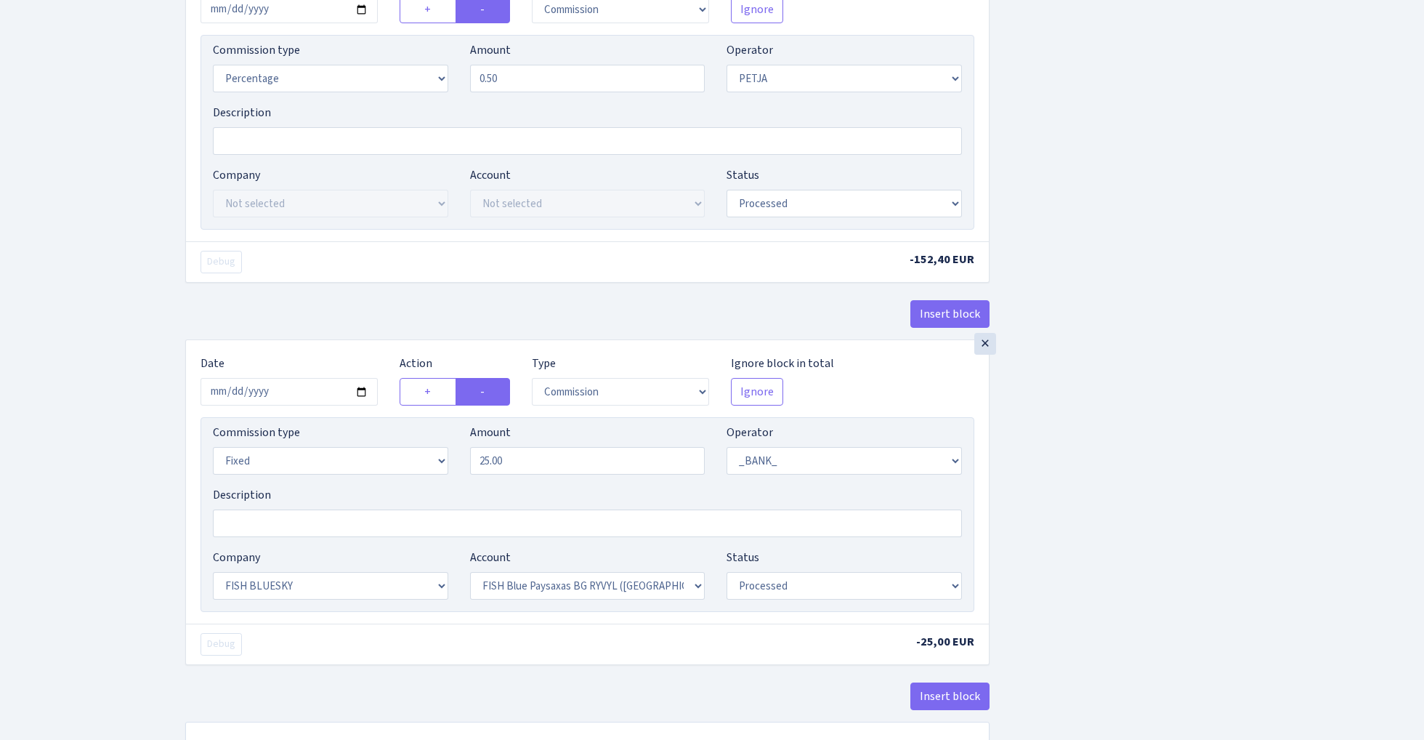
scroll to position [642, 0]
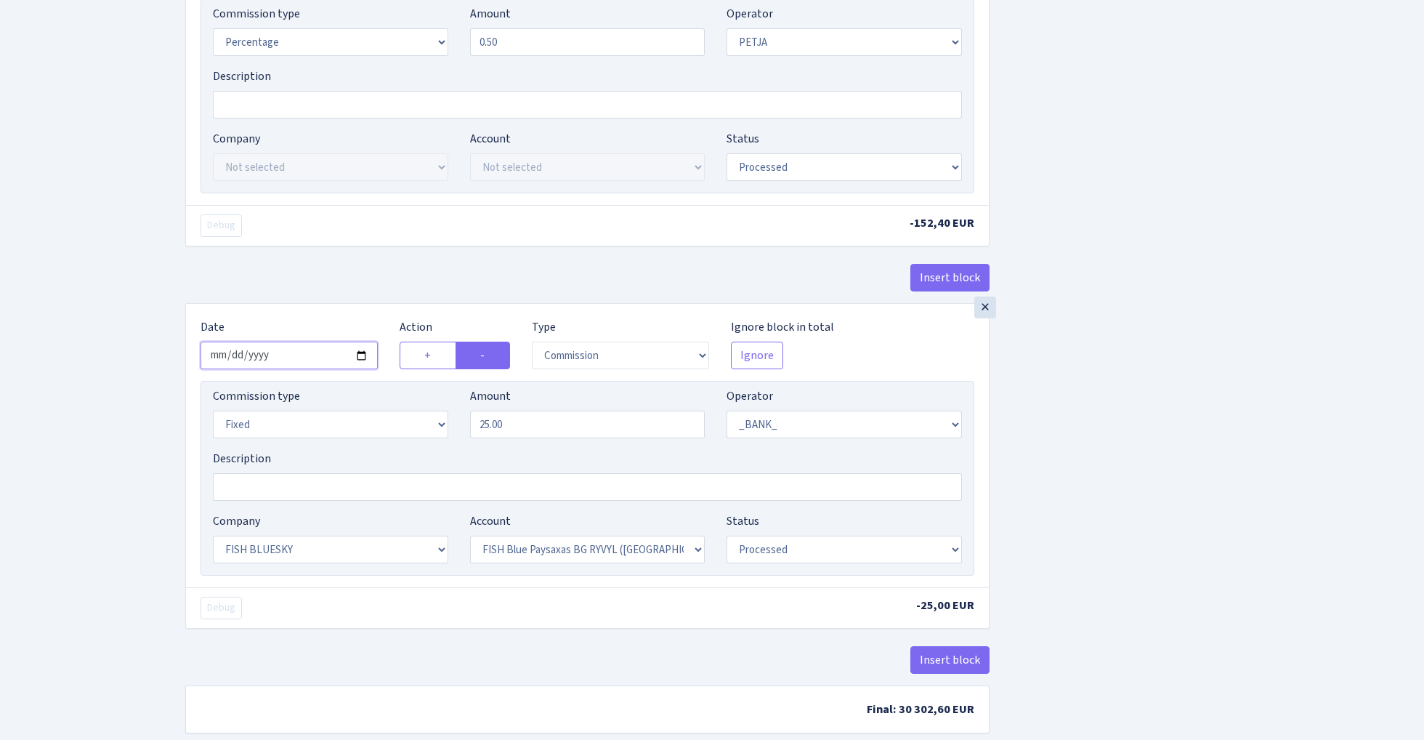
click at [289, 356] on input "2025-10-09" at bounding box center [289, 356] width 177 height 28
type input "2025-10-15"
click at [344, 262] on div "× Date 2025-10-15 Action + - Type --- In Out Commission Field required. Ignore …" at bounding box center [587, 112] width 804 height 382
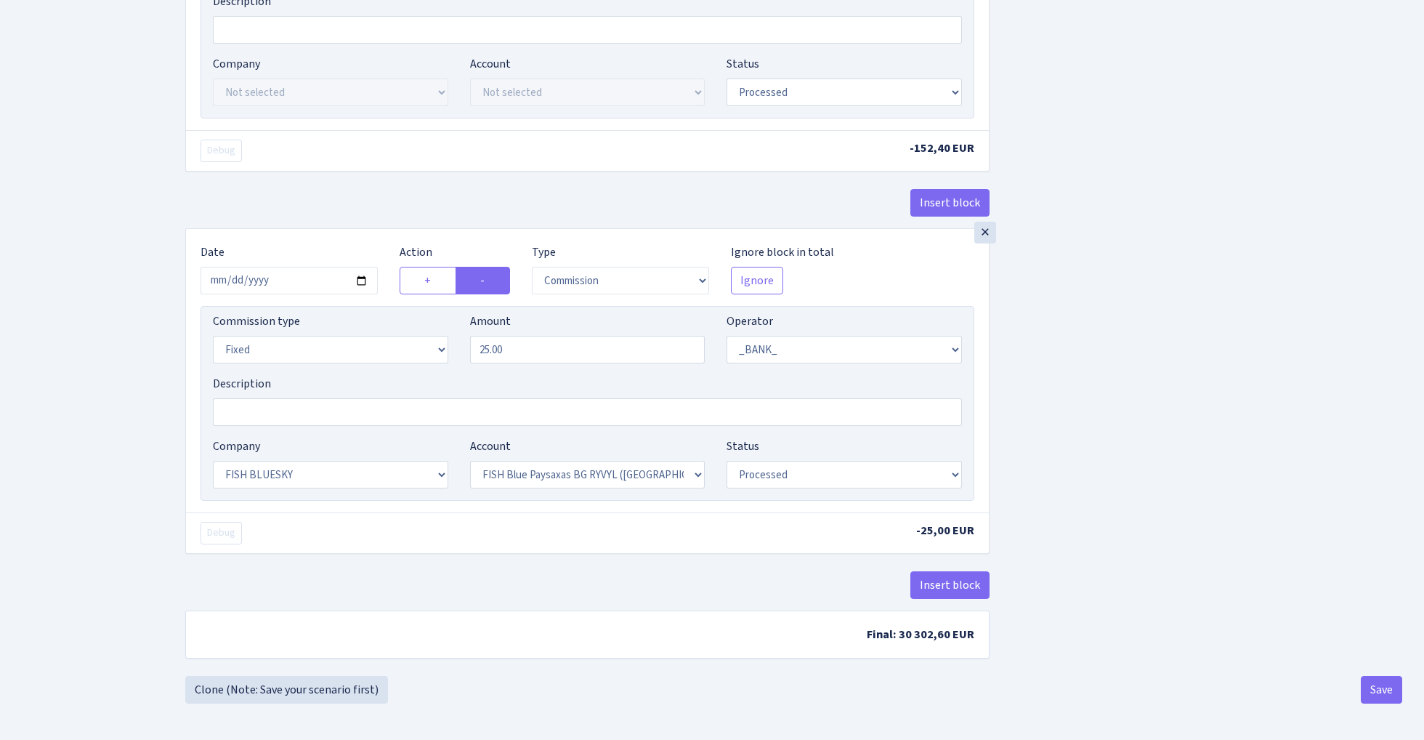
scroll to position [724, 0]
click at [1372, 695] on button "Save" at bounding box center [1381, 690] width 41 height 28
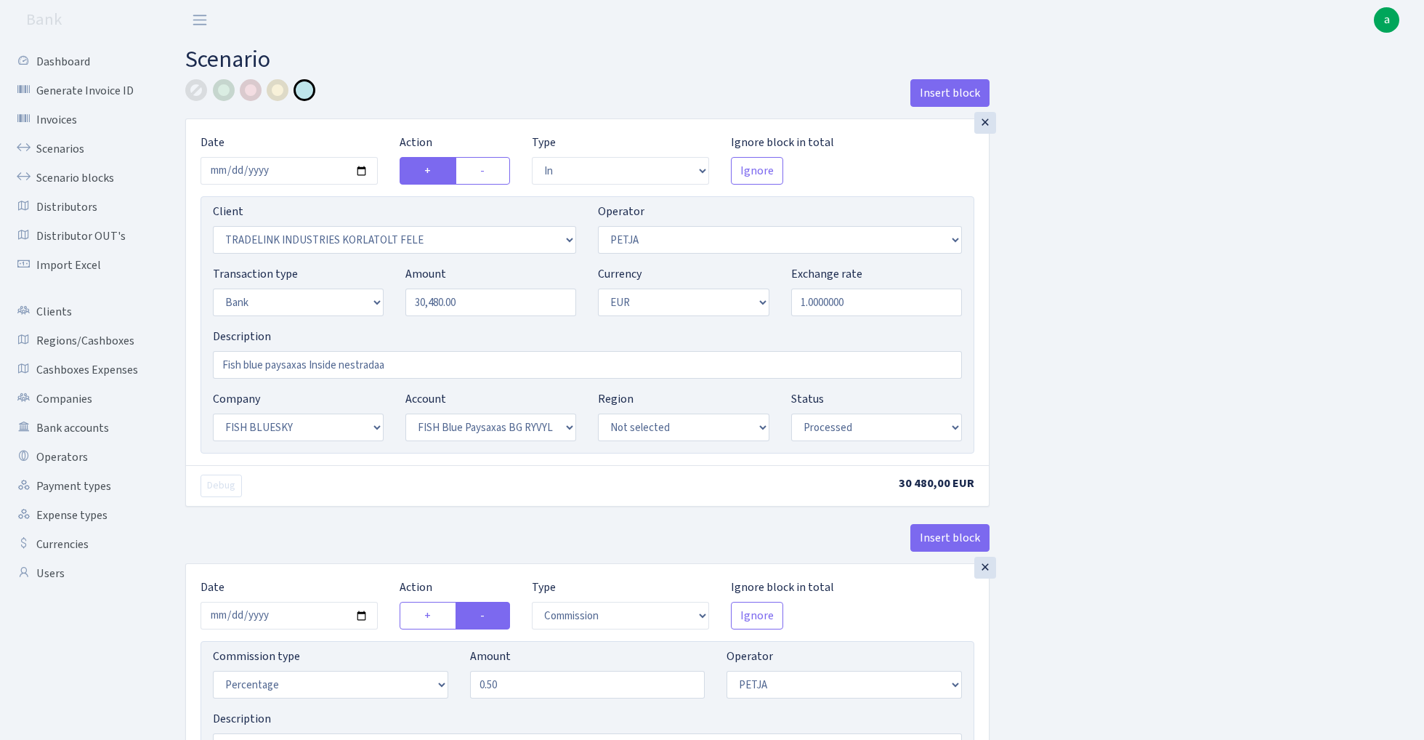
select select "in"
select select "3051"
select select "392"
select select "2"
select select "1"
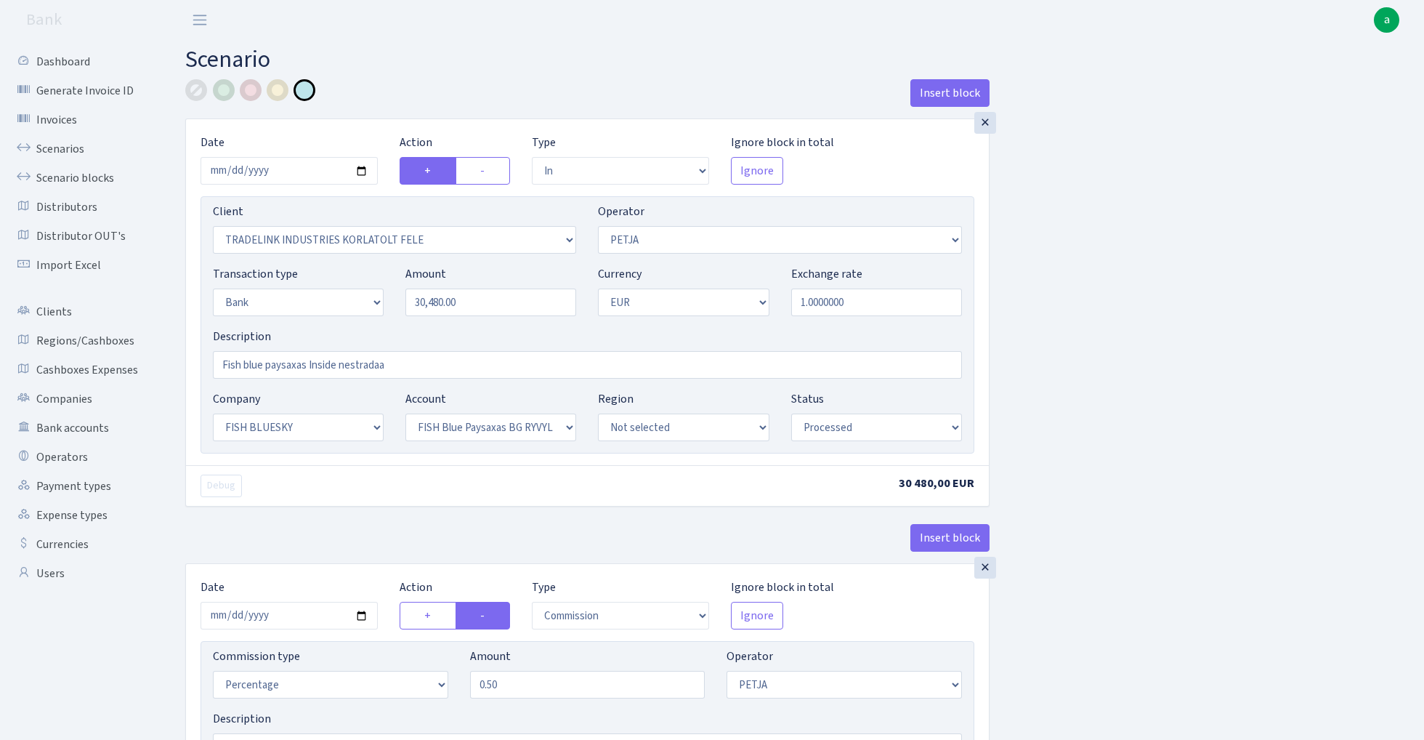
select select "23"
select select "68"
select select "processed"
select select "commission"
select select "392"
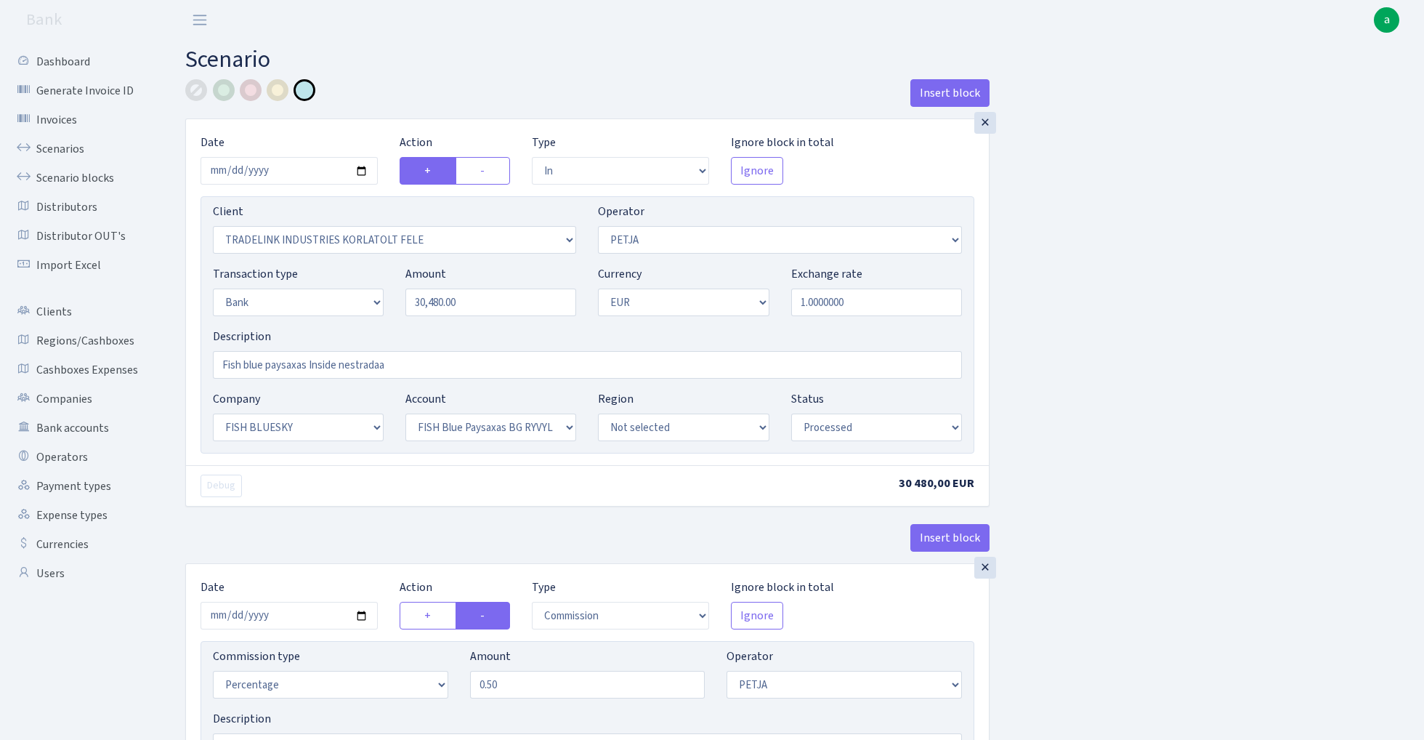
select select "processed"
select select "commission"
select select "fixed"
select select "1"
select select "23"
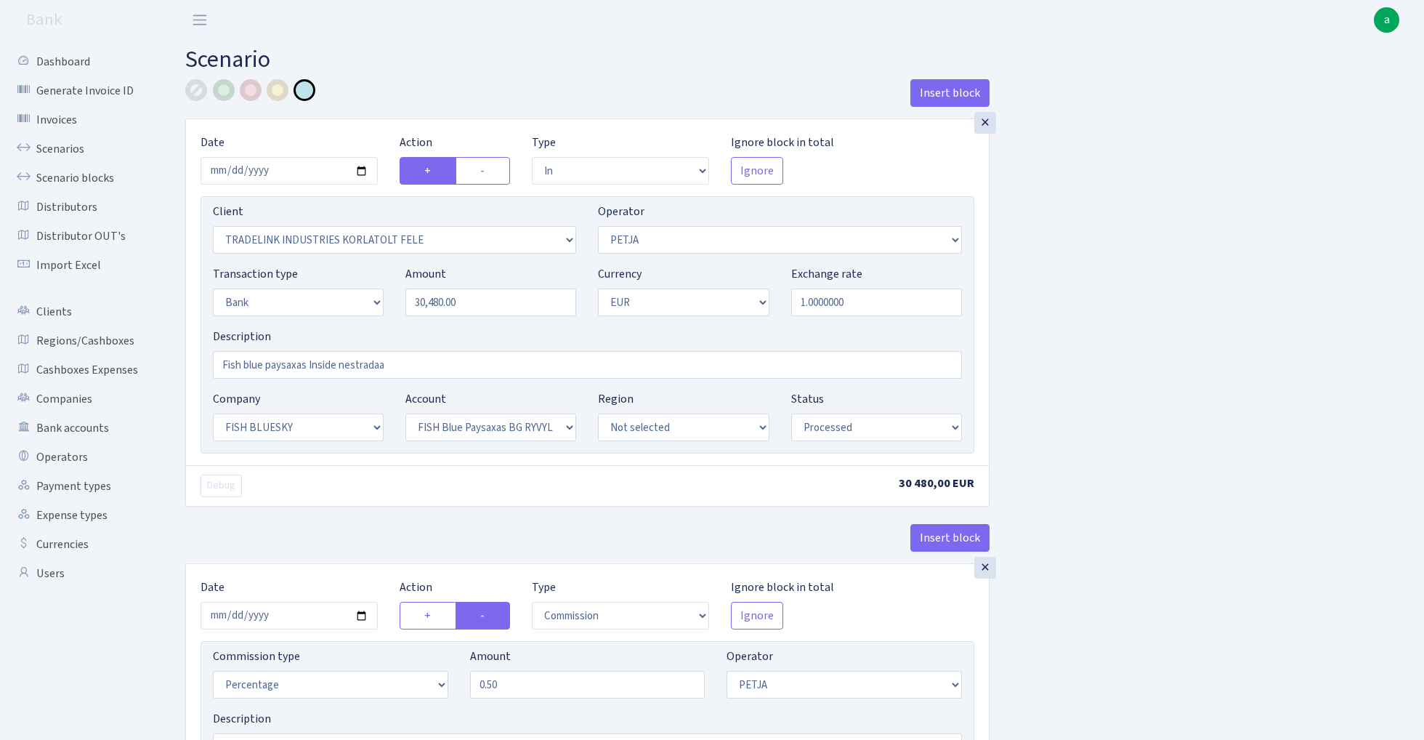
select select "68"
select select "processed"
click at [45, 146] on link "Scenarios" at bounding box center [79, 148] width 145 height 29
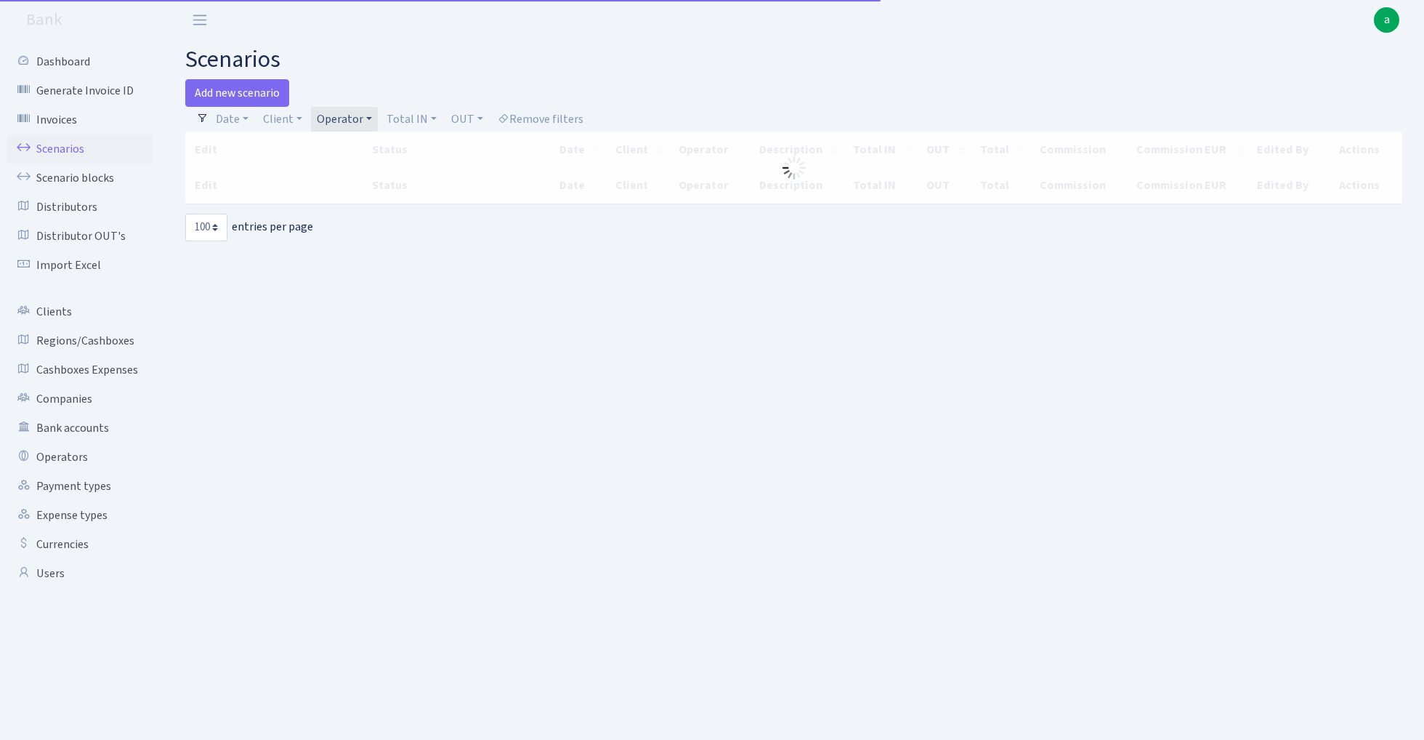
select select "100"
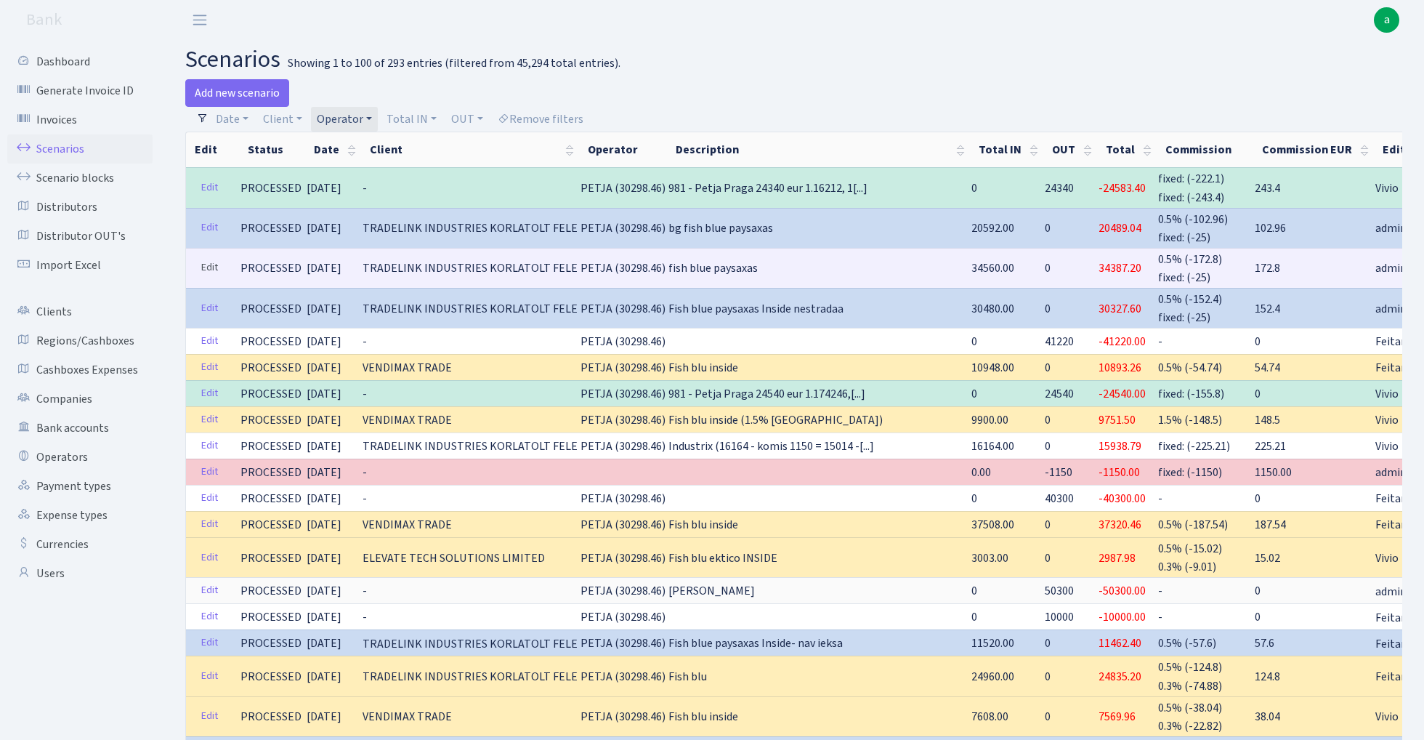
click at [209, 262] on link "Edit" at bounding box center [210, 268] width 30 height 23
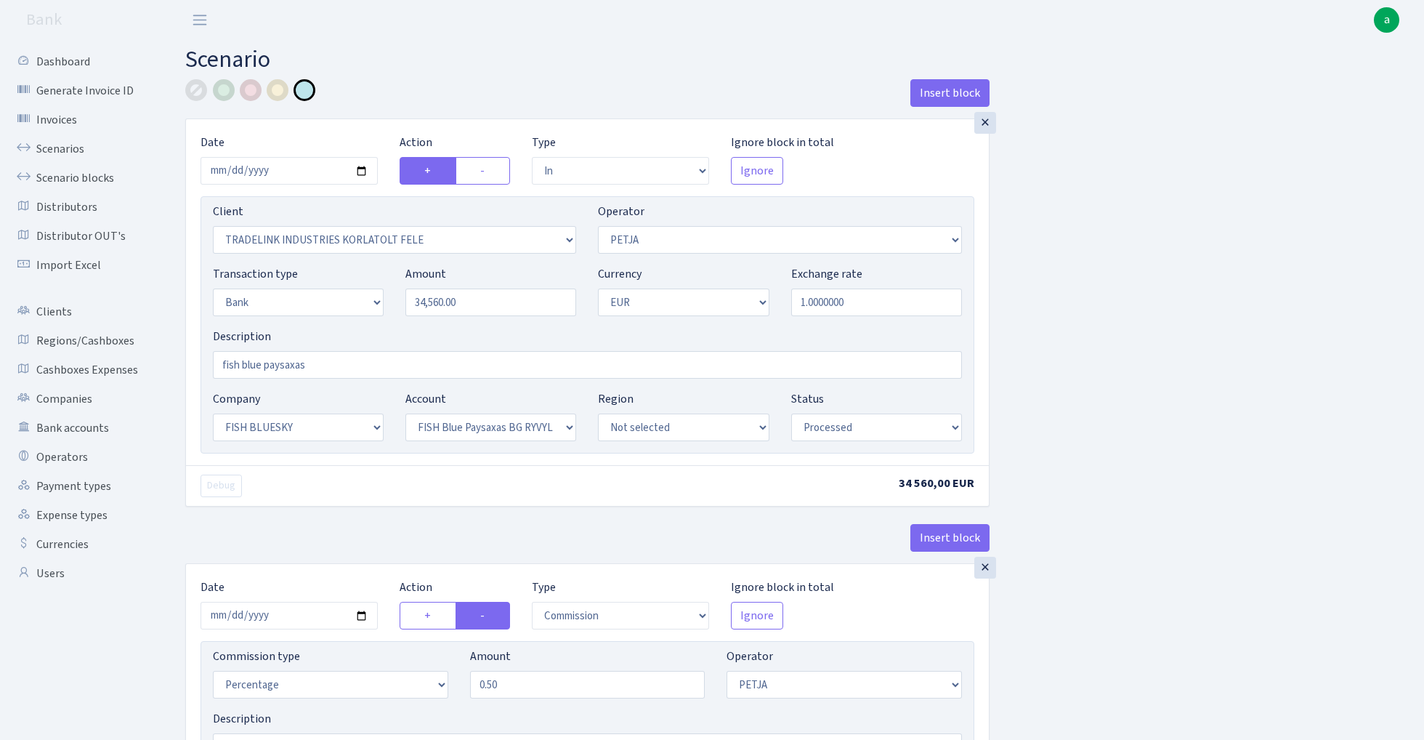
select select "in"
select select "3051"
select select "392"
select select "2"
select select "1"
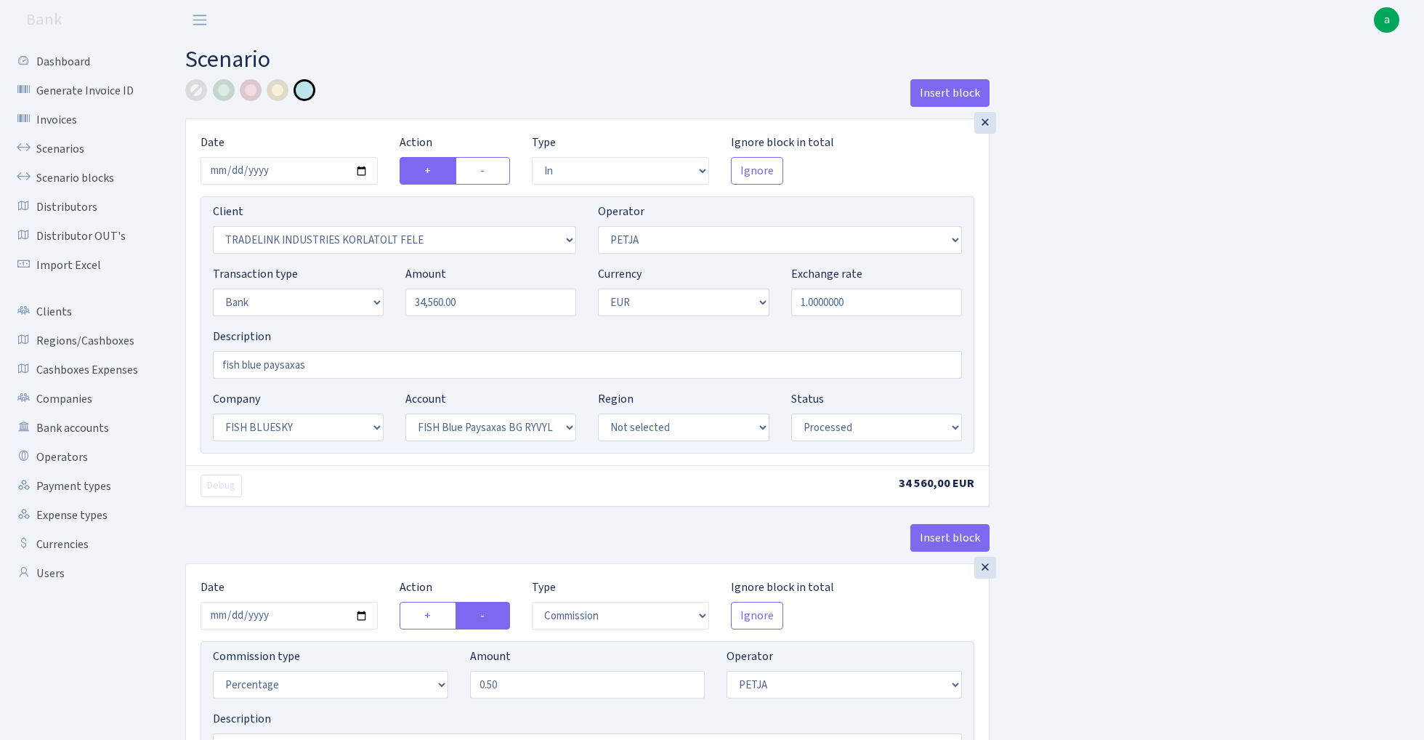
select select "23"
select select "68"
select select "processed"
select select "commission"
select select "392"
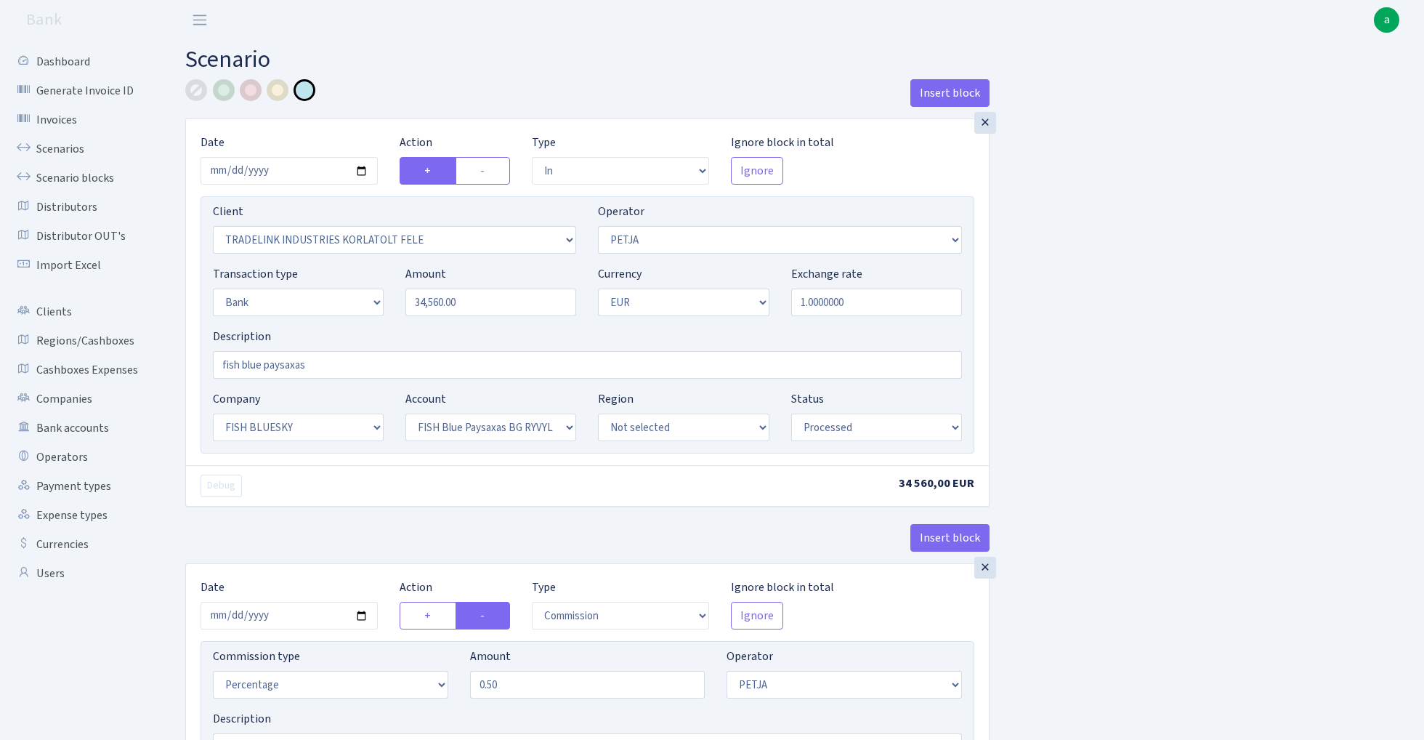
select select "processed"
select select "commission"
select select "fixed"
select select "1"
select select "23"
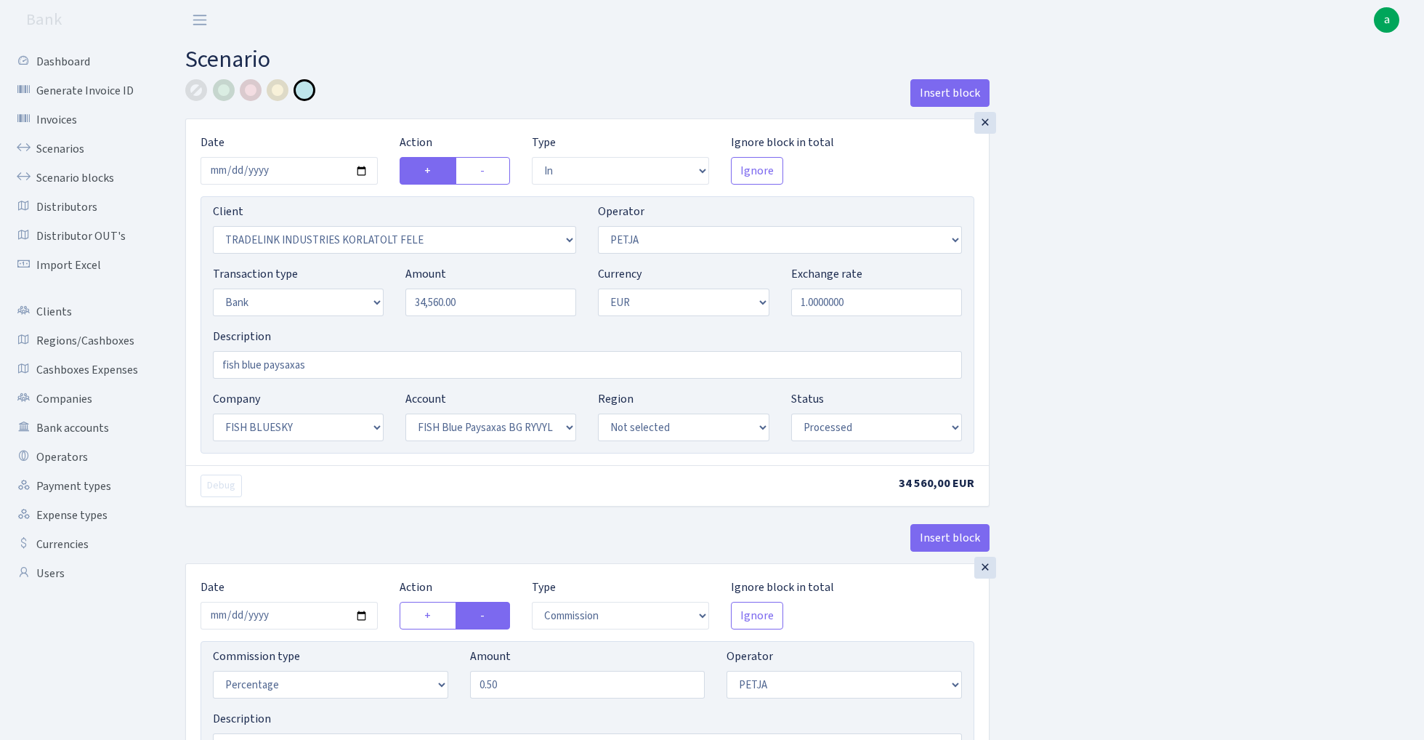
select select "68"
select select "processed"
click at [490, 300] on input "34560.00" at bounding box center [490, 302] width 171 height 28
paste input "43872"
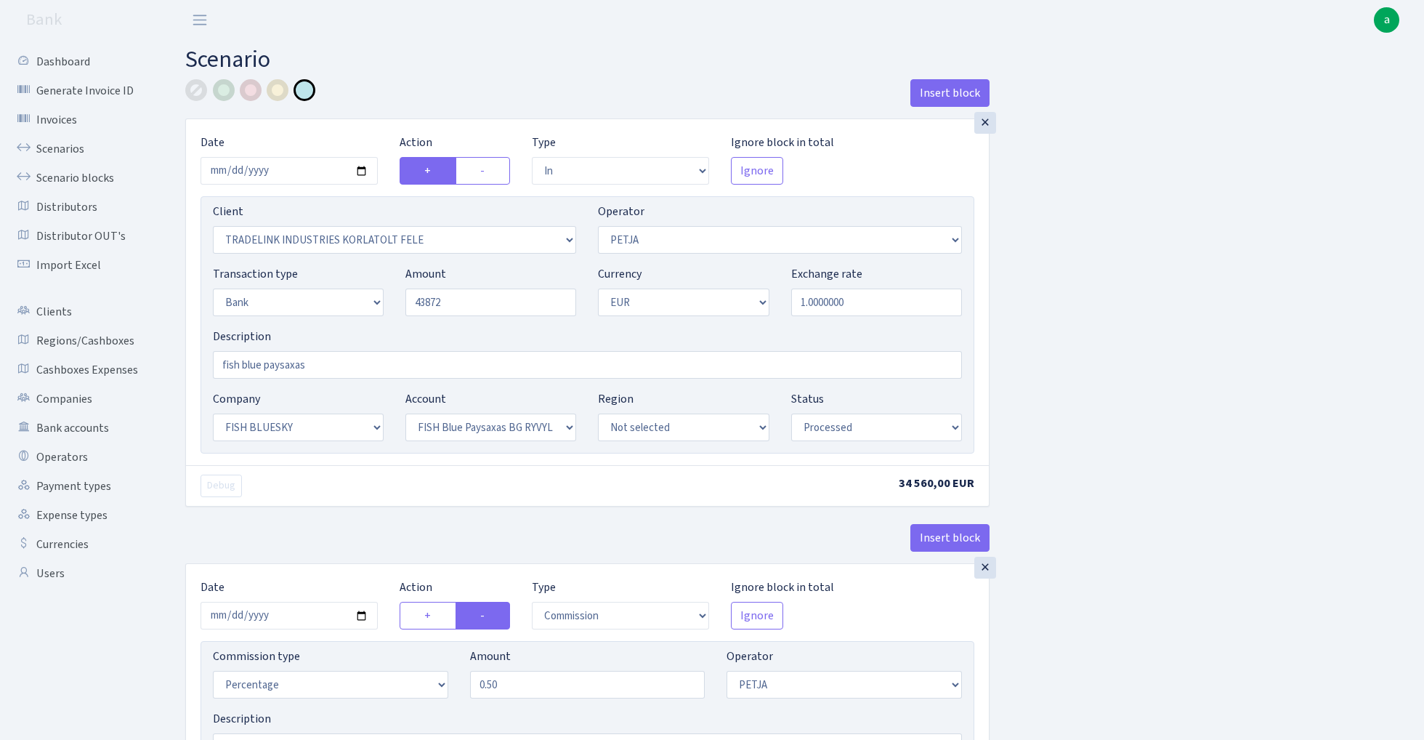
type input "43,872.00"
click at [1099, 272] on div "Insert block × Date 2025-10-15 Action + - Type --- In Out Commission Field requ…" at bounding box center [793, 733] width 1239 height 1308
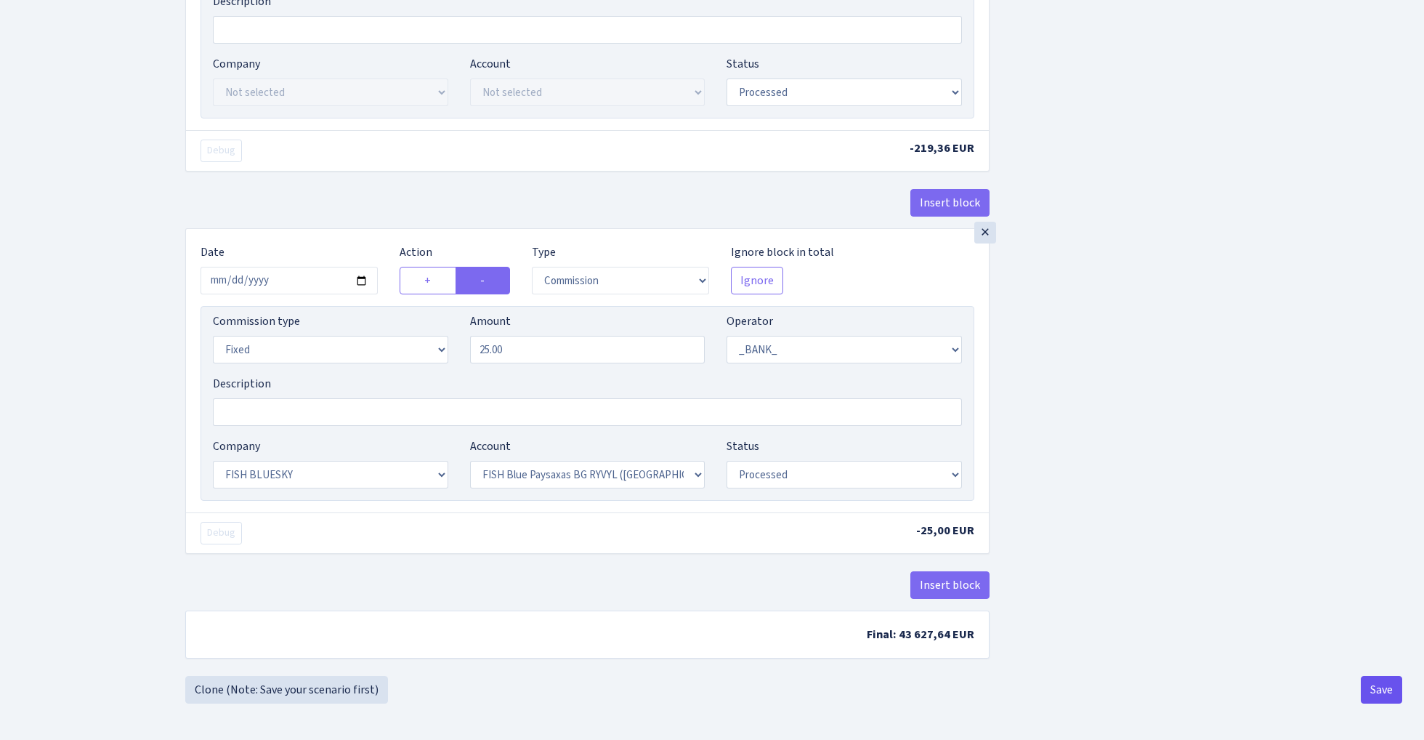
scroll to position [724, 0]
click at [1389, 684] on button "Save" at bounding box center [1381, 690] width 41 height 28
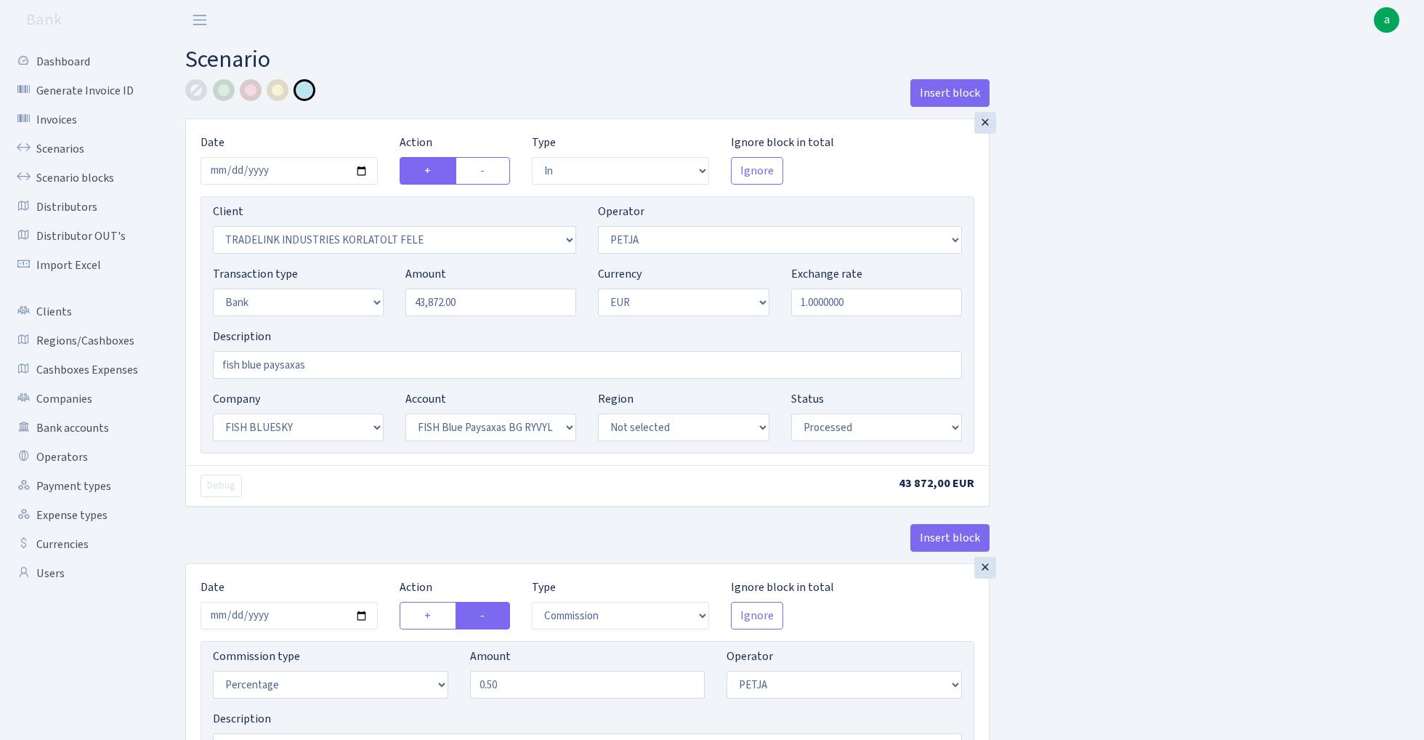
select select "in"
select select "3051"
select select "392"
select select "2"
select select "1"
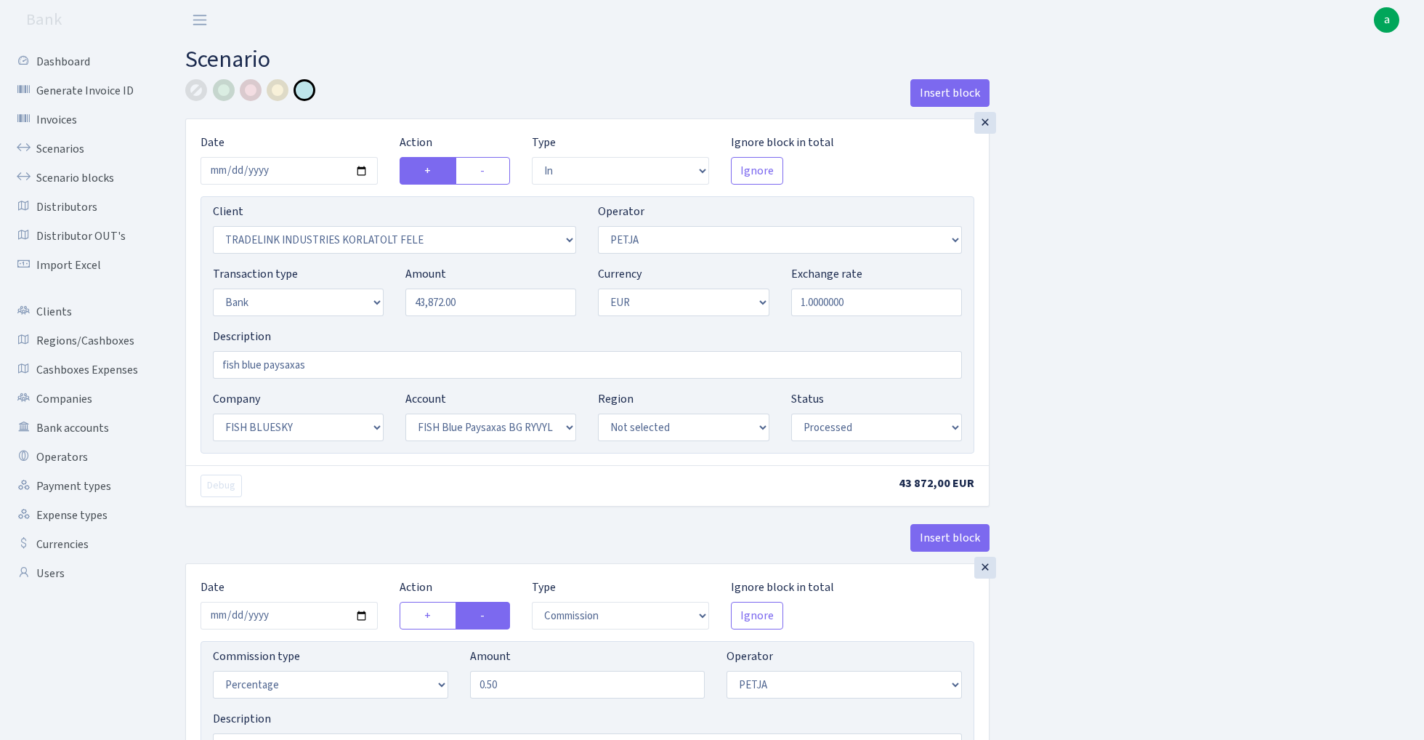
select select "23"
select select "68"
select select "processed"
select select "commission"
select select "392"
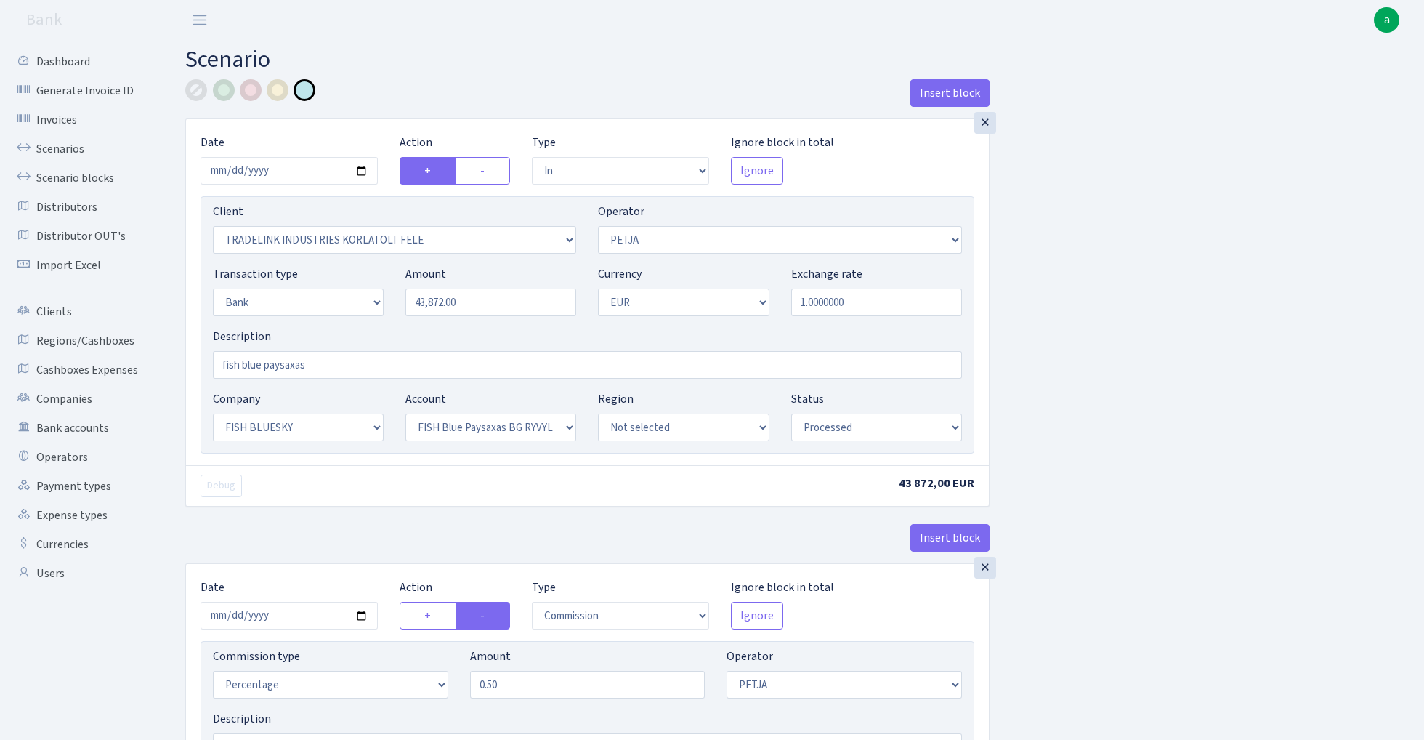
select select "processed"
select select "commission"
select select "fixed"
select select "1"
select select "23"
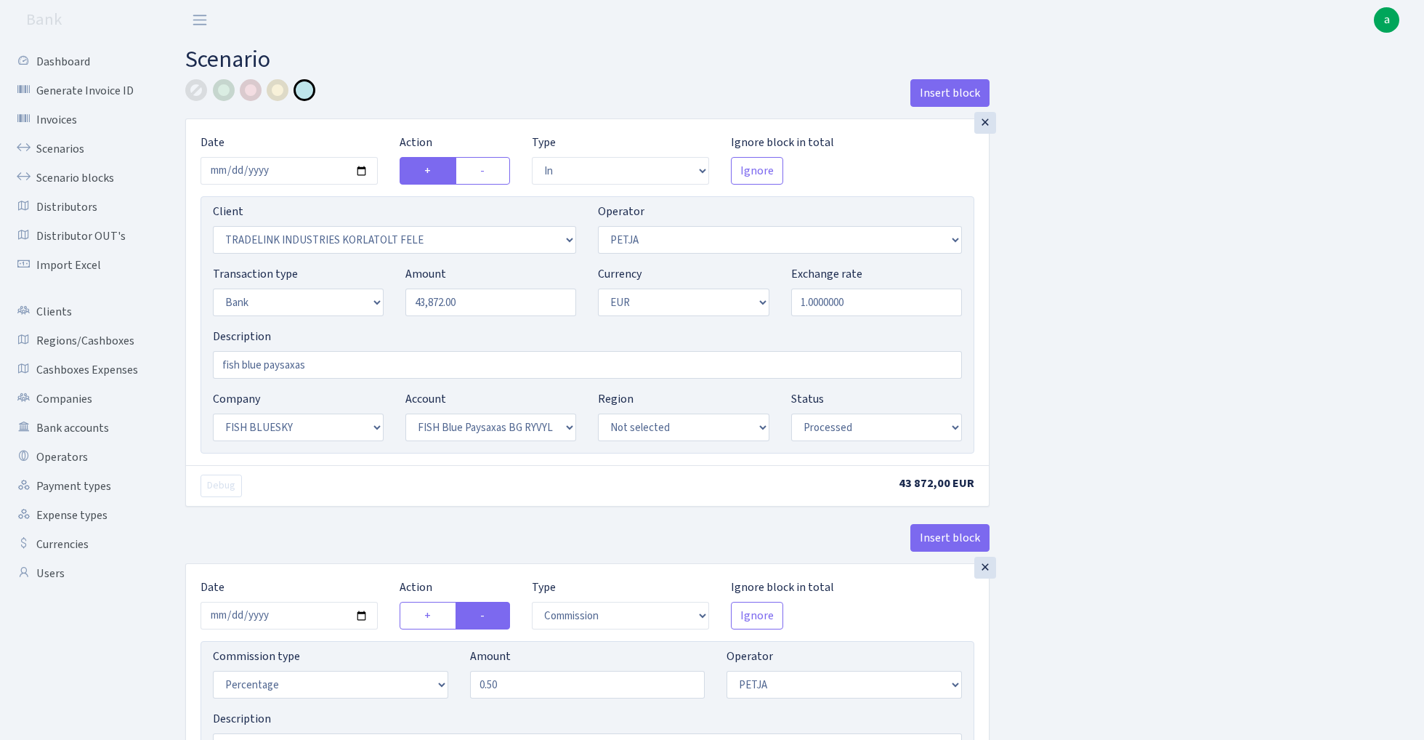
select select "68"
select select "processed"
click at [49, 142] on link "Scenarios" at bounding box center [79, 148] width 145 height 29
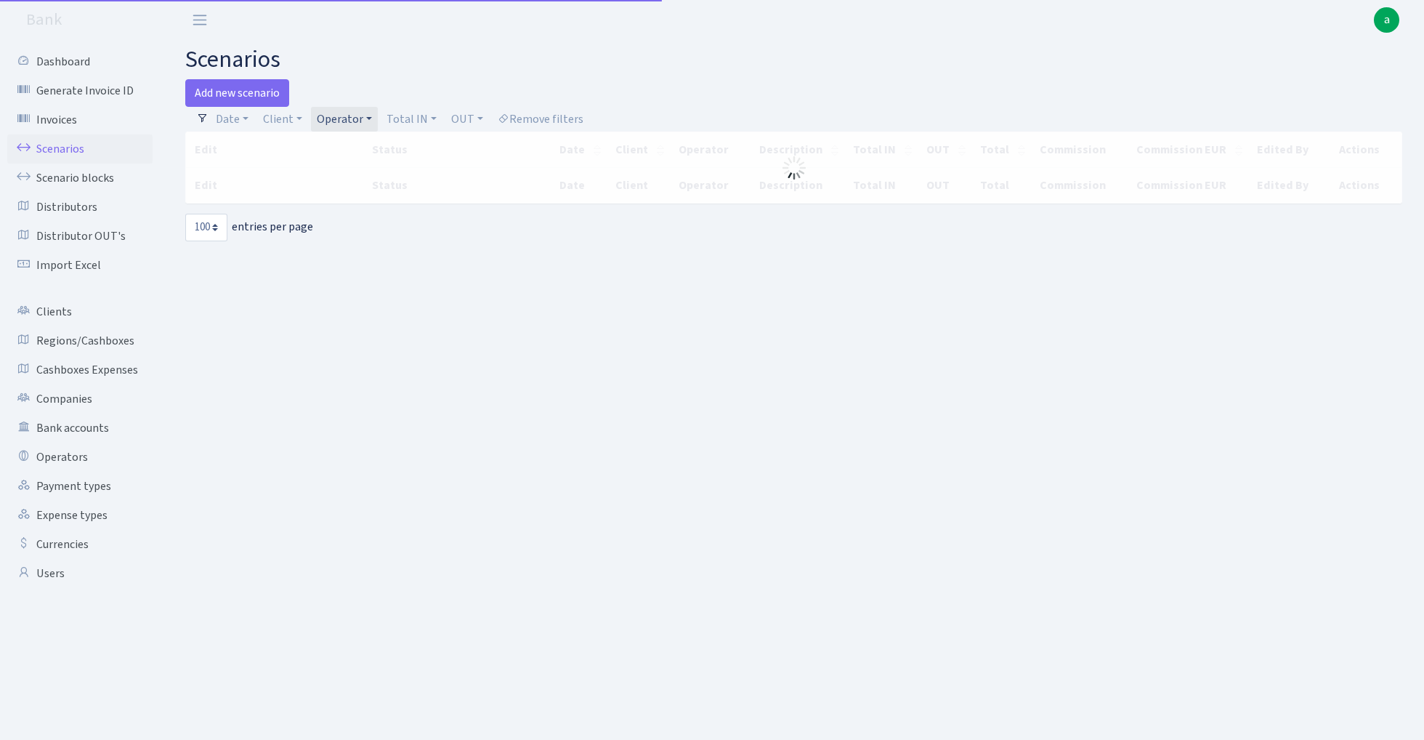
select select "100"
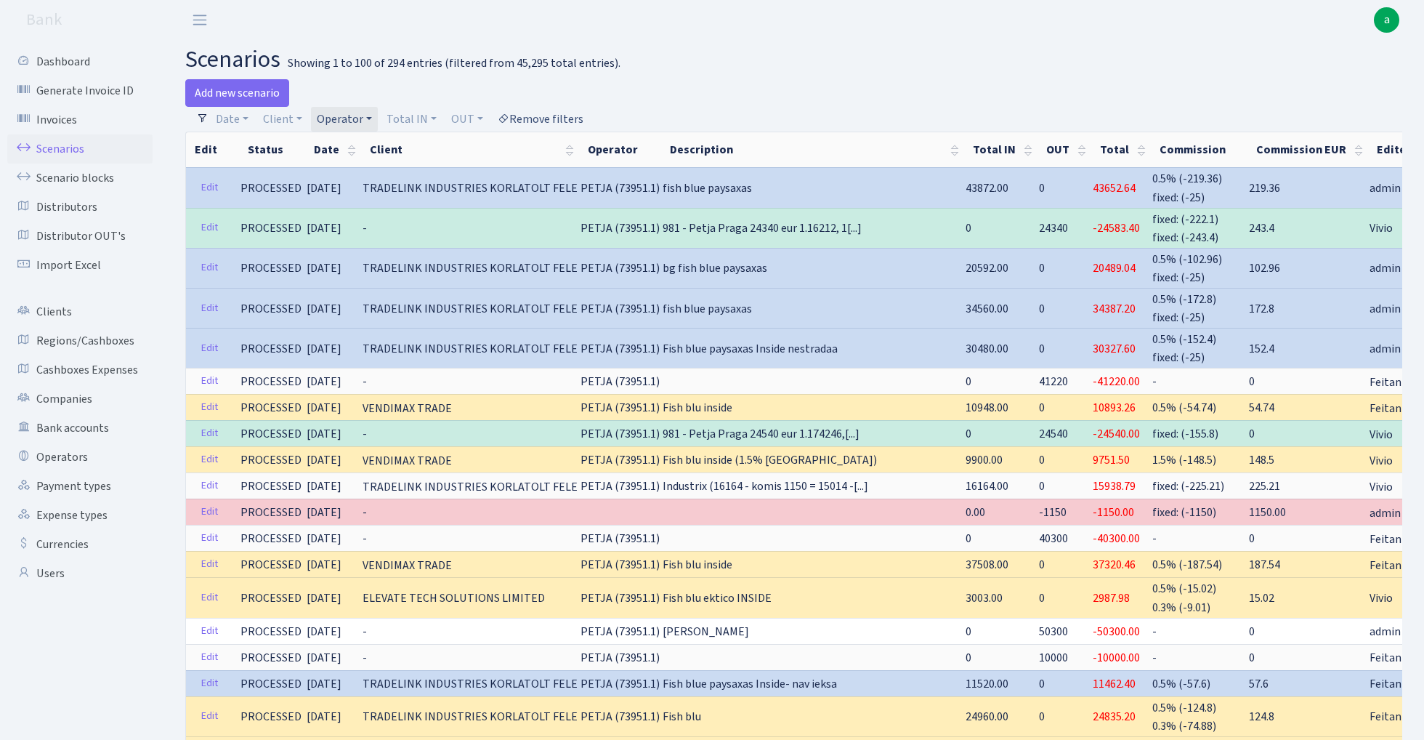
click at [556, 116] on link "Remove filters" at bounding box center [540, 119] width 97 height 25
